Goal: Task Accomplishment & Management: Complete application form

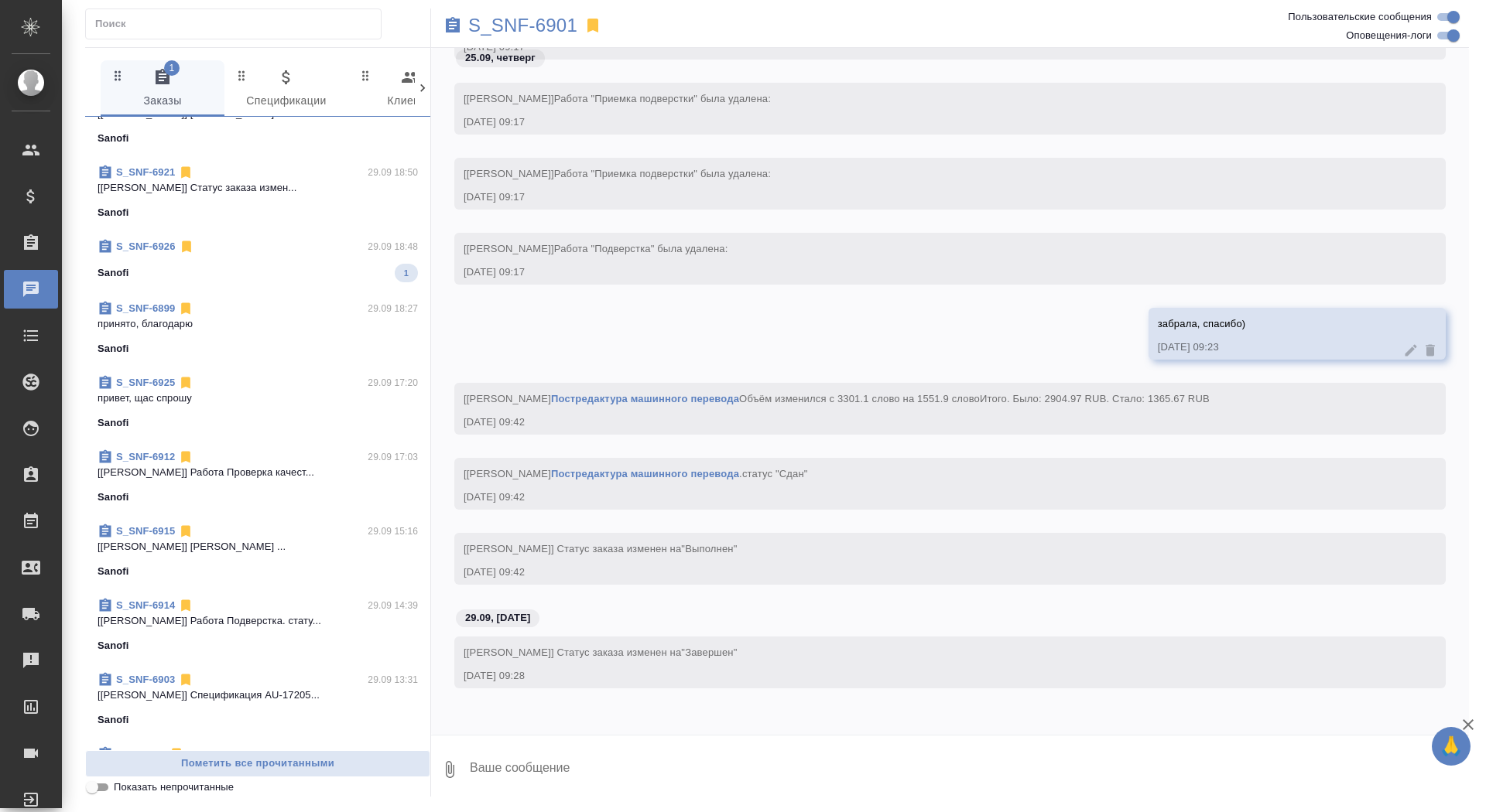
scroll to position [534, 0]
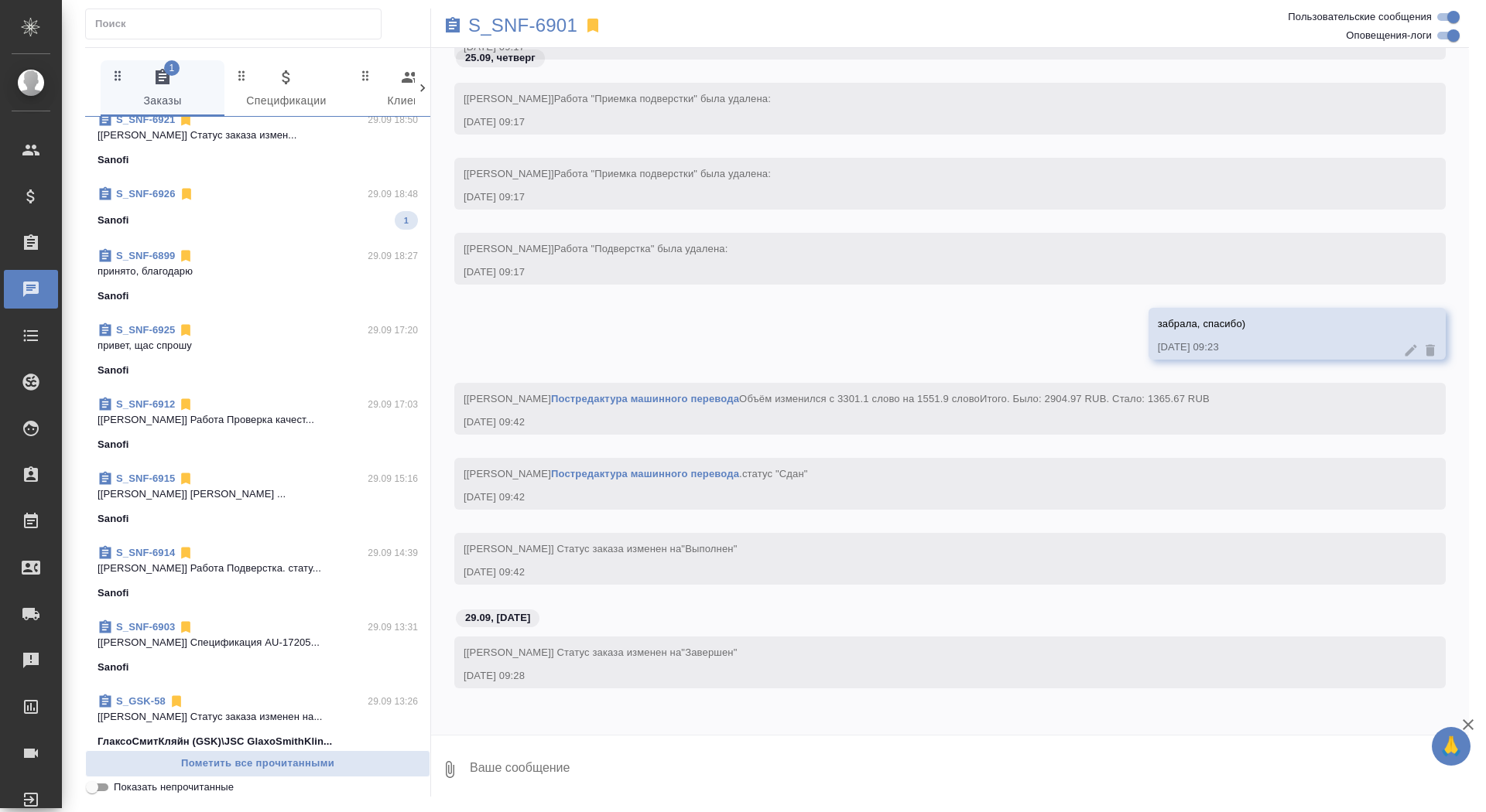
click at [321, 199] on div "S_SNF-6926 29.09 18:48" at bounding box center [257, 194] width 320 height 16
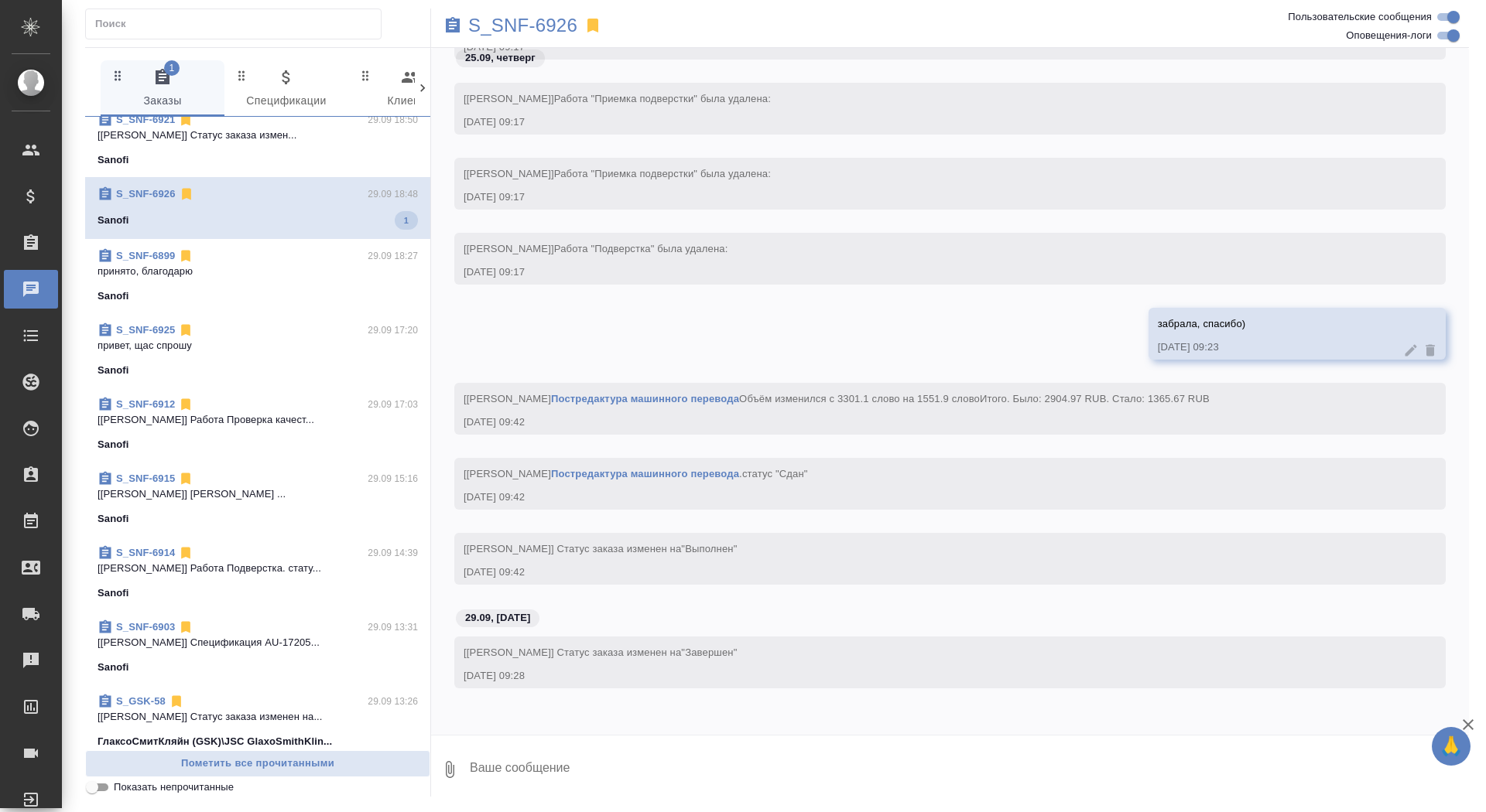
scroll to position [0, 0]
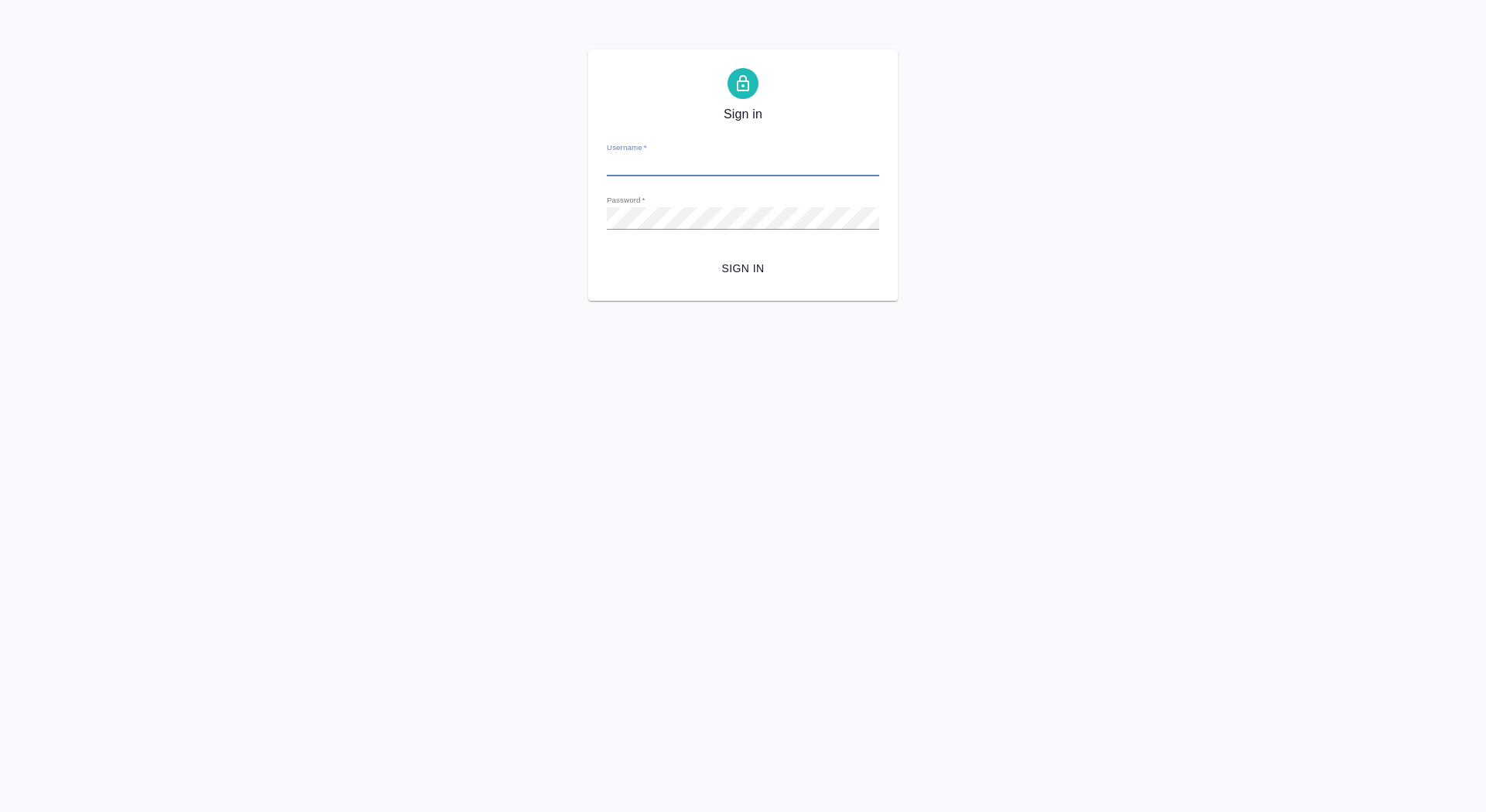
type input "d.saydasheva@awatera.com"
click at [737, 267] on span "Sign in" at bounding box center [743, 268] width 248 height 19
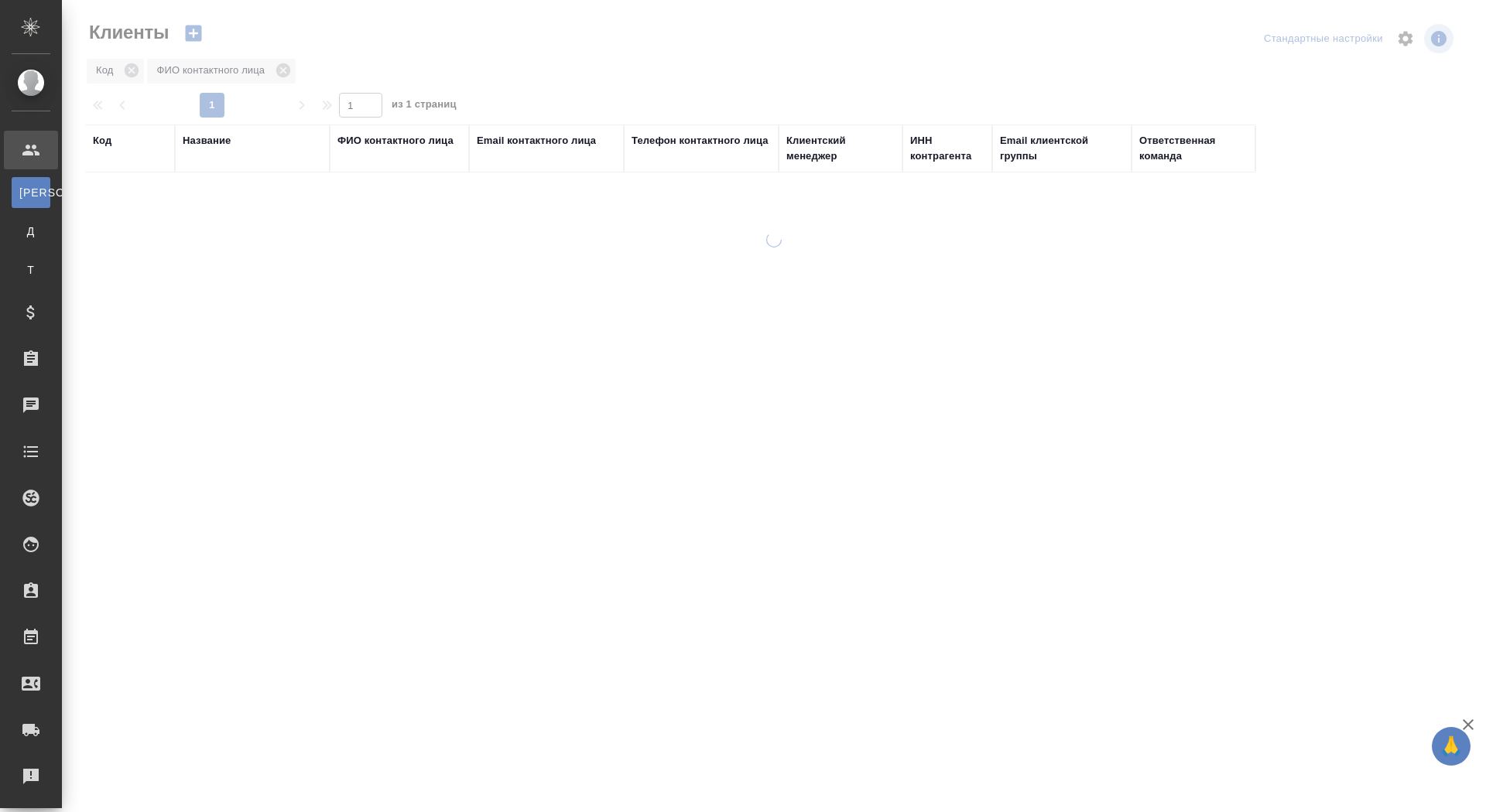
select select "RU"
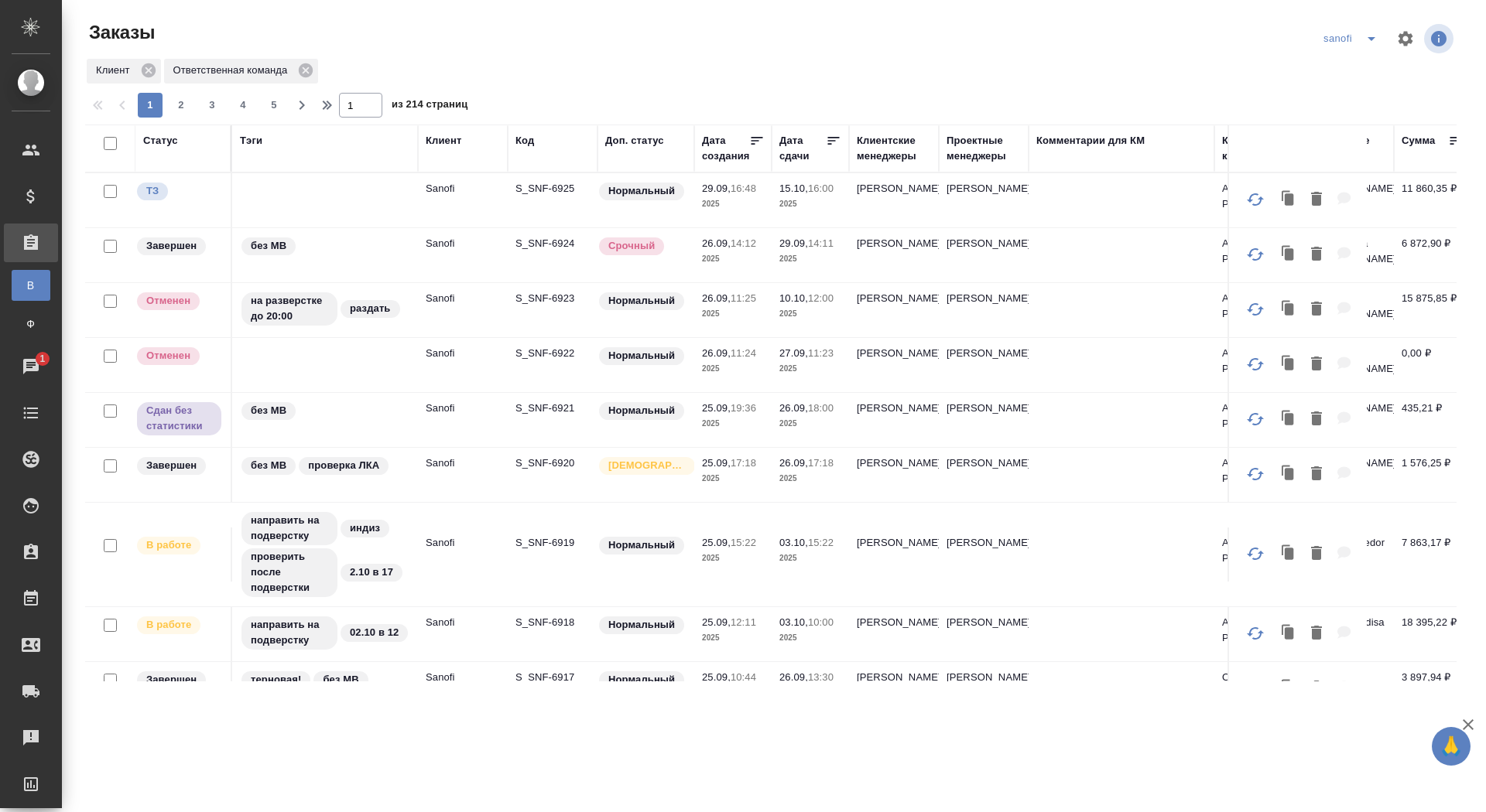
click at [1370, 39] on icon "split button" at bounding box center [1371, 38] width 18 height 18
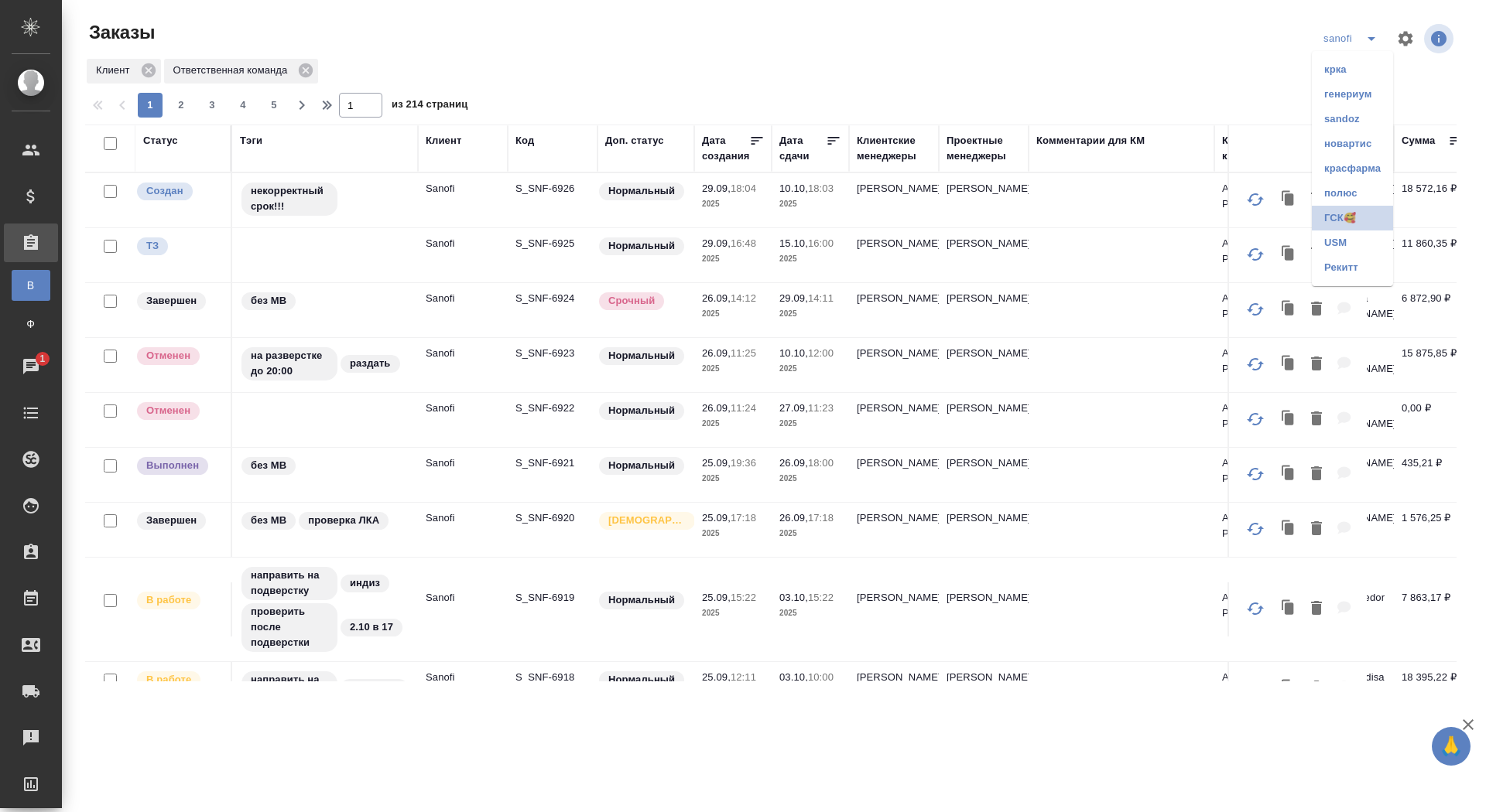
click at [1346, 217] on li "ГСК🥰" at bounding box center [1352, 219] width 81 height 25
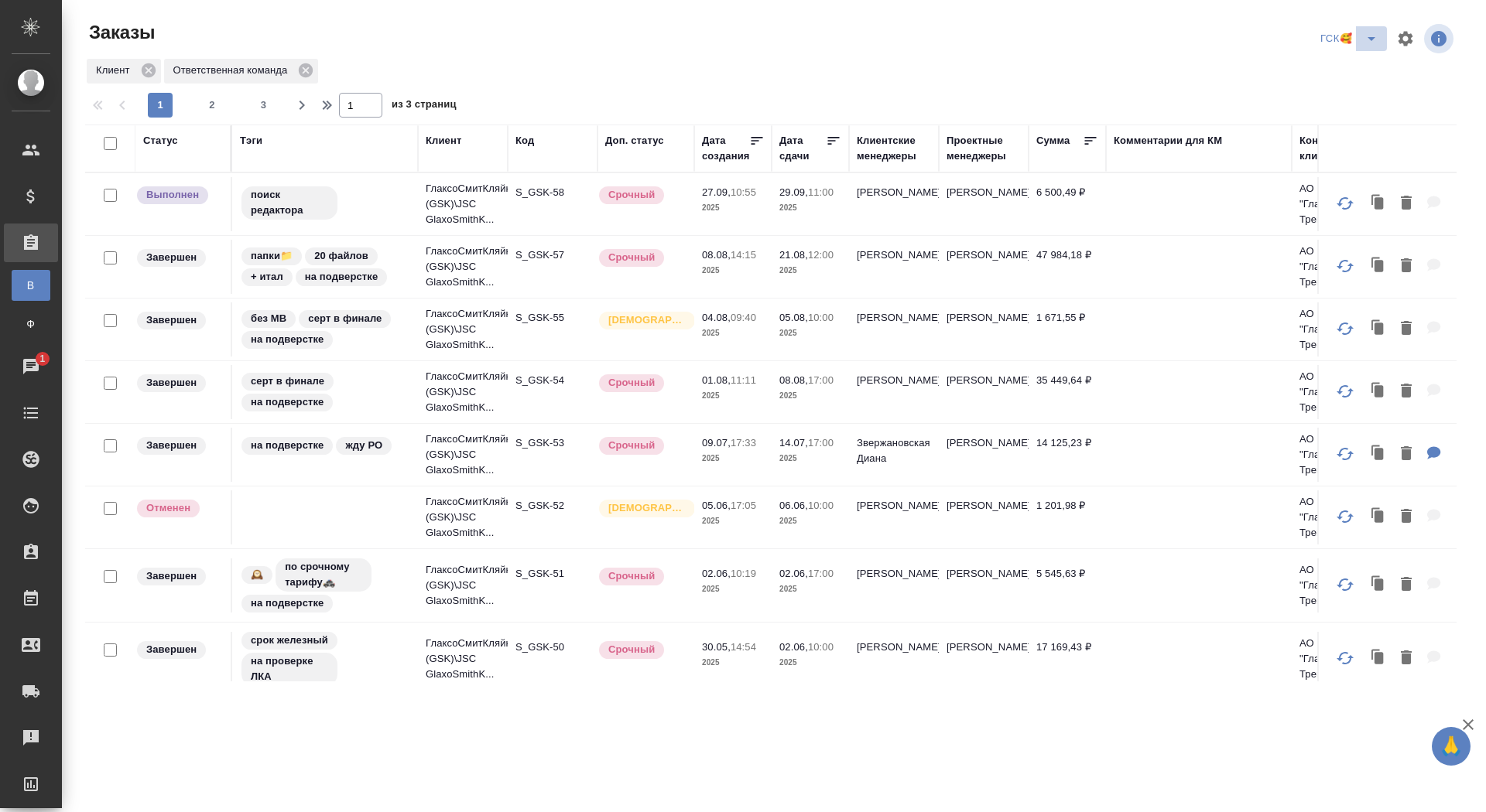
click at [1366, 37] on icon "split button" at bounding box center [1371, 38] width 18 height 18
click at [1355, 86] on li "sanofi" at bounding box center [1351, 95] width 81 height 25
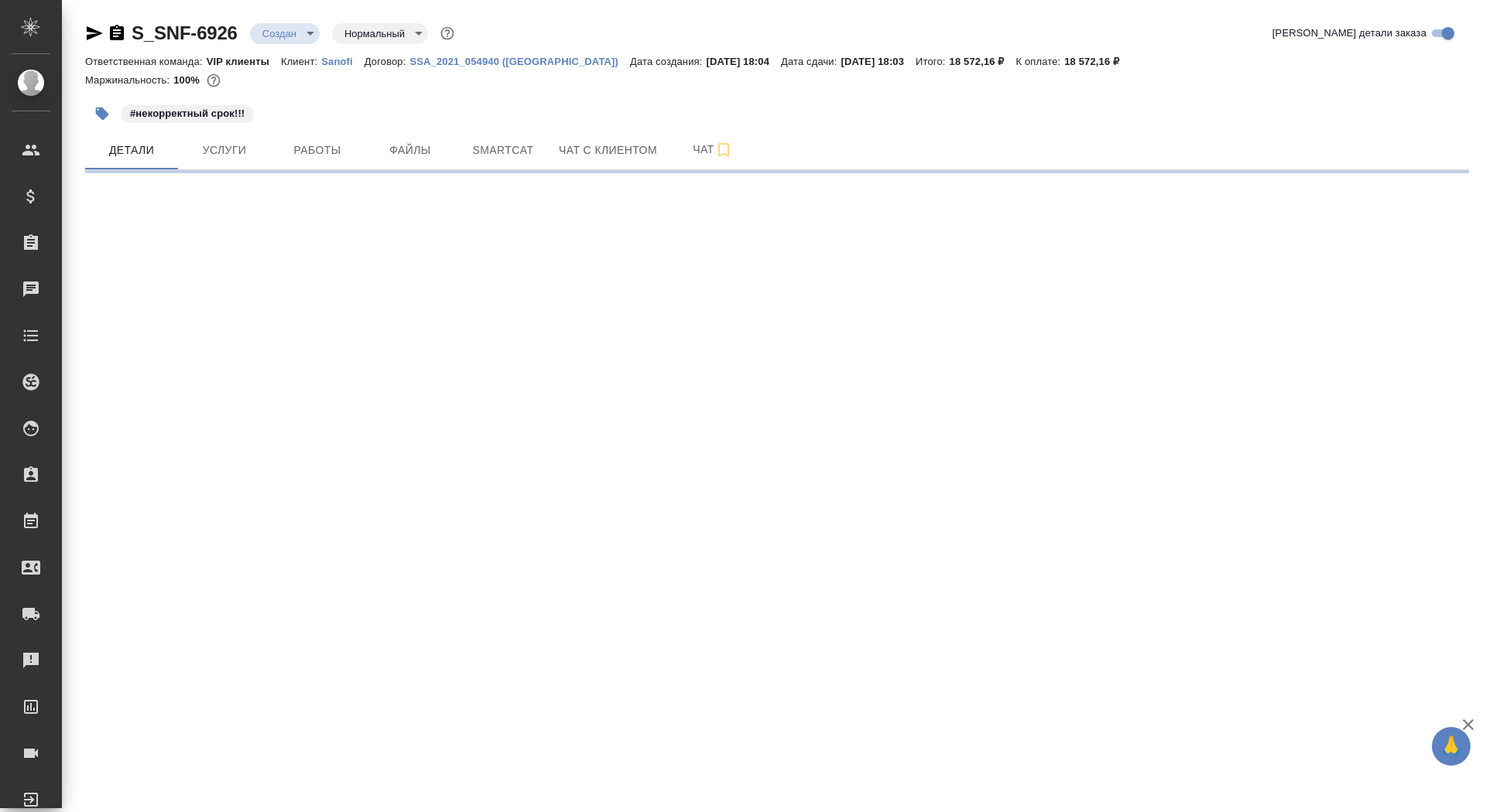
select select "RU"
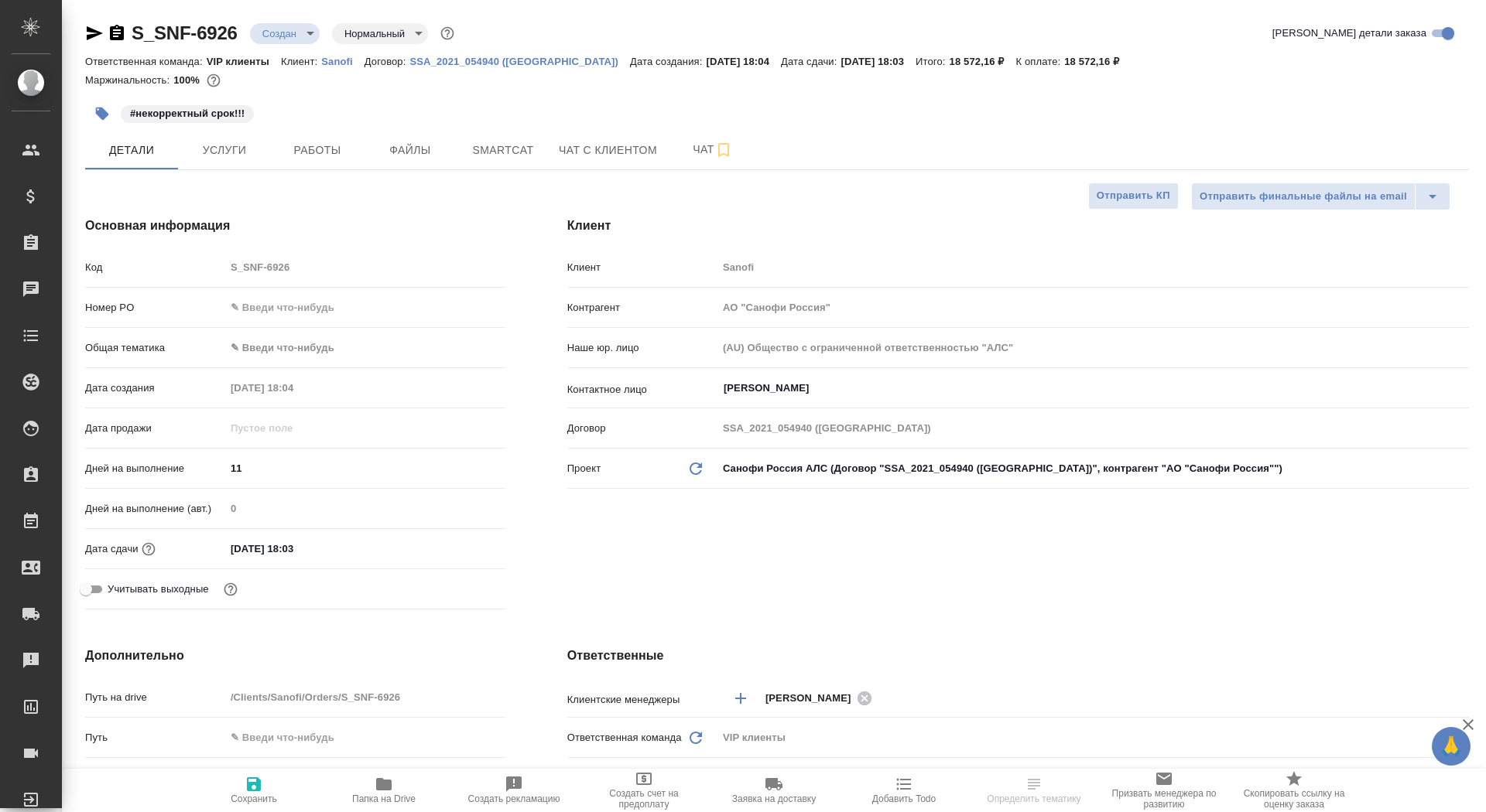
type textarea "x"
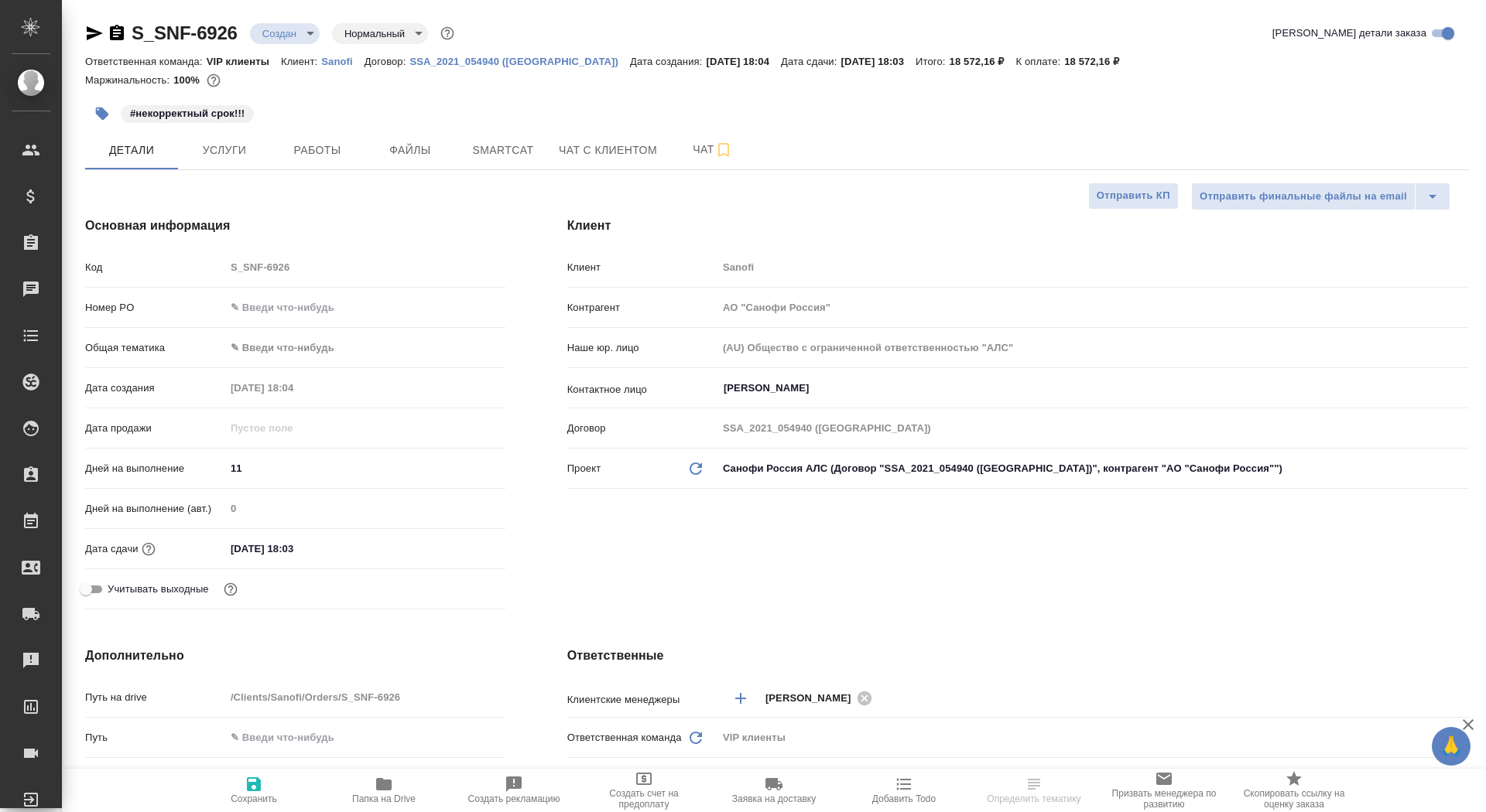
type textarea "x"
click at [695, 160] on button "Чат" at bounding box center [713, 150] width 93 height 39
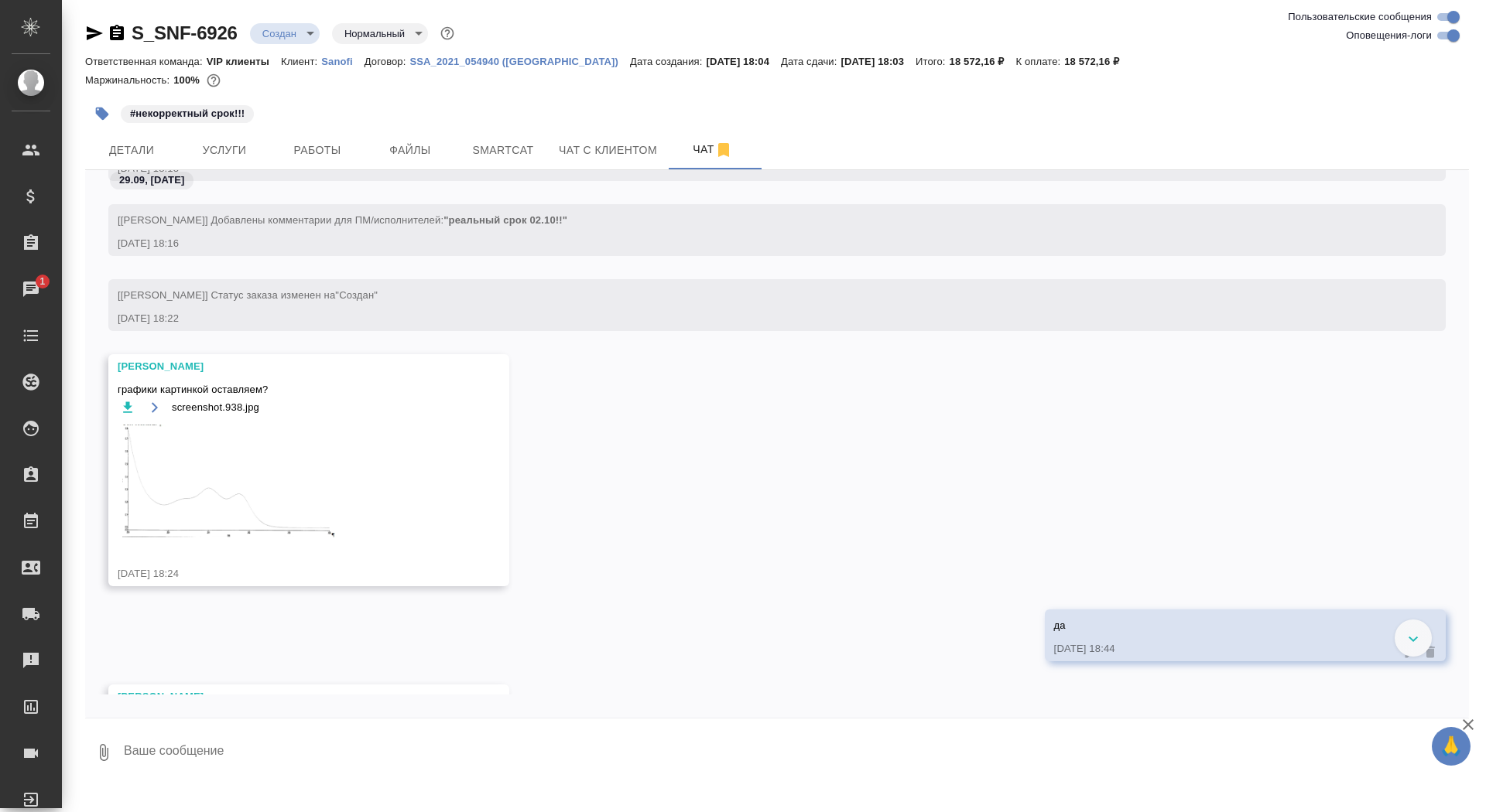
scroll to position [1503, 0]
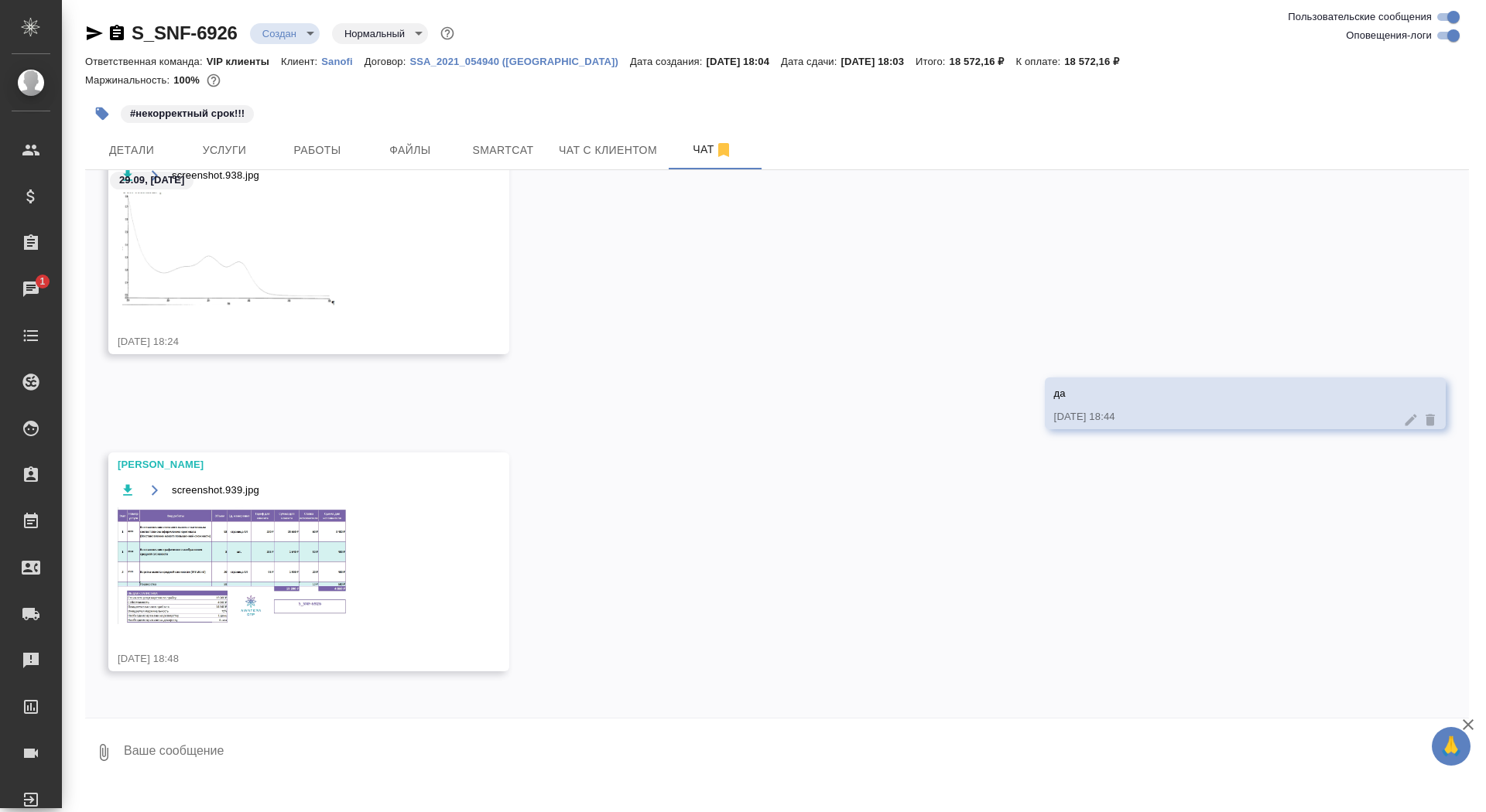
click at [254, 584] on img at bounding box center [233, 565] width 232 height 117
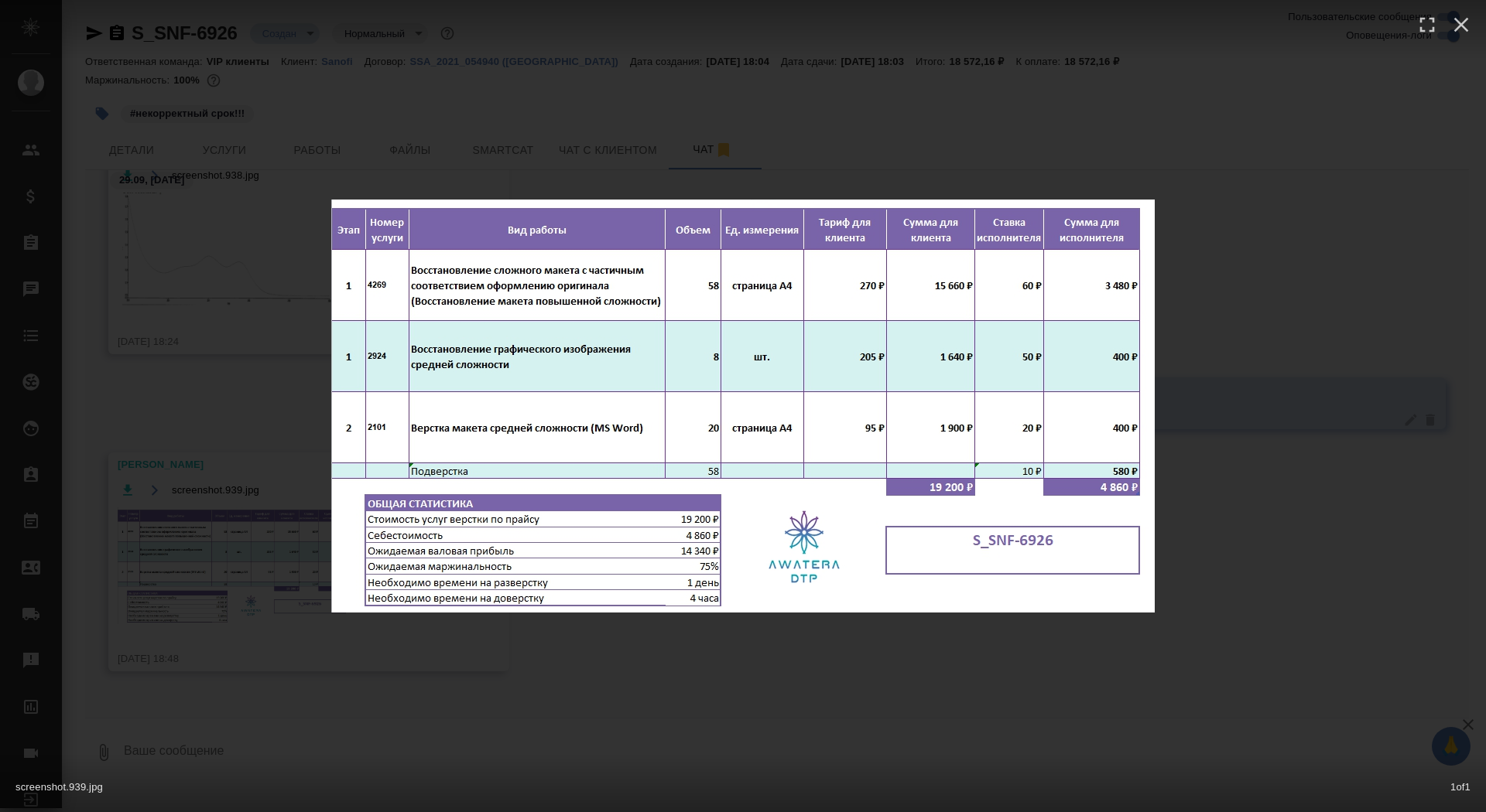
click at [254, 584] on div "screenshot.939.jpg 1 of 1" at bounding box center [743, 406] width 1486 height 812
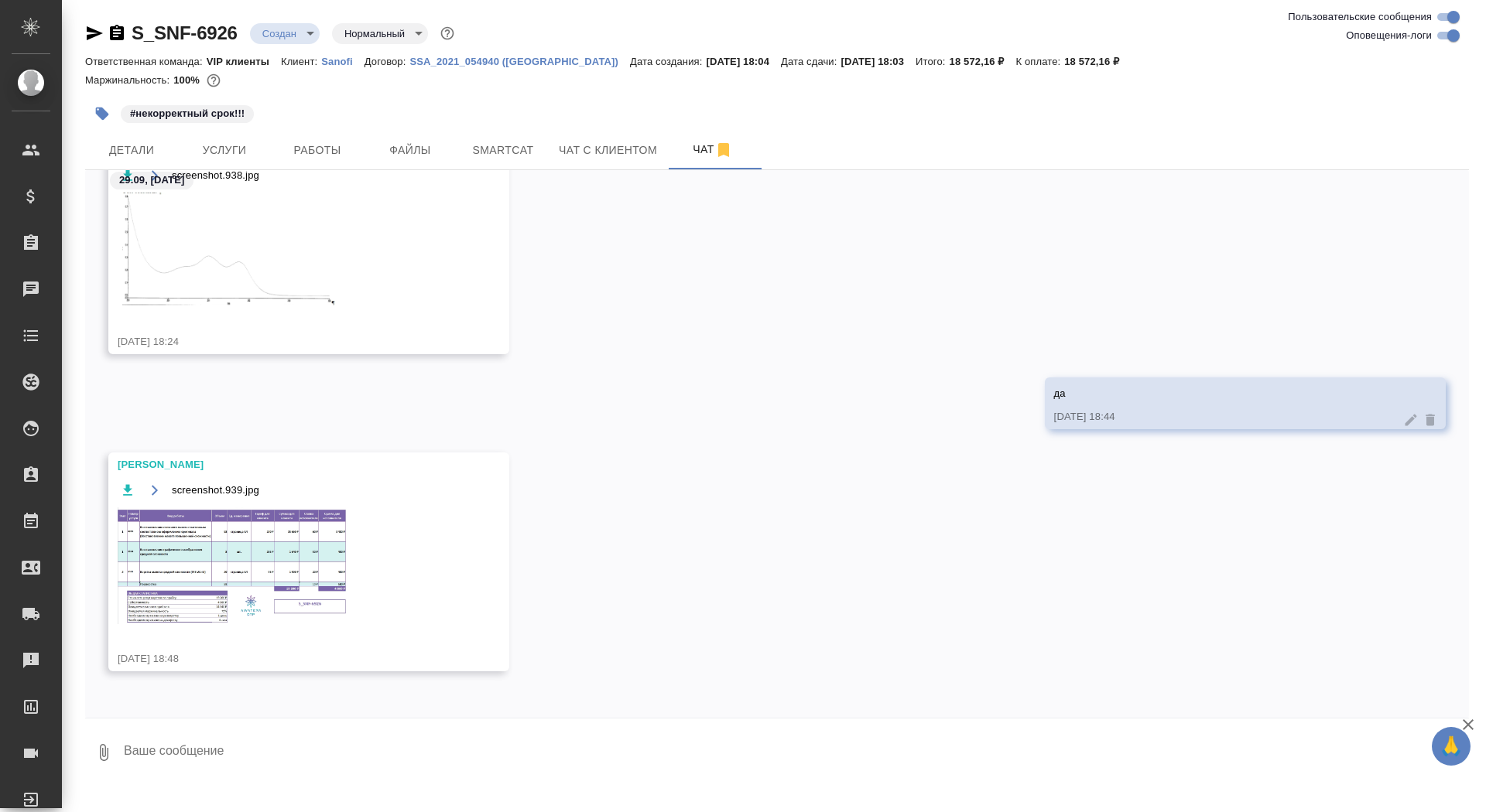
click at [316, 768] on textarea at bounding box center [795, 752] width 1346 height 52
type textarea "спасибо"
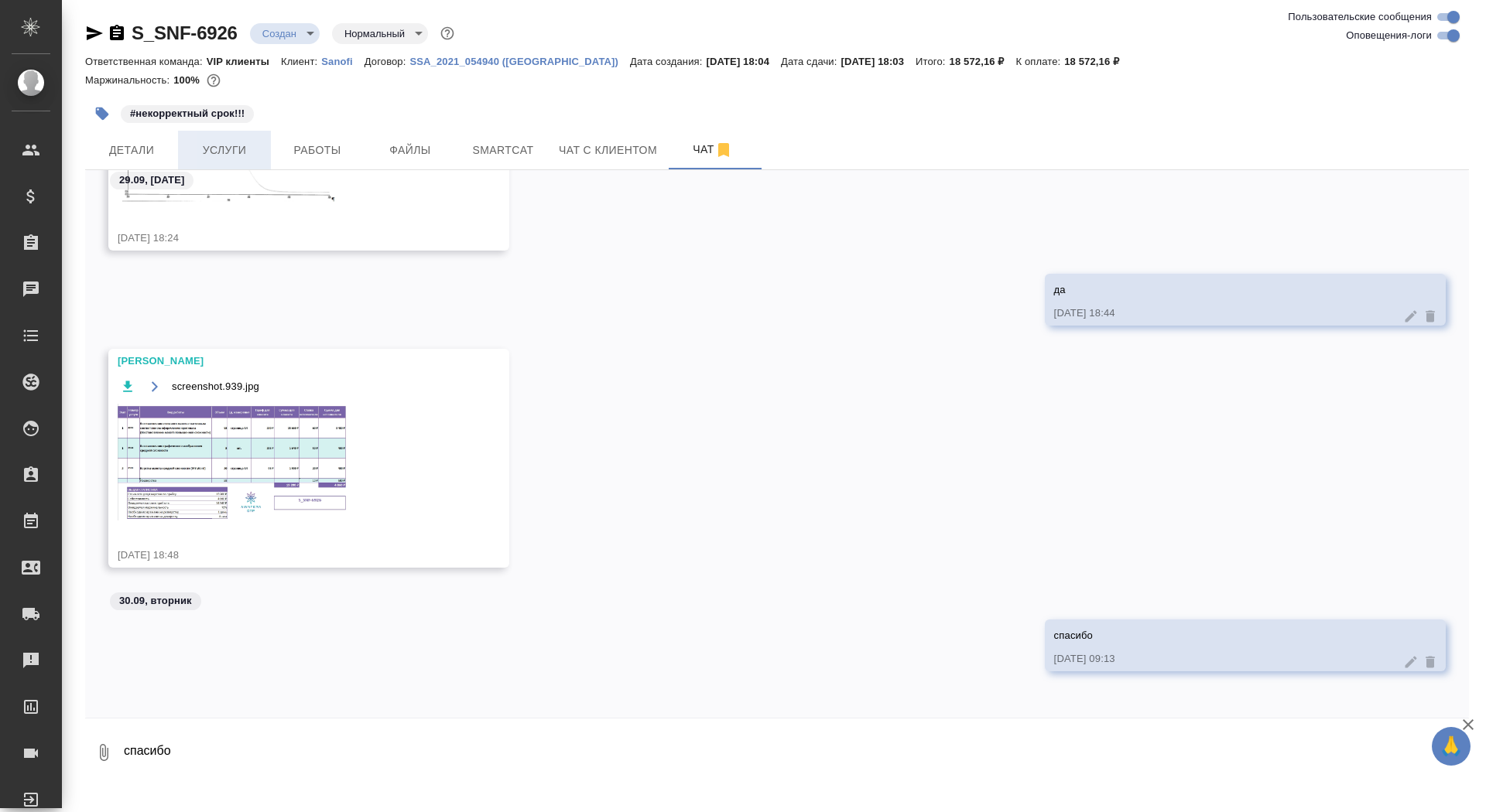
click at [222, 144] on span "Услуги" at bounding box center [224, 150] width 74 height 19
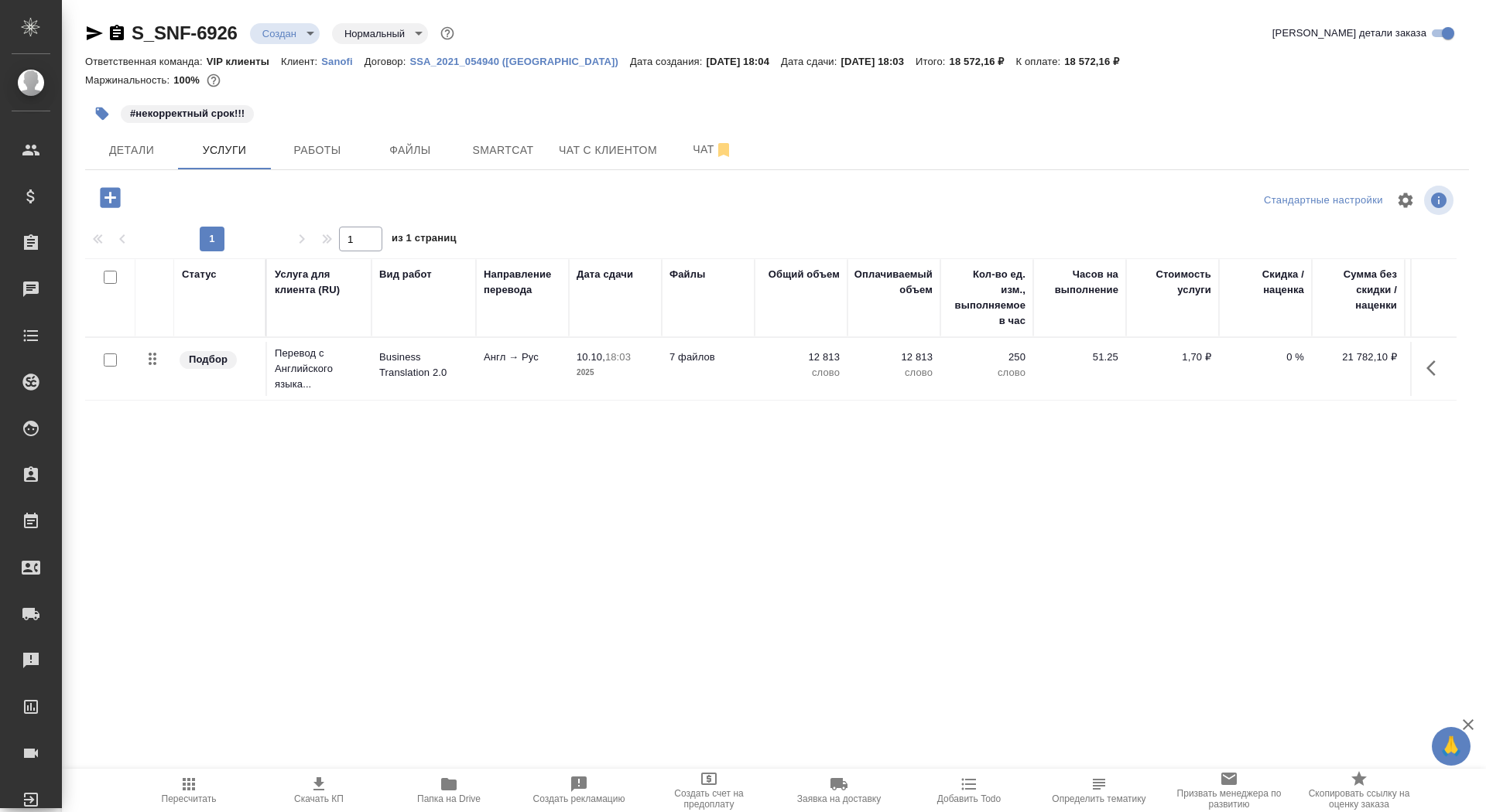
click at [111, 202] on icon "button" at bounding box center [110, 197] width 27 height 27
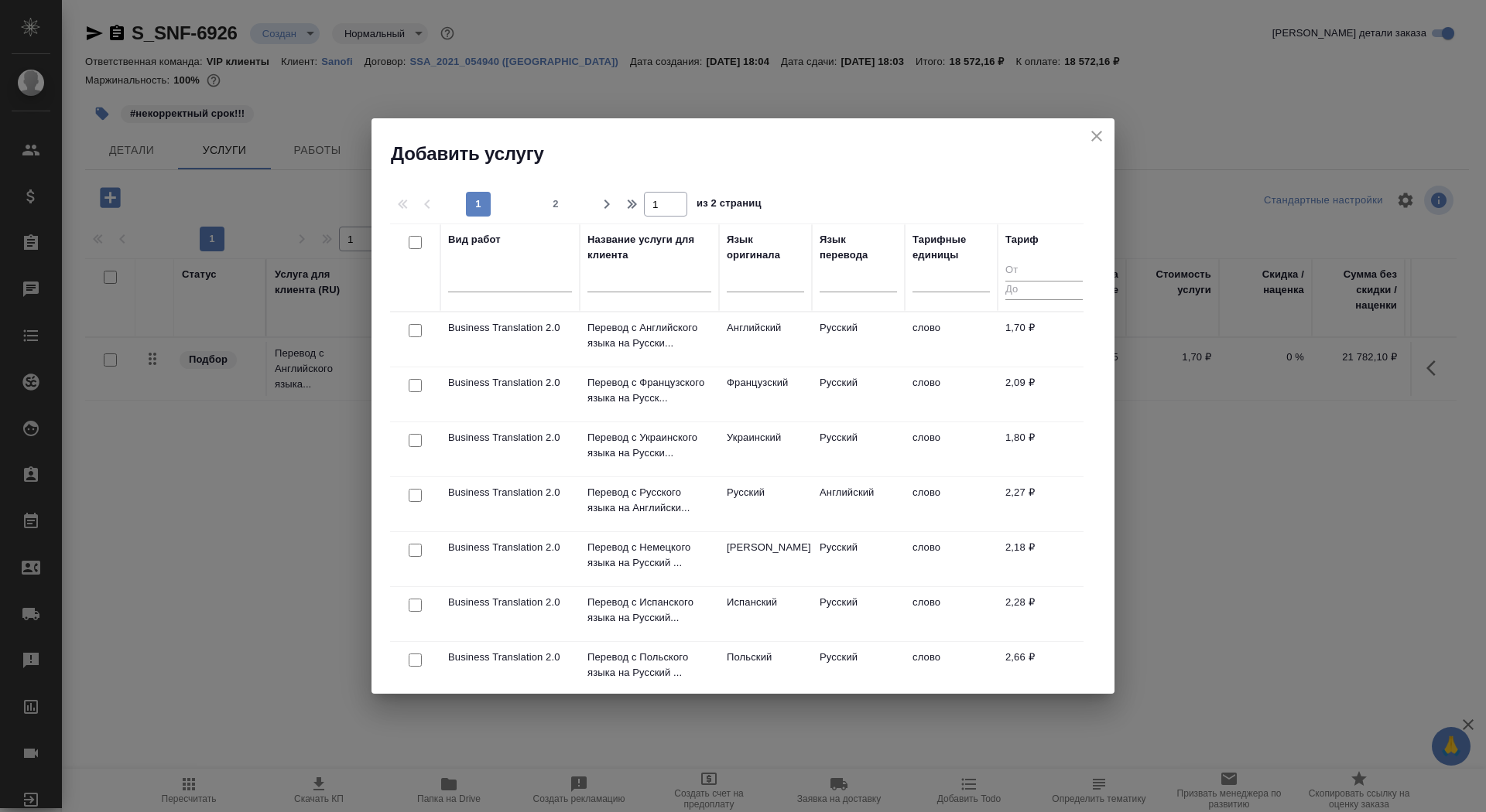
click at [648, 290] on input "text" at bounding box center [649, 283] width 124 height 19
click at [1085, 142] on h2 "Добавить услугу" at bounding box center [753, 154] width 723 height 25
click at [1109, 140] on div "Добавить услугу" at bounding box center [743, 142] width 743 height 48
click at [1090, 135] on icon "close" at bounding box center [1097, 136] width 18 height 18
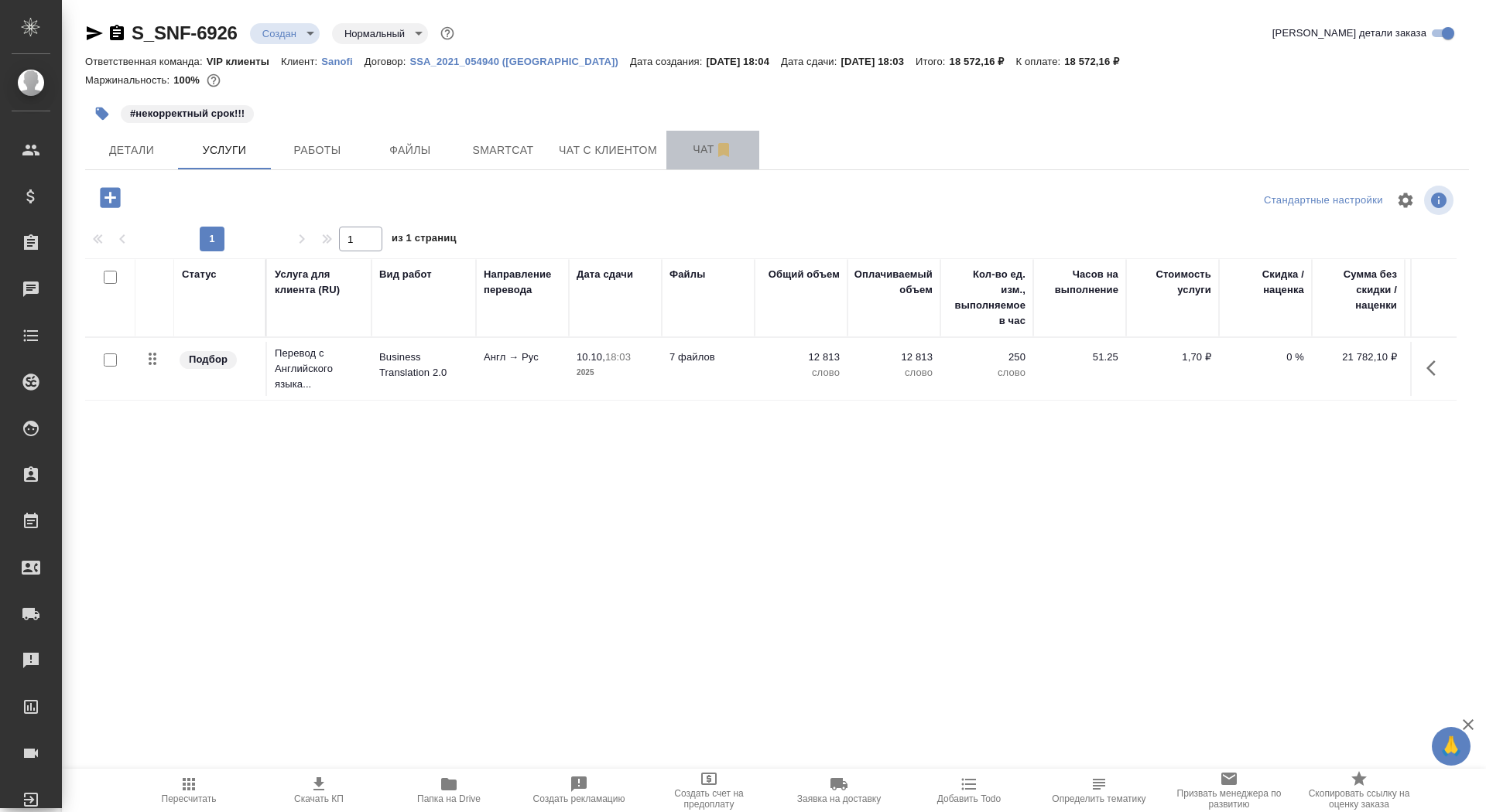
click at [680, 147] on span "Чат" at bounding box center [712, 149] width 74 height 19
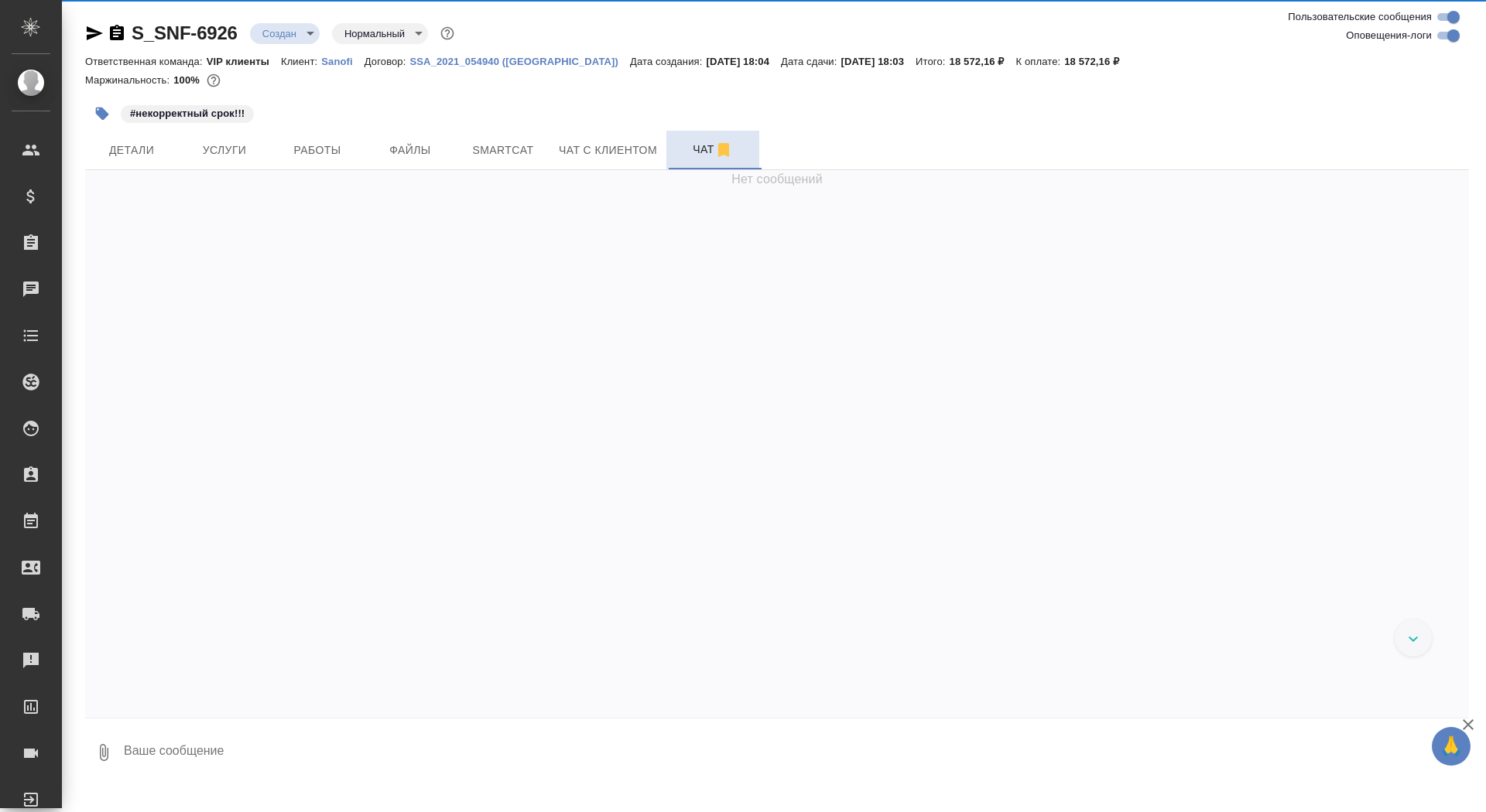
scroll to position [3185, 0]
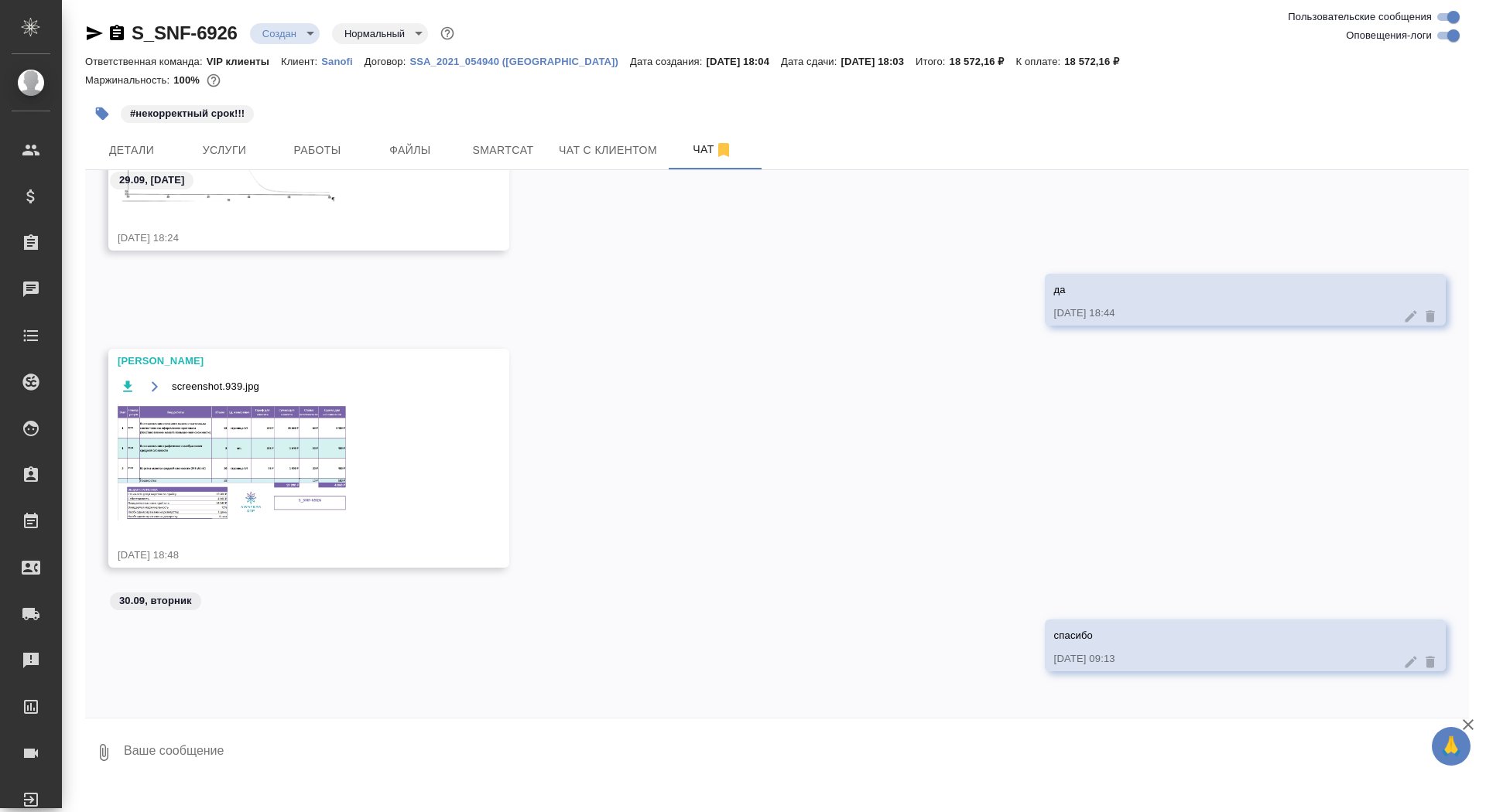
click at [288, 407] on img at bounding box center [233, 462] width 232 height 117
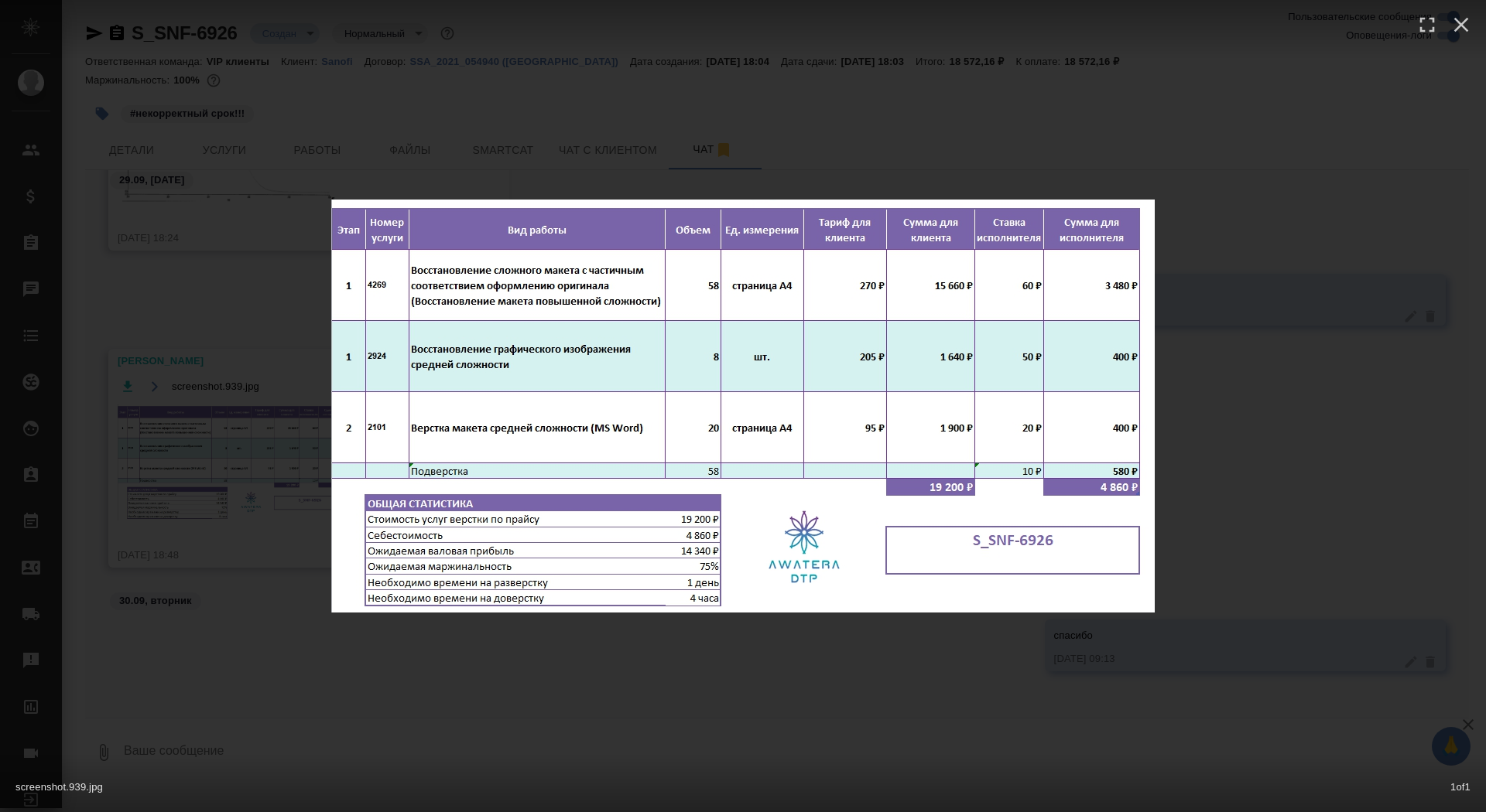
click at [267, 406] on div "screenshot.939.jpg 1 of 1" at bounding box center [743, 406] width 1486 height 812
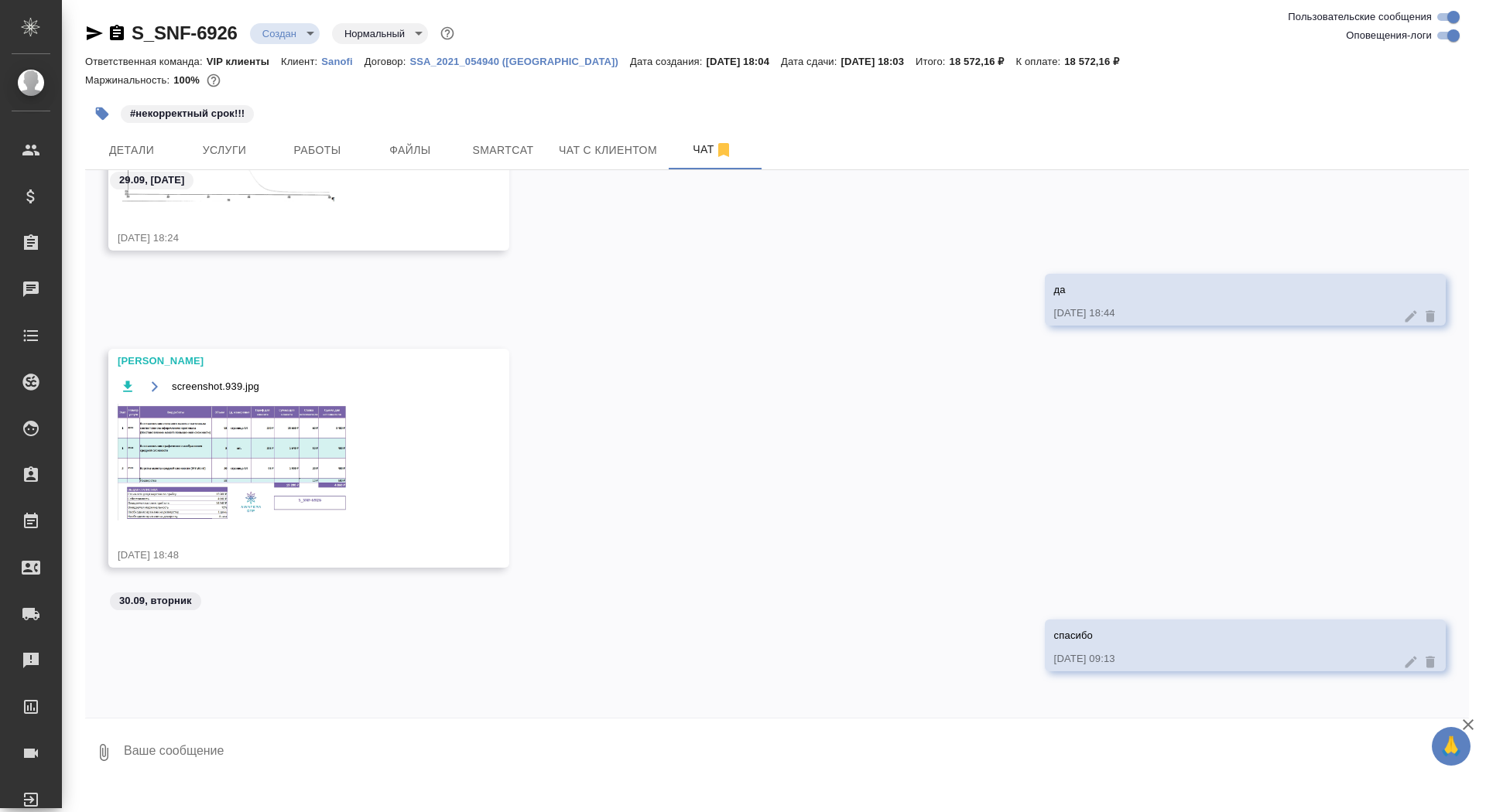
click at [236, 129] on div "#некорректный срок!!!" at bounding box center [546, 113] width 922 height 34
click at [236, 150] on span "Услуги" at bounding box center [224, 150] width 74 height 19
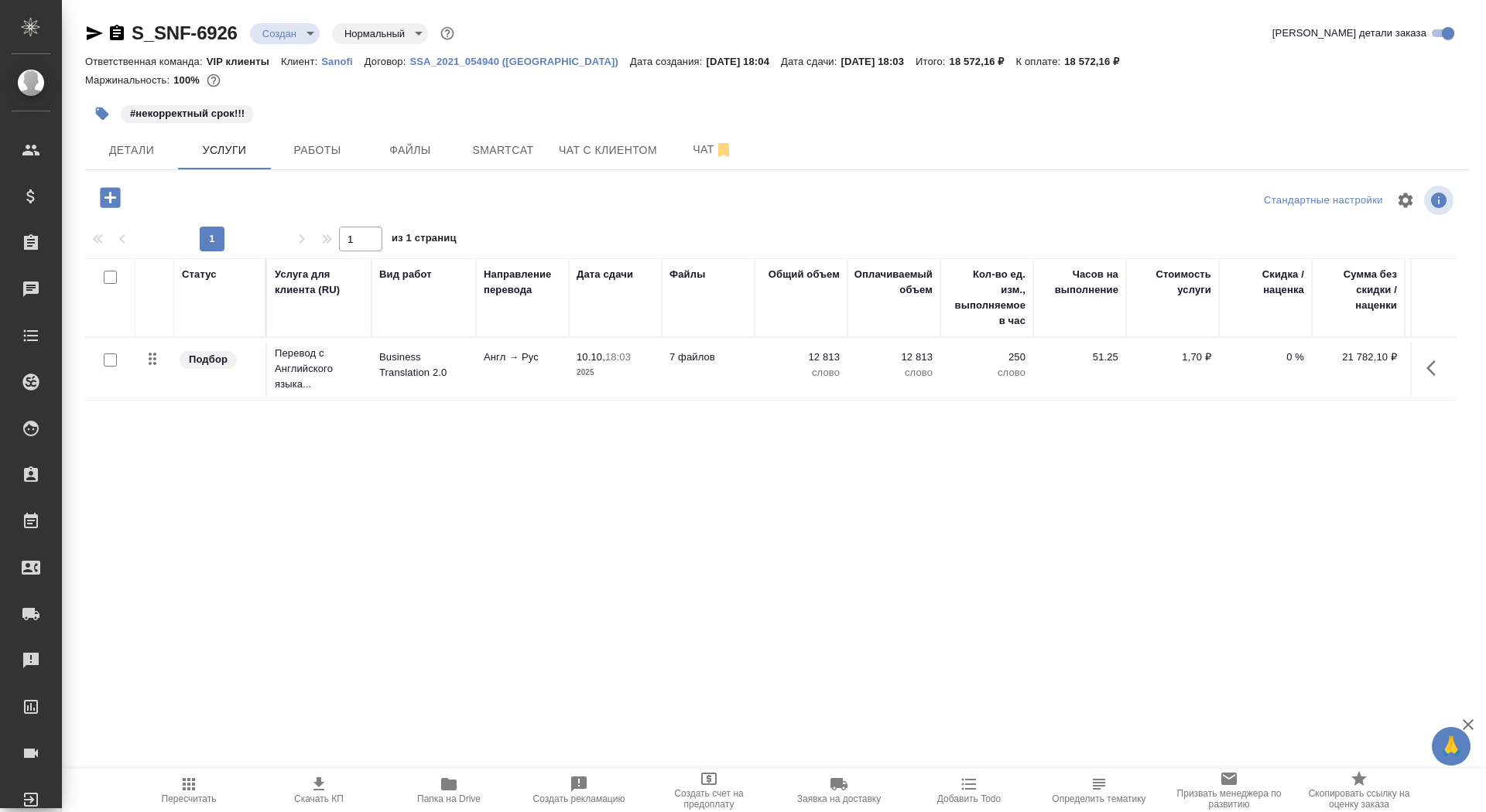
click at [117, 200] on icon "button" at bounding box center [110, 197] width 20 height 20
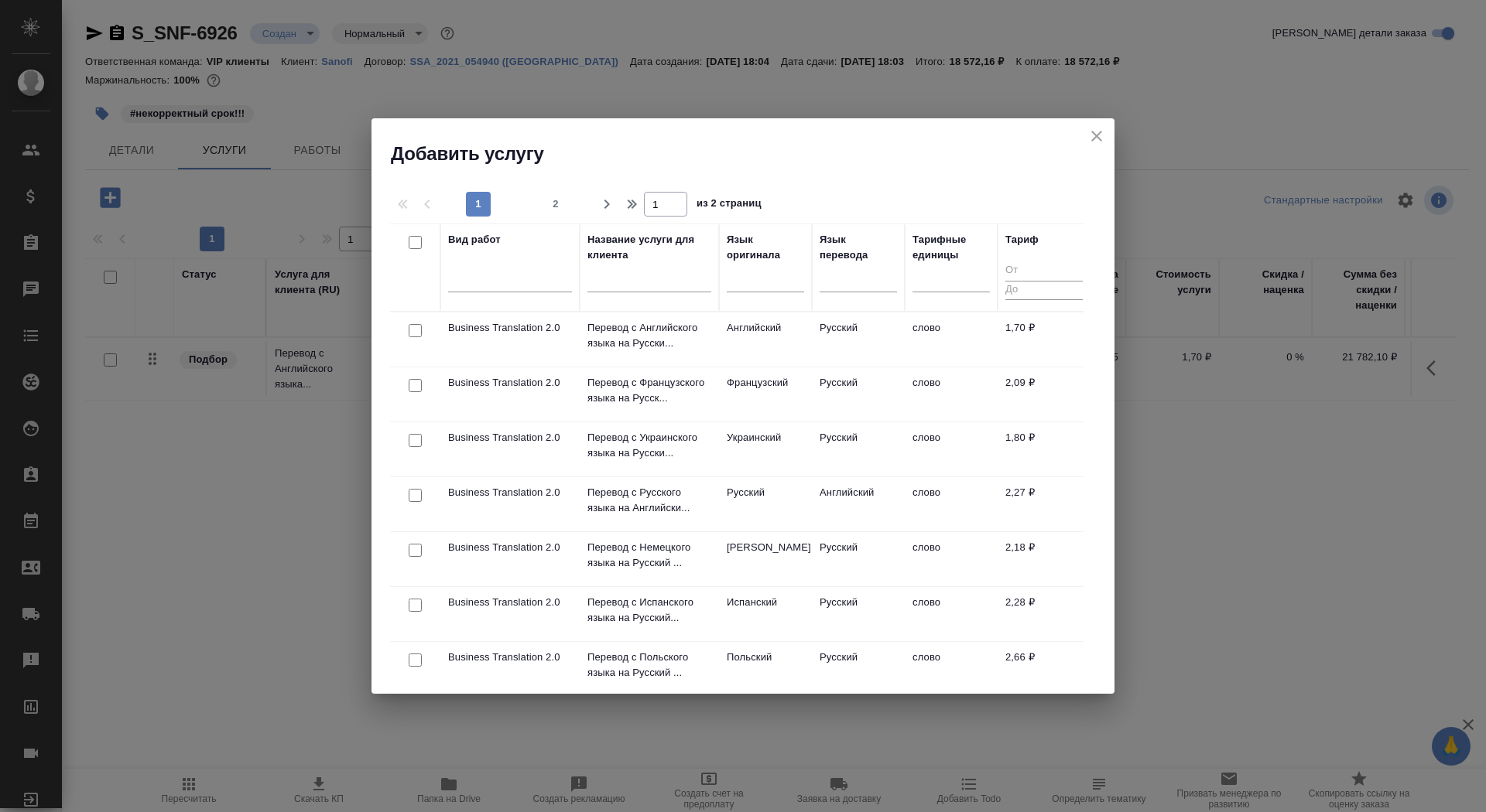
click at [674, 266] on div at bounding box center [649, 284] width 124 height 38
click at [674, 275] on input "text" at bounding box center [649, 283] width 124 height 19
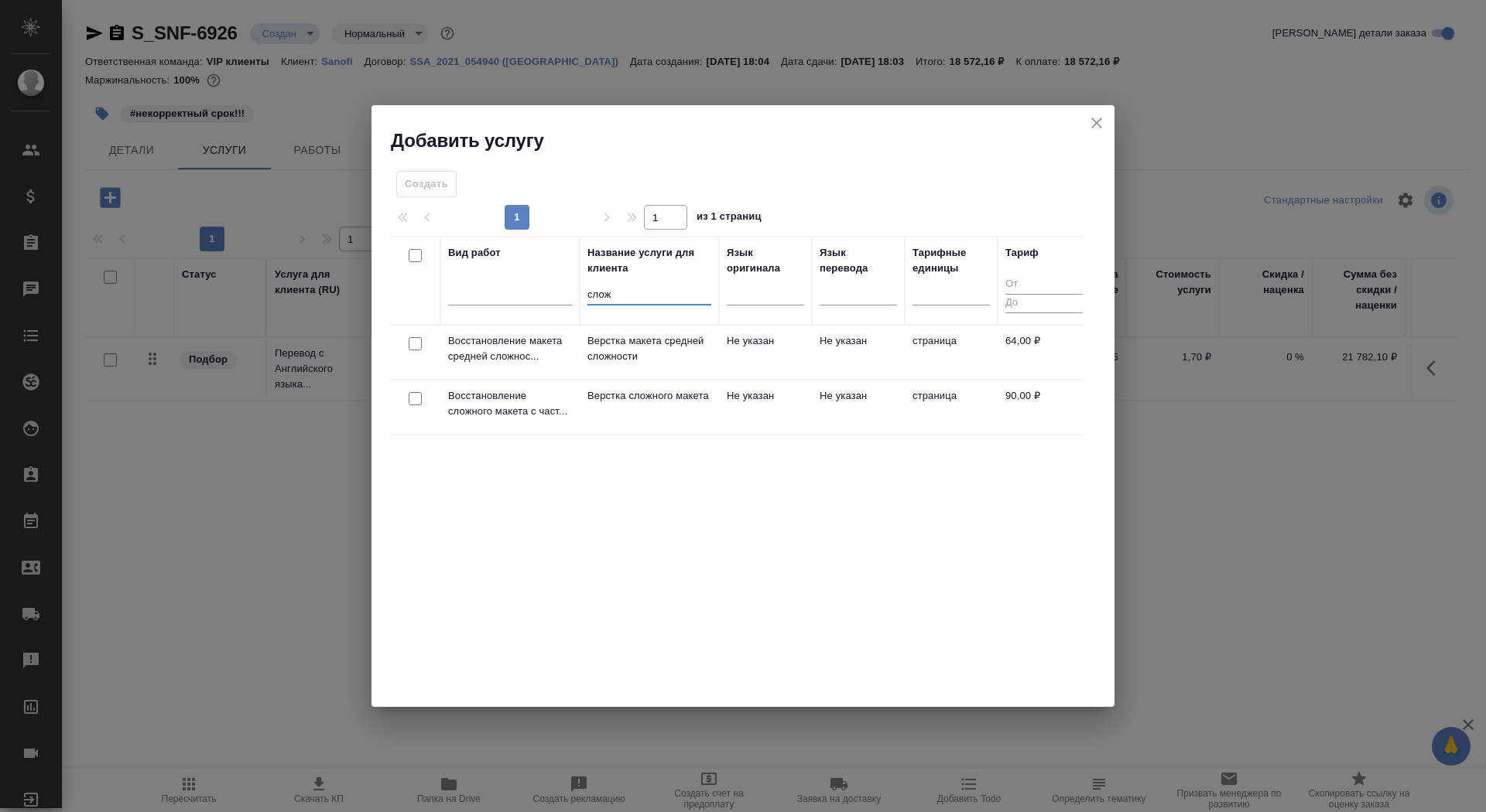
type input "слож"
click at [640, 378] on td "Верстка макета средней сложности" at bounding box center [649, 352] width 140 height 54
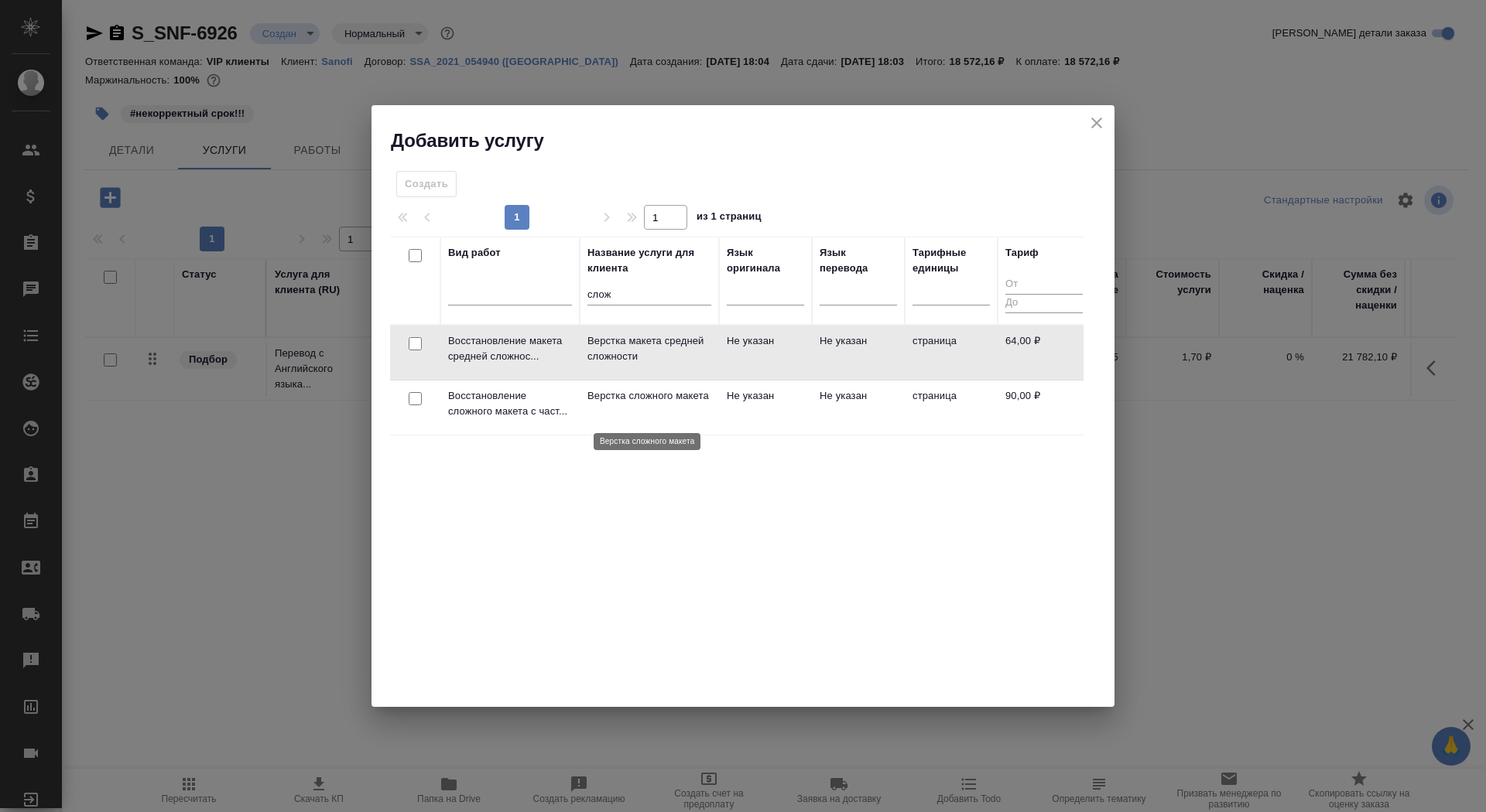
click at [635, 404] on p "Верстка сложного макета" at bounding box center [649, 396] width 124 height 16
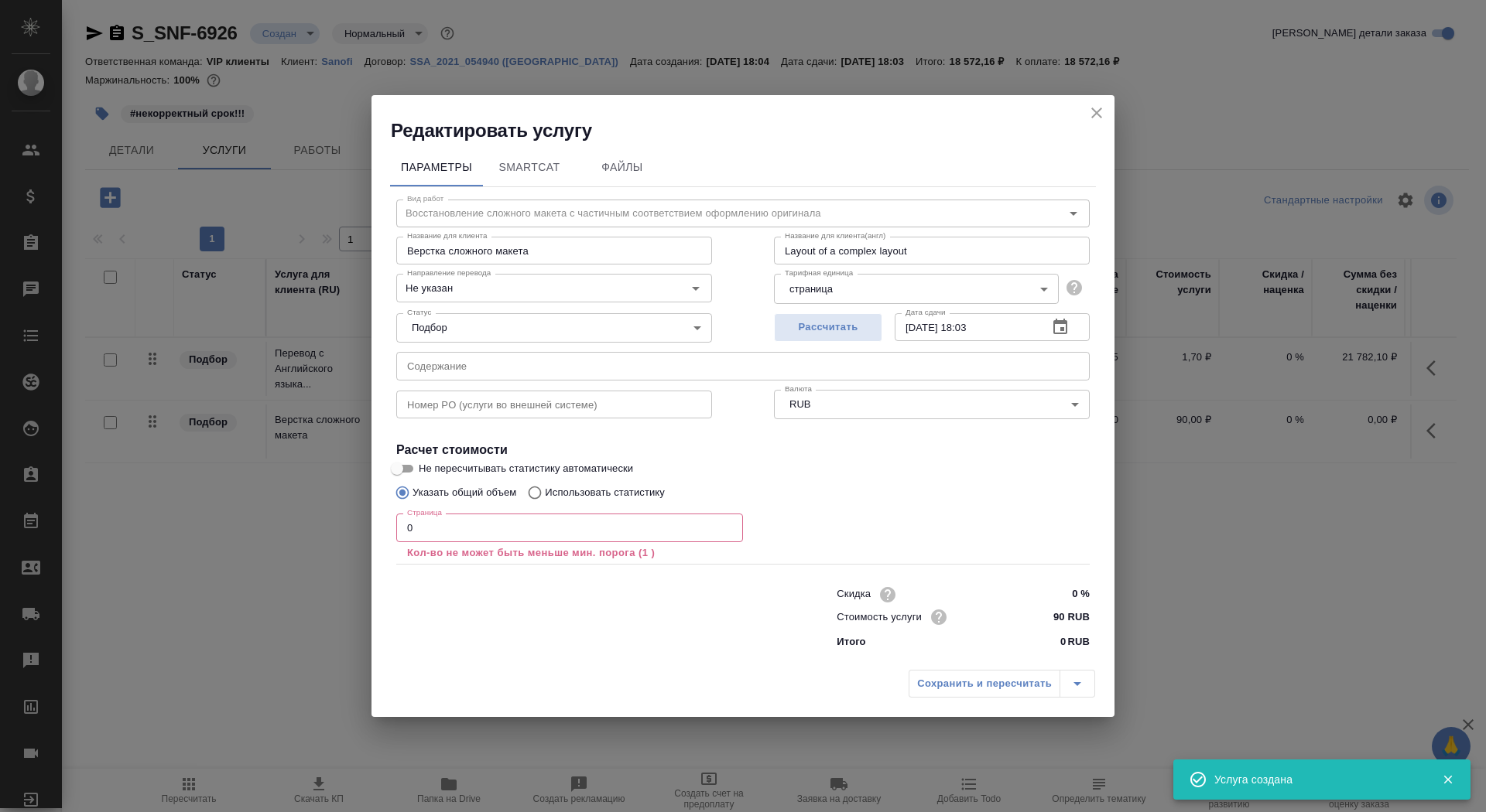
click at [528, 523] on input "0" at bounding box center [569, 528] width 347 height 28
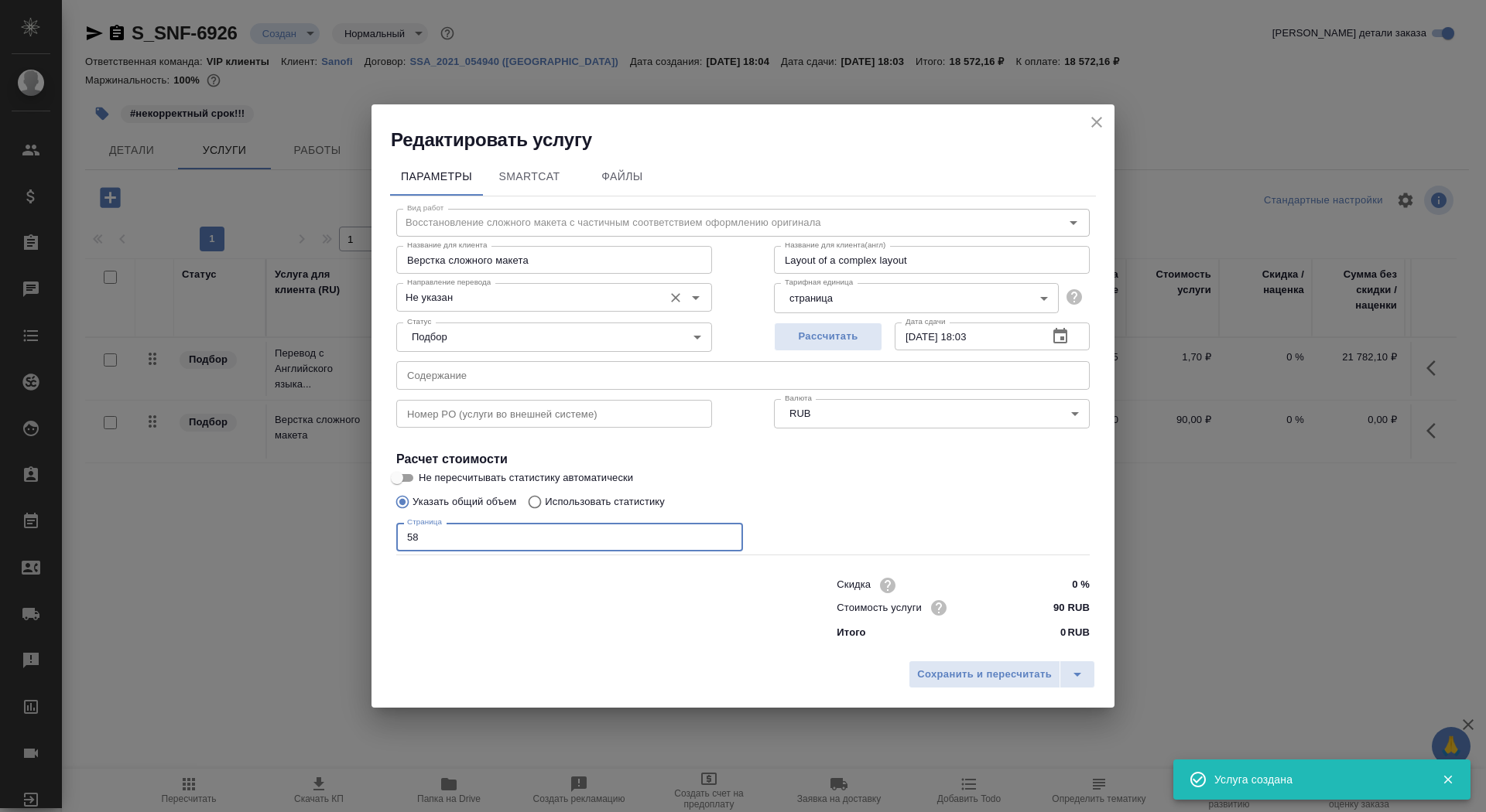
type input "58"
click at [514, 303] on input "Не указан" at bounding box center [528, 297] width 254 height 18
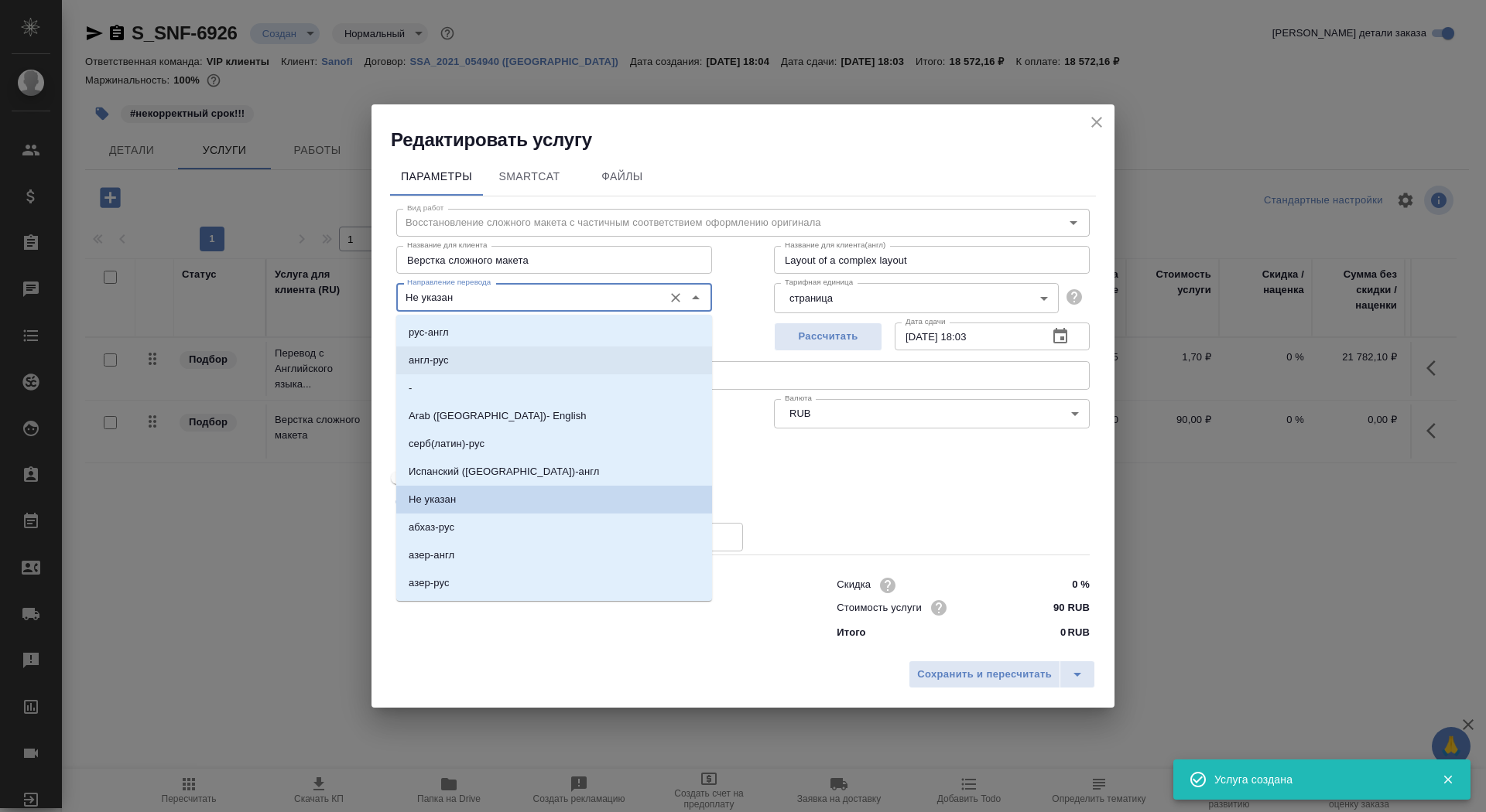
click at [514, 351] on li "англ-рус" at bounding box center [554, 361] width 316 height 28
type input "англ-рус"
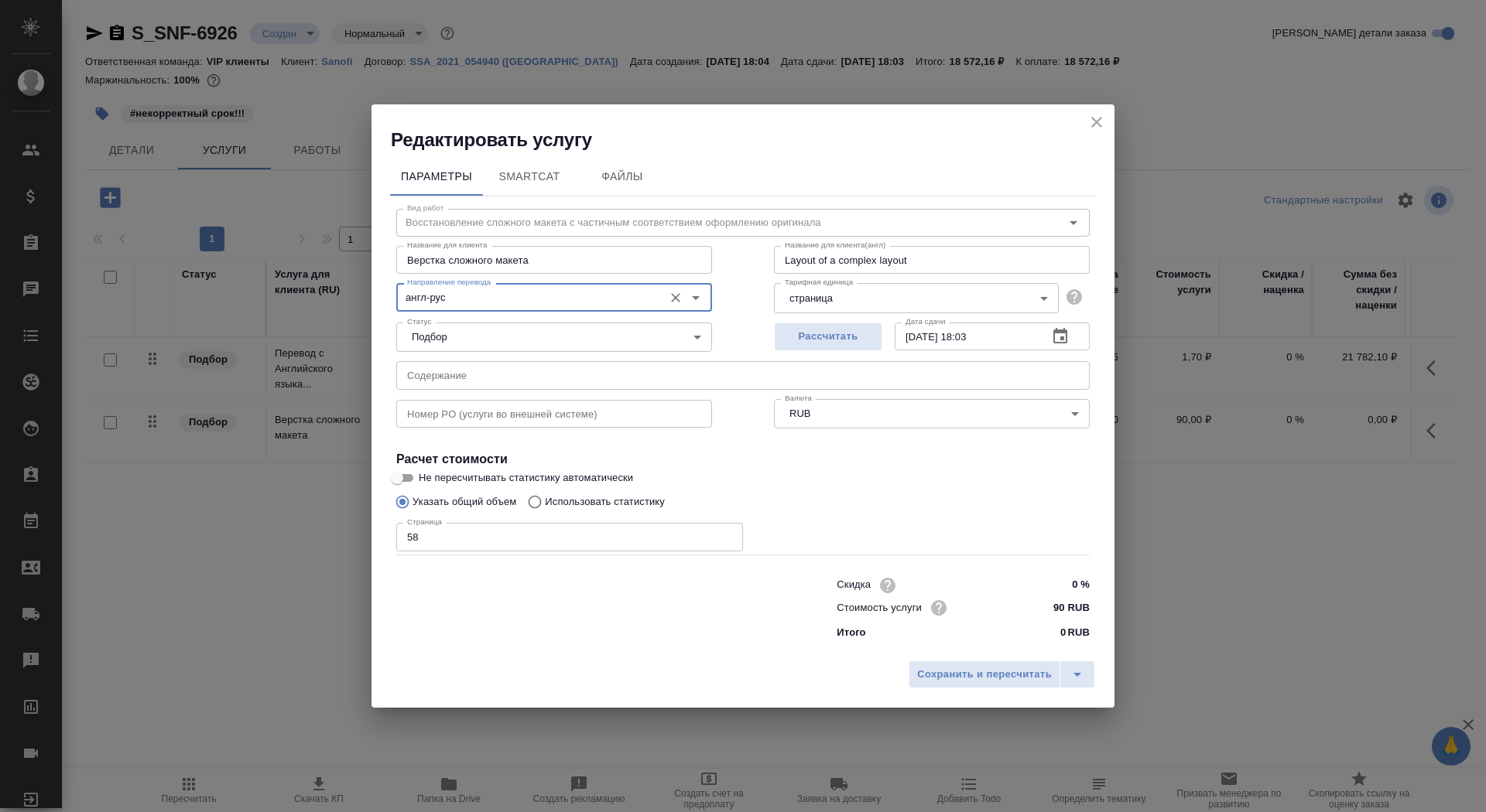
click at [961, 659] on div "Сохранить и пересчитать" at bounding box center [743, 680] width 743 height 55
click at [965, 688] on div "Сохранить и пересчитать" at bounding box center [743, 680] width 743 height 55
click at [965, 673] on span "Сохранить и пересчитать" at bounding box center [985, 674] width 135 height 17
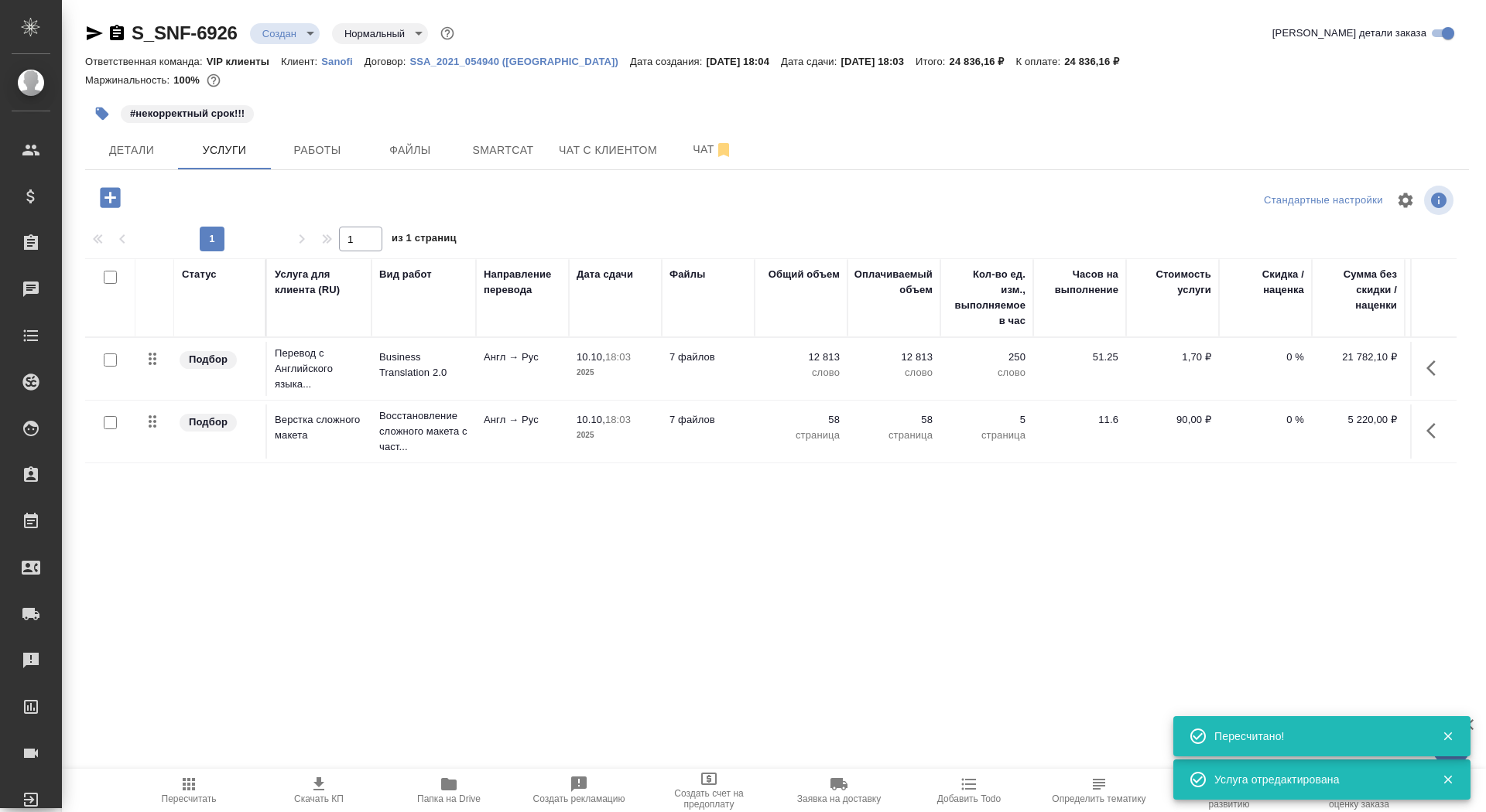
click at [111, 197] on icon "button" at bounding box center [110, 197] width 27 height 27
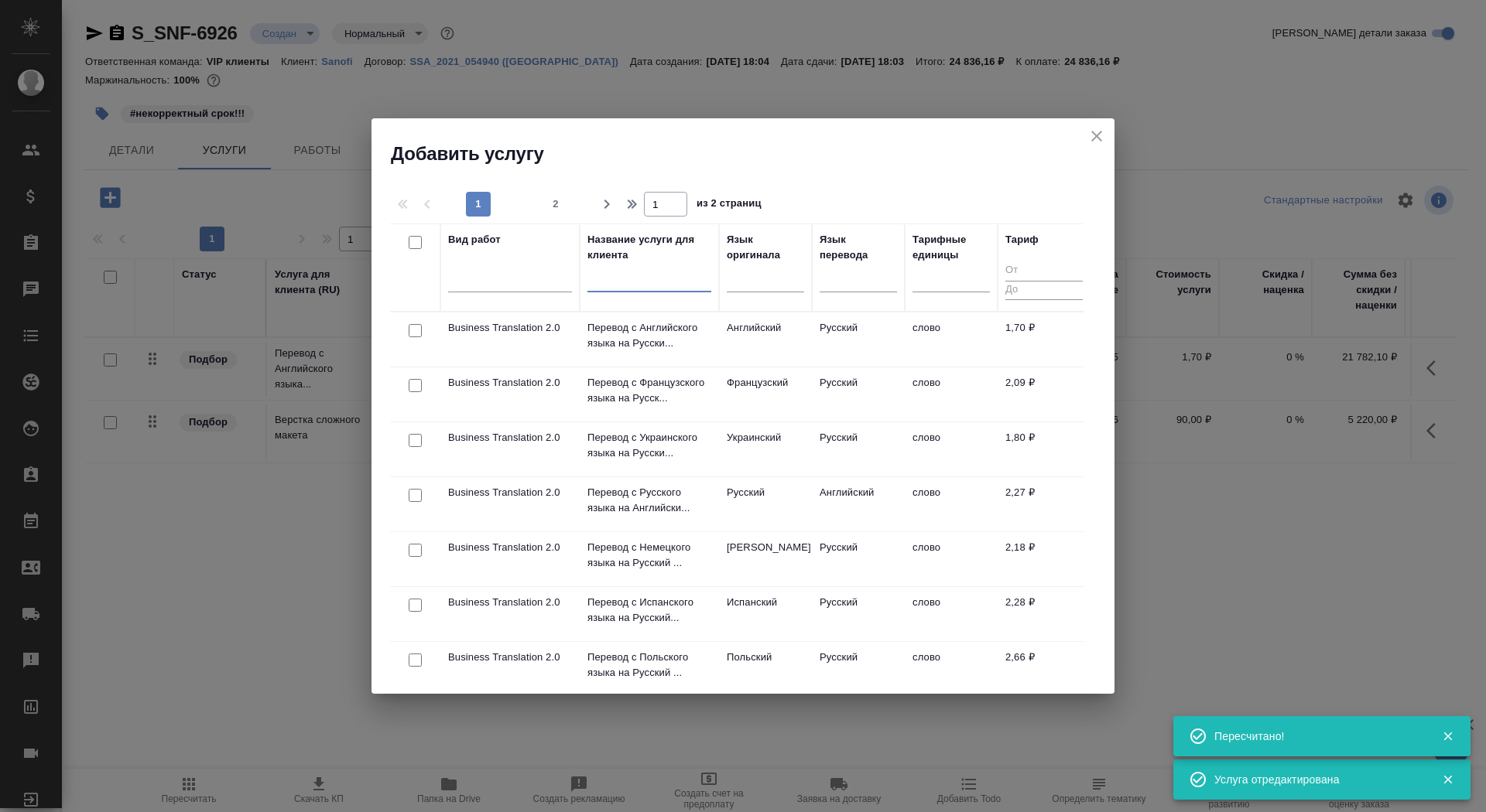
click at [649, 282] on input "text" at bounding box center [649, 283] width 124 height 19
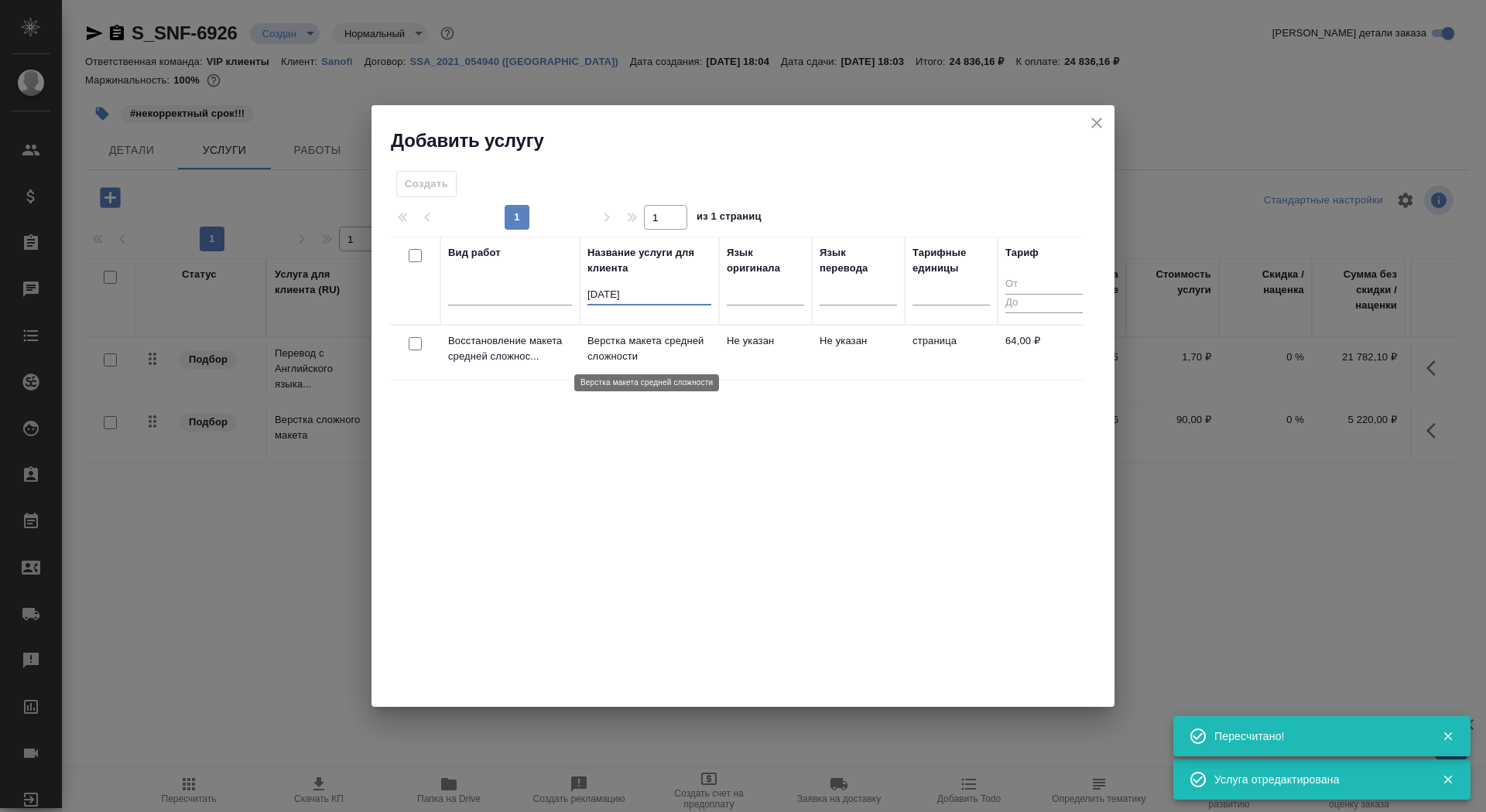
type input "[DATE]"
click at [684, 356] on p "Верстка макета средней сложности" at bounding box center [649, 348] width 124 height 31
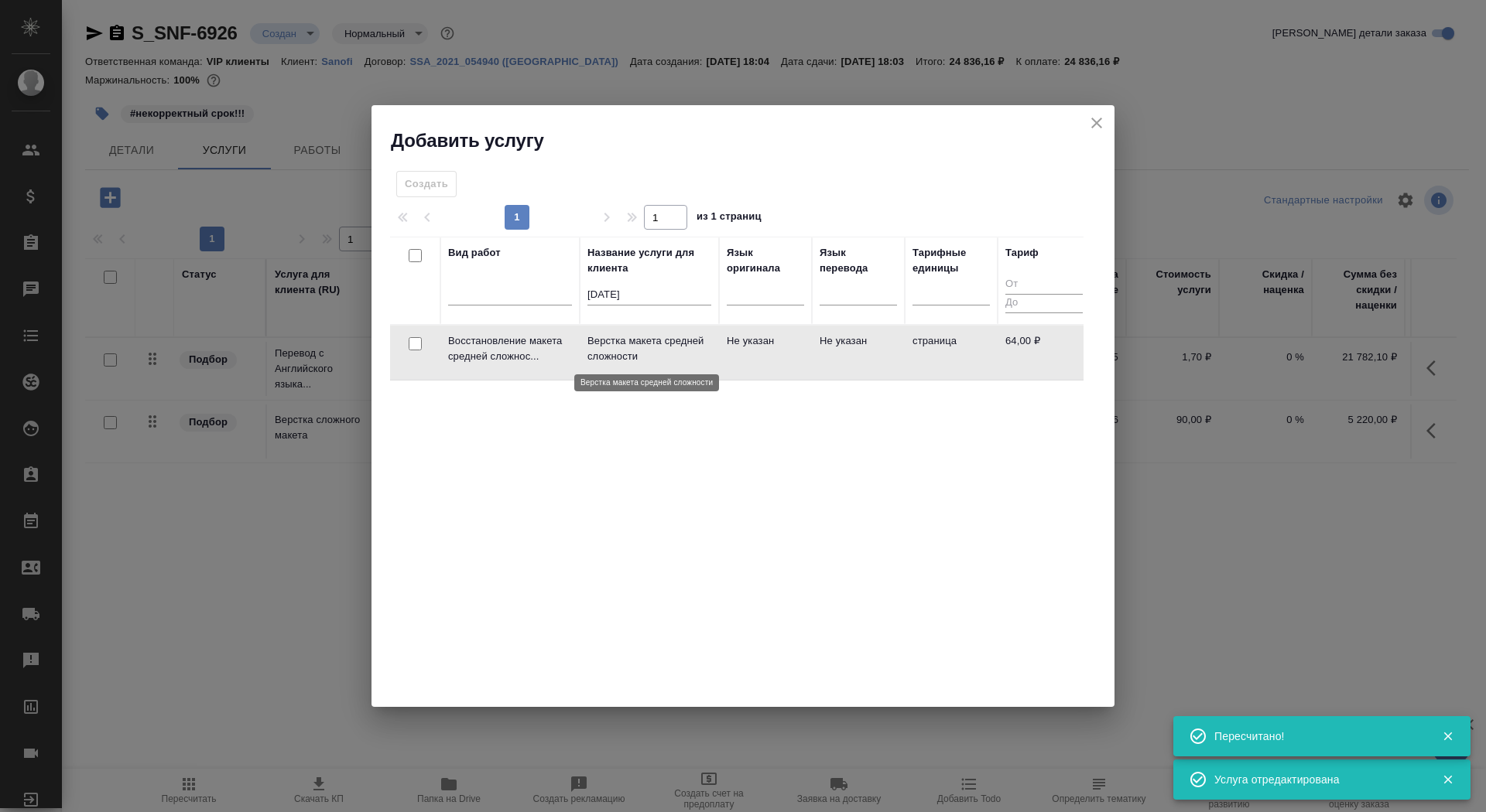
click at [684, 356] on p "Верстка макета средней сложности" at bounding box center [649, 348] width 124 height 31
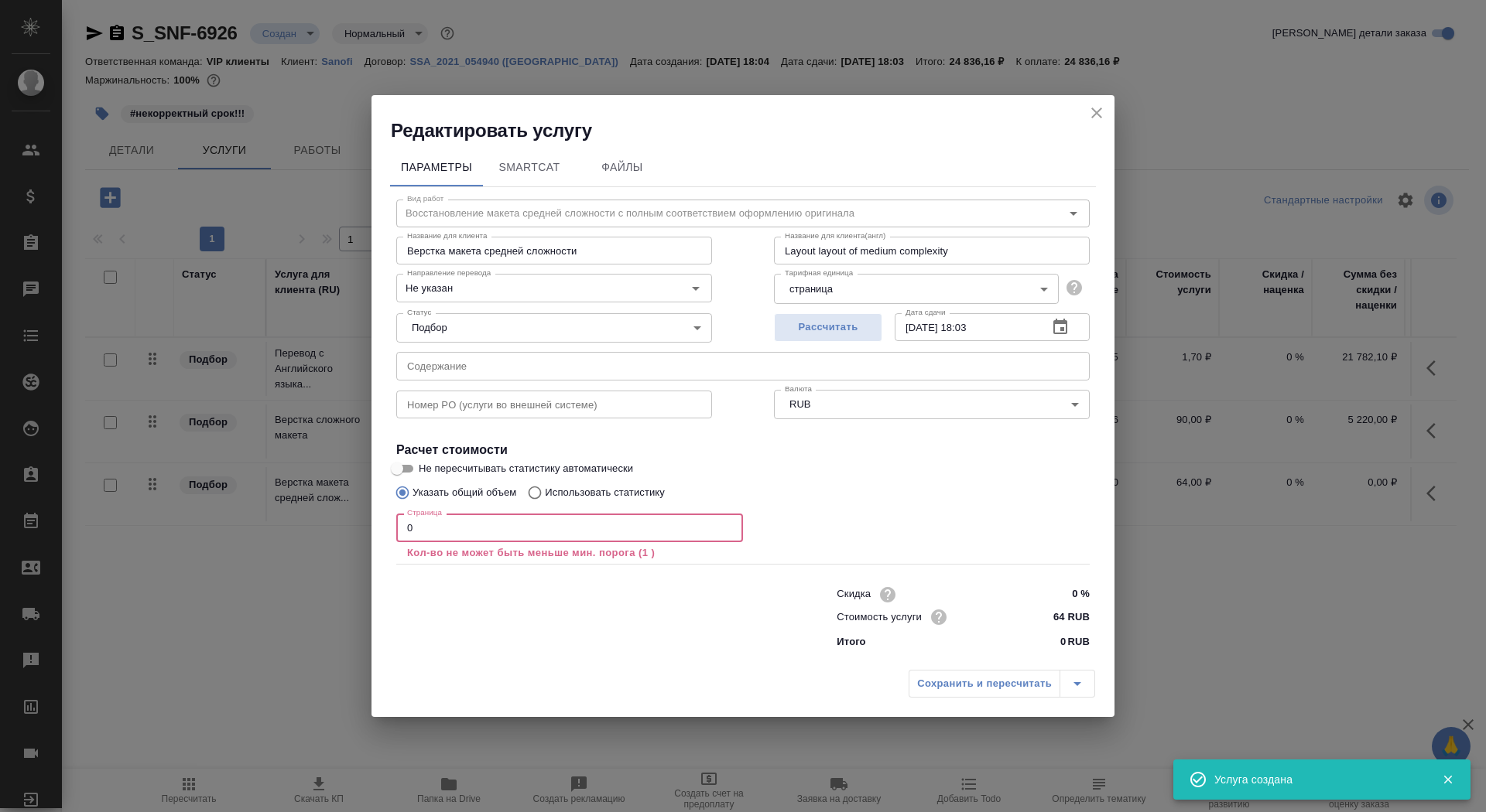
click at [496, 524] on input "0" at bounding box center [569, 528] width 347 height 28
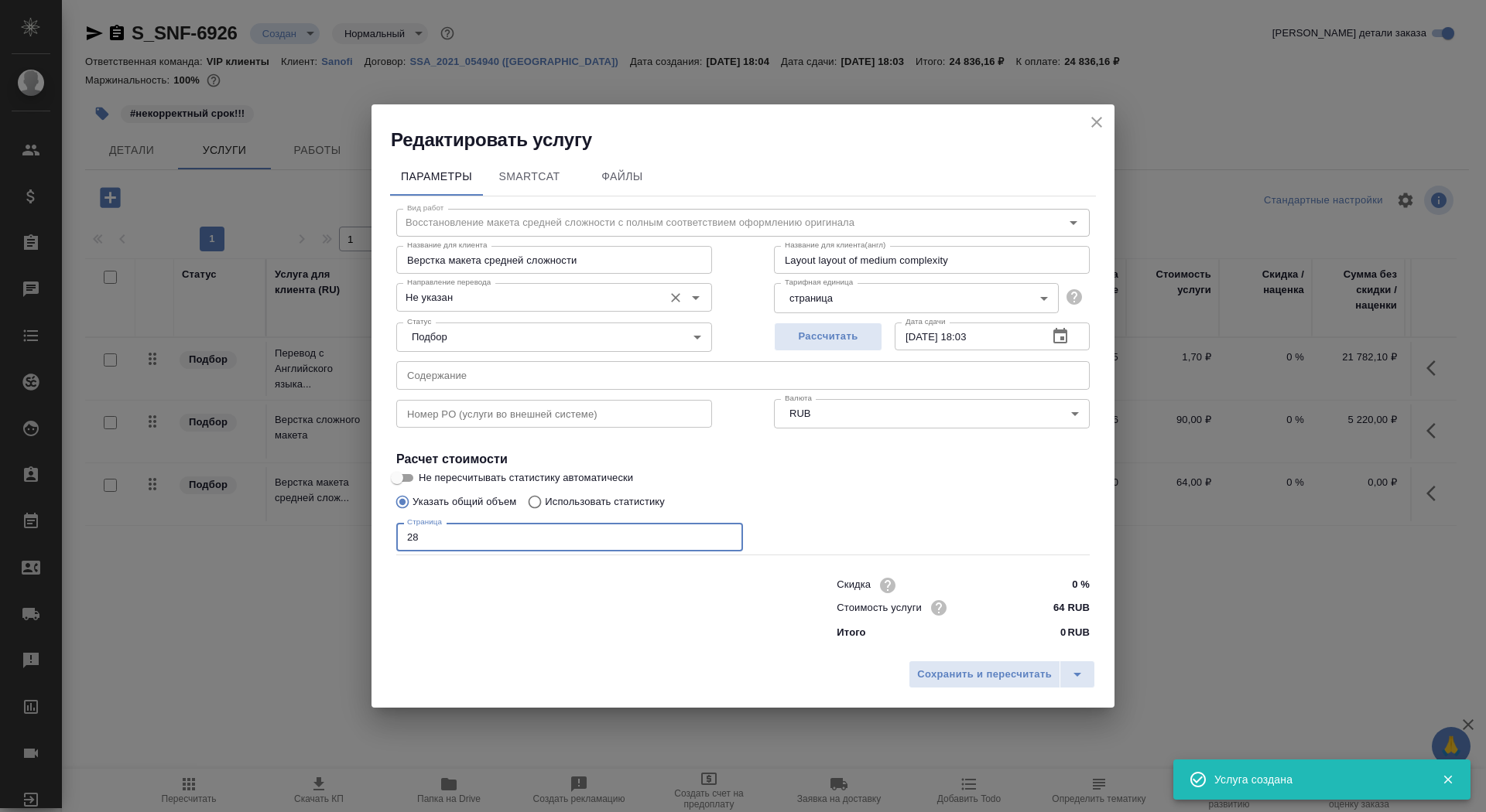
click at [493, 308] on div "Не указан Направление перевода" at bounding box center [554, 298] width 316 height 28
type input "28"
click at [499, 295] on input "Не указан" at bounding box center [528, 297] width 254 height 18
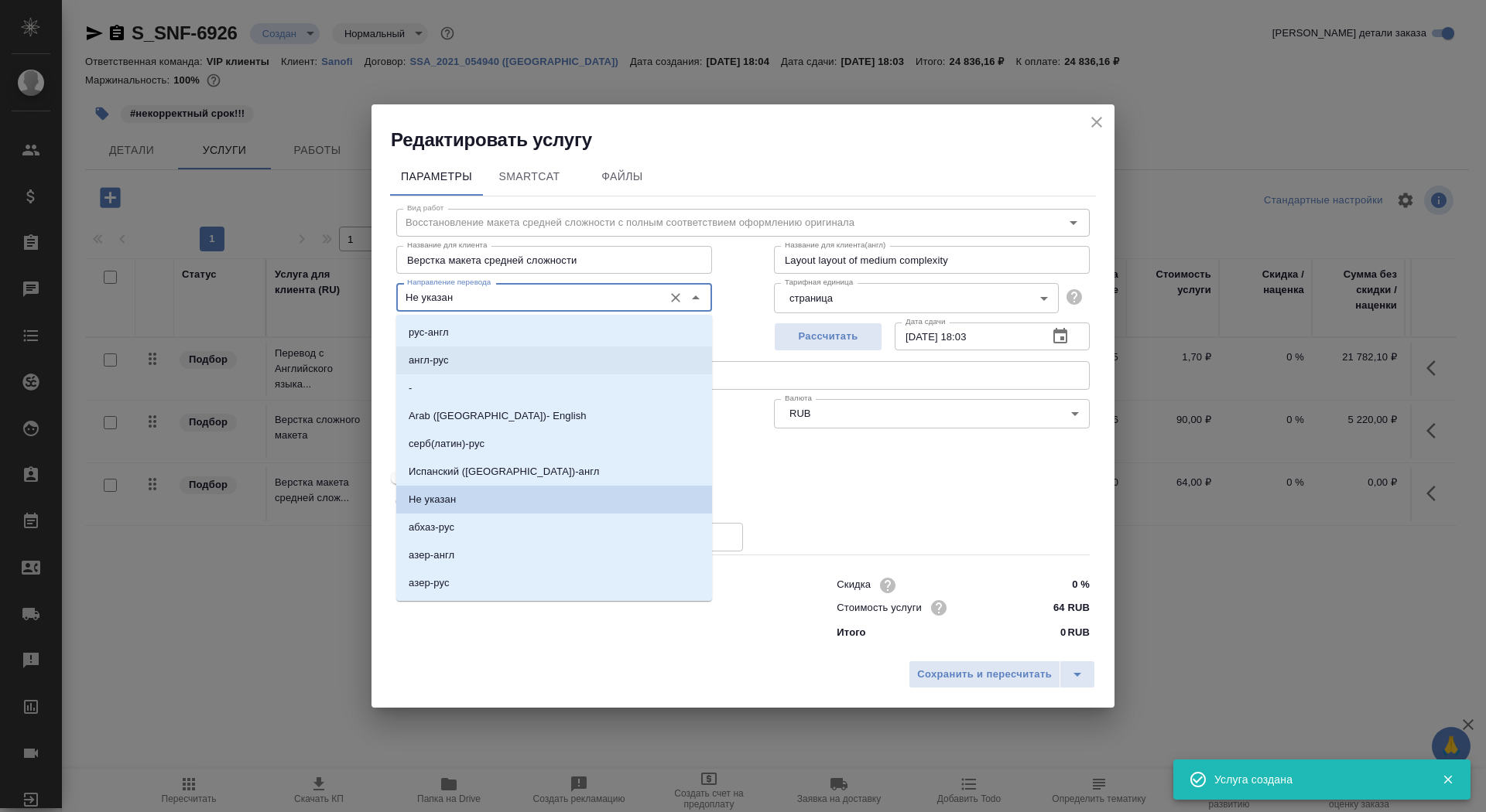
click at [499, 352] on li "англ-рус" at bounding box center [554, 361] width 316 height 28
type input "англ-рус"
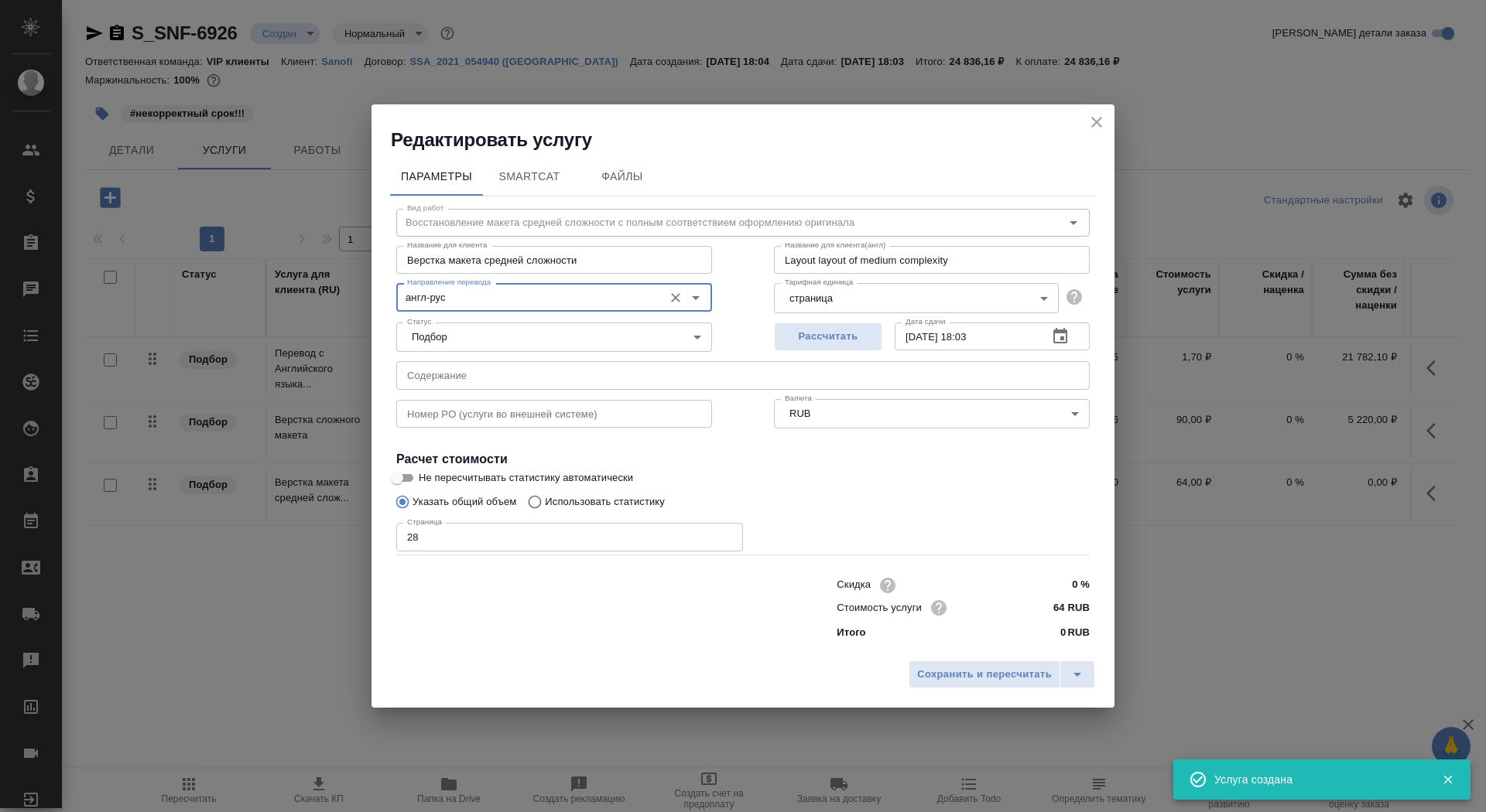
click at [987, 693] on div "Сохранить и пересчитать" at bounding box center [743, 680] width 743 height 55
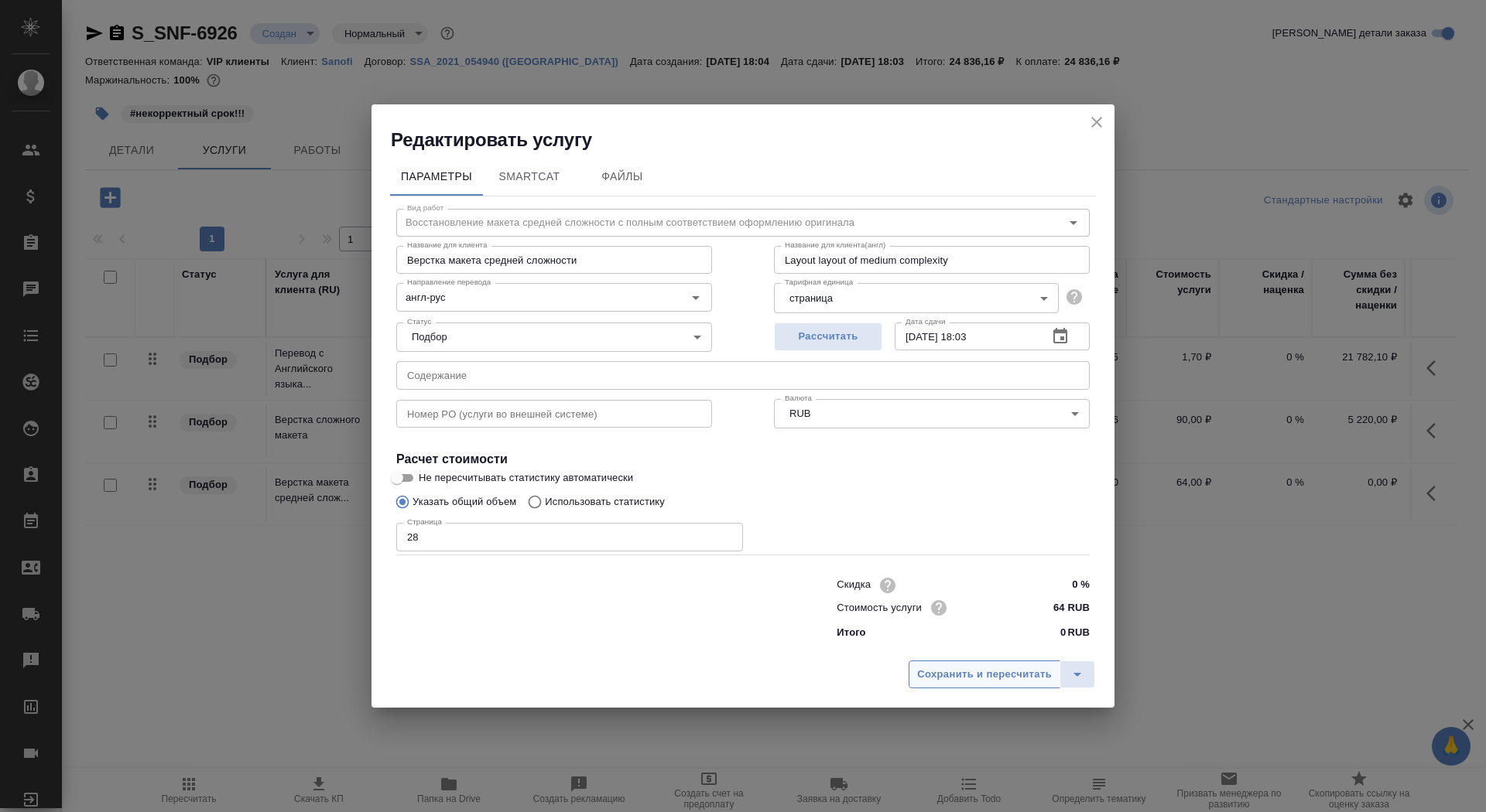
click at [984, 675] on span "Сохранить и пересчитать" at bounding box center [985, 674] width 135 height 17
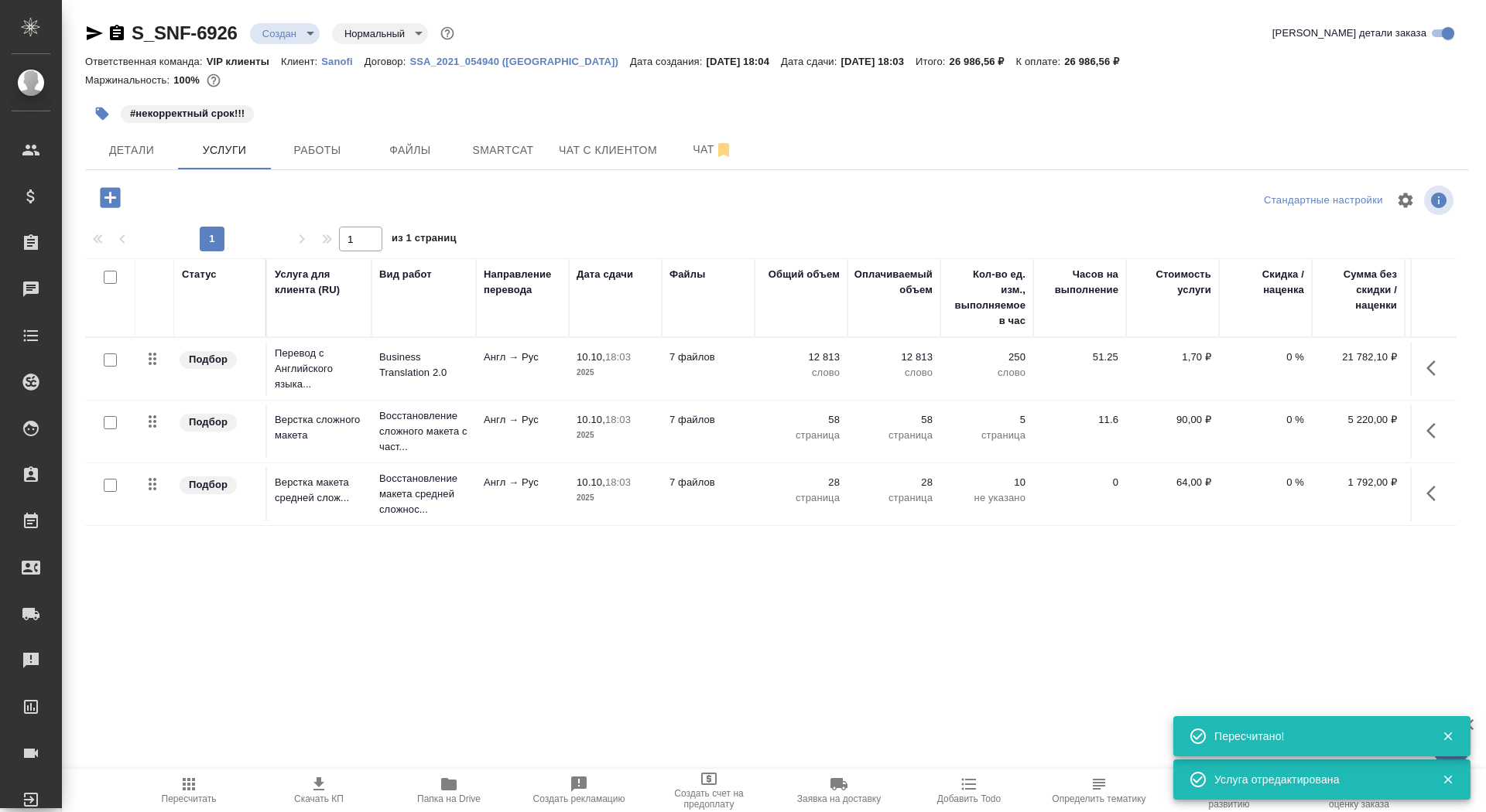
click at [743, 364] on td "7 файлов" at bounding box center [708, 368] width 93 height 54
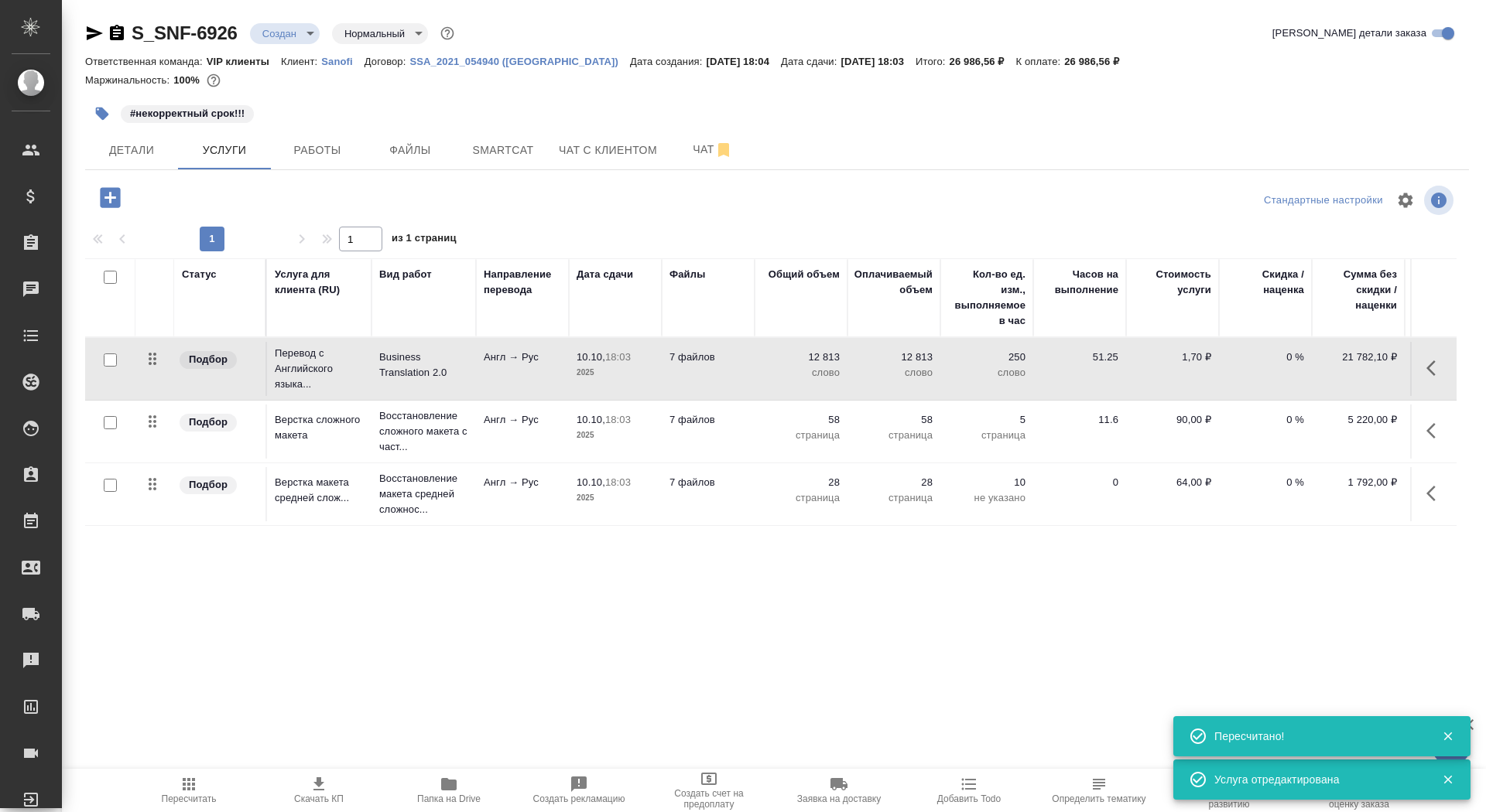
click at [743, 364] on td "7 файлов" at bounding box center [708, 368] width 93 height 54
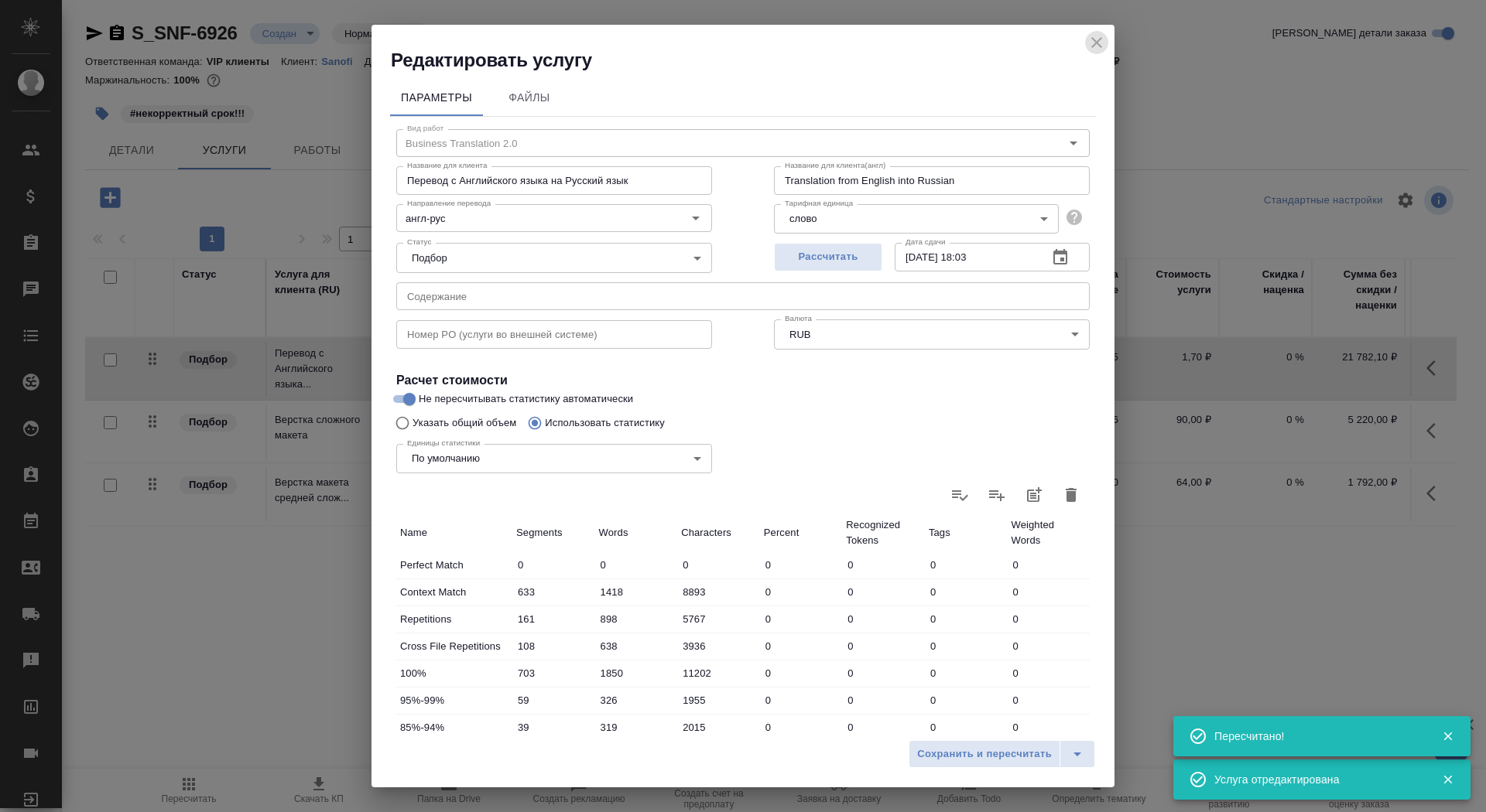
click at [1092, 37] on icon "close" at bounding box center [1096, 42] width 11 height 11
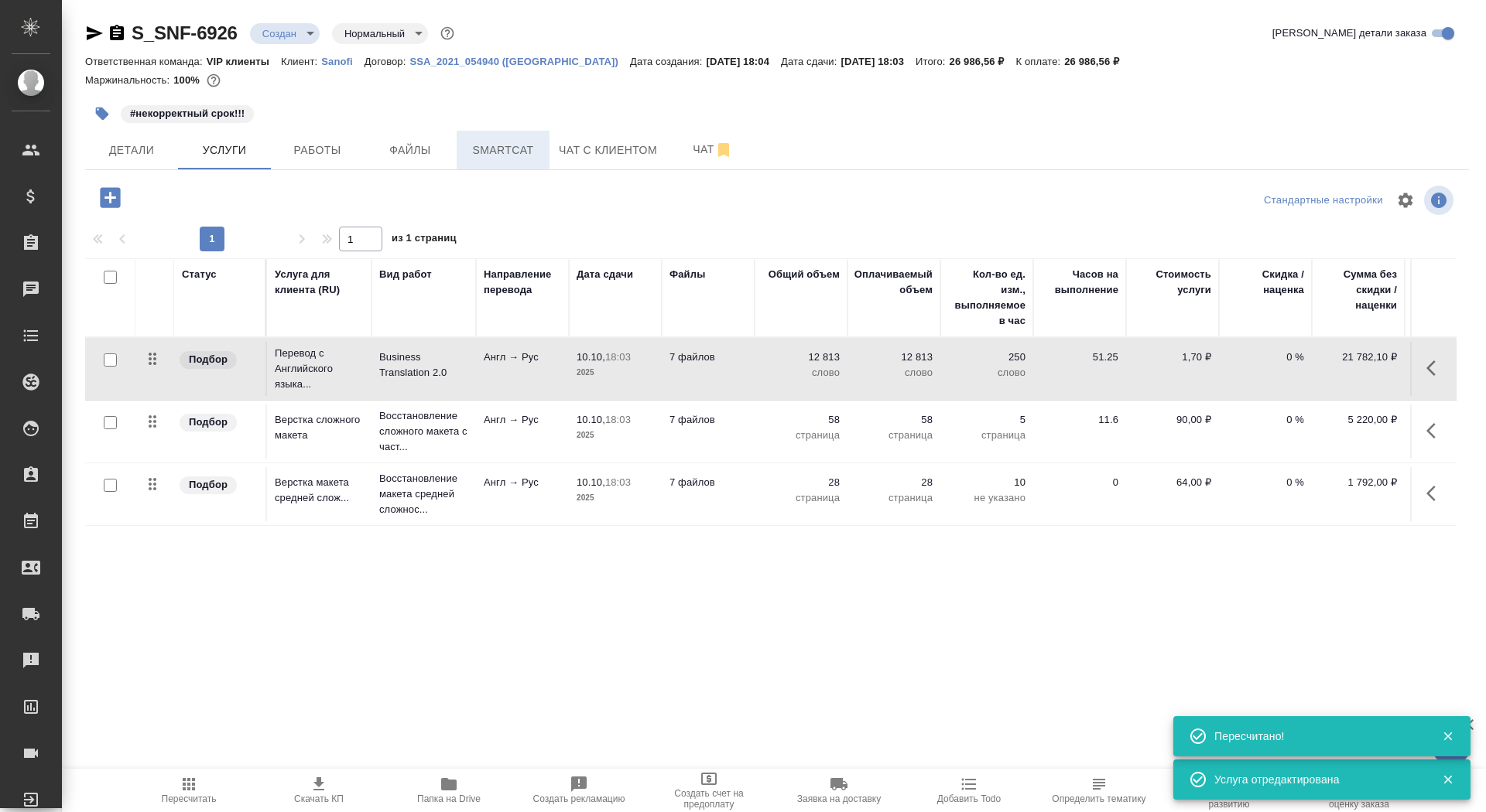
click at [519, 141] on span "Smartcat" at bounding box center [502, 150] width 74 height 19
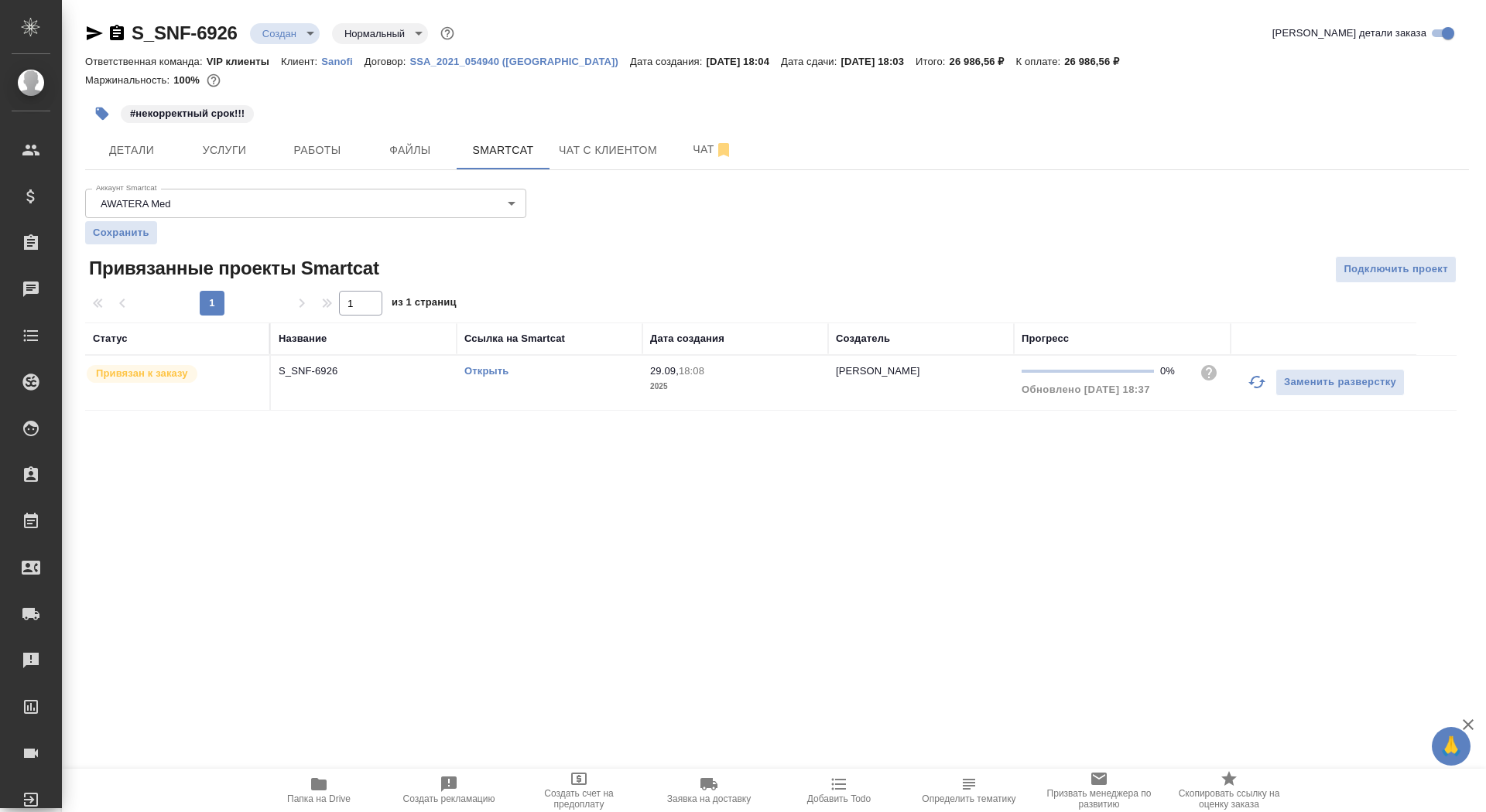
click at [485, 369] on link "Открыть" at bounding box center [486, 371] width 44 height 12
click at [239, 150] on span "Услуги" at bounding box center [224, 150] width 74 height 19
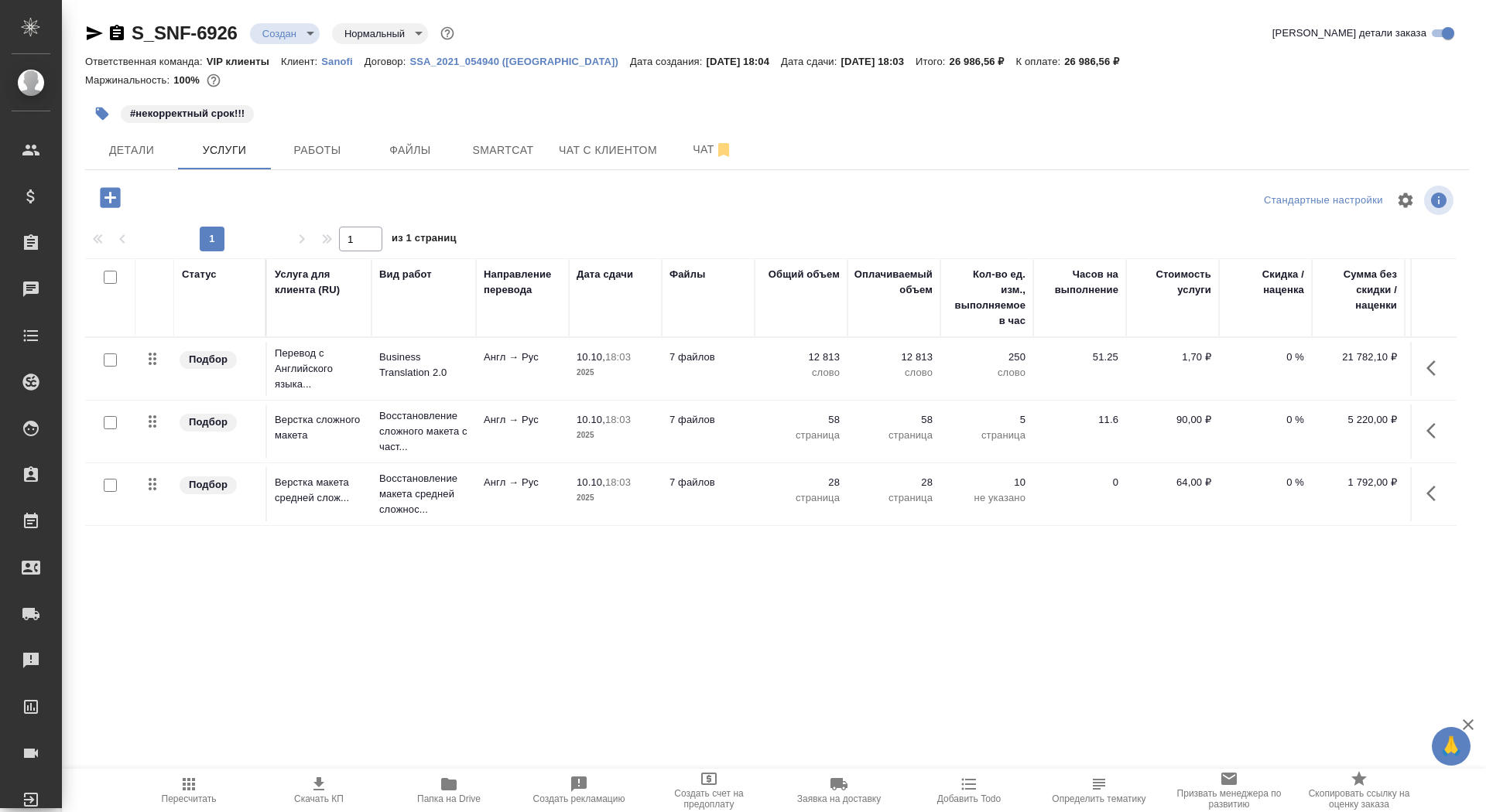
click at [600, 352] on p "10.10," at bounding box center [590, 357] width 28 height 12
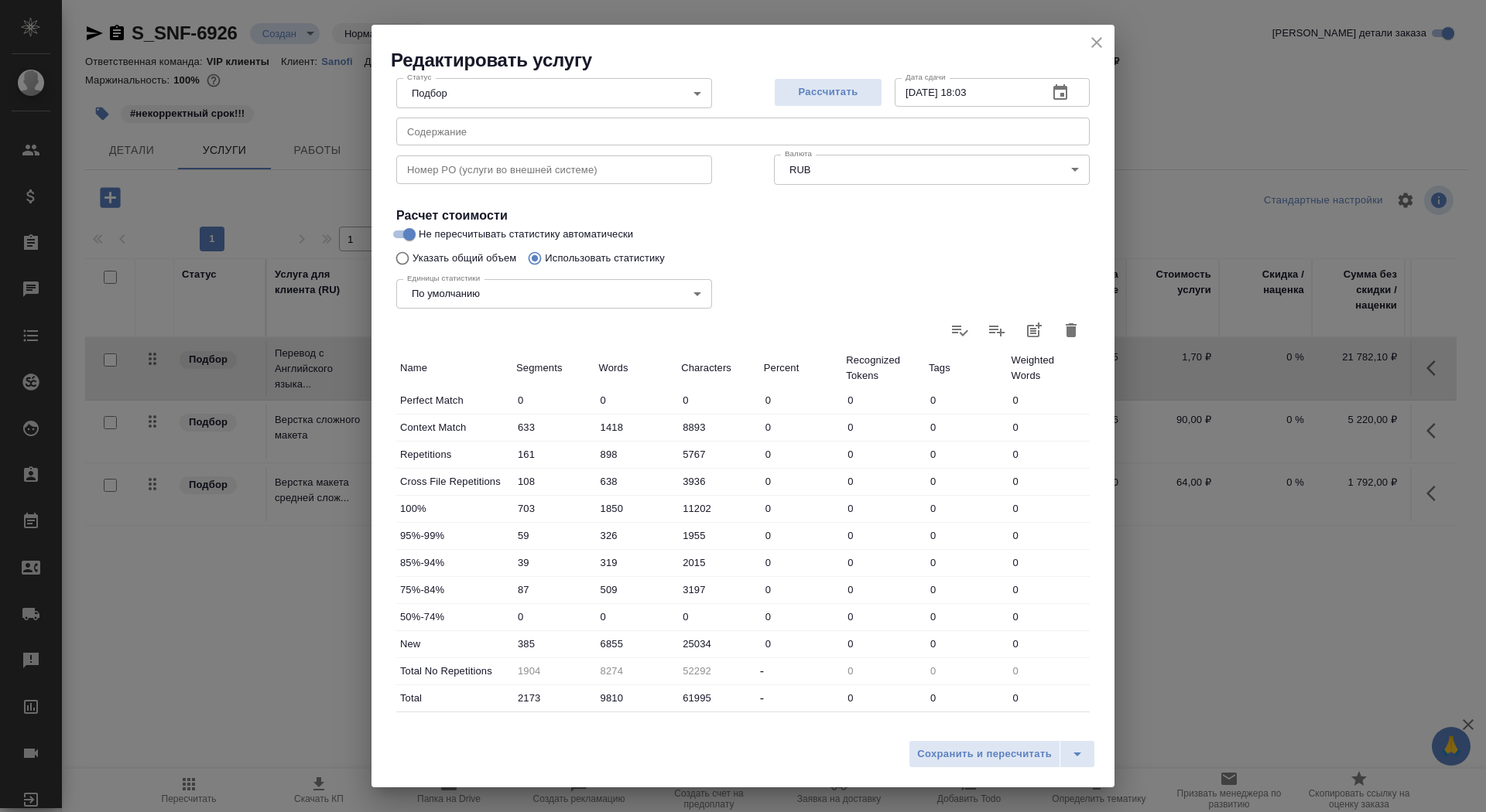
scroll to position [239, 0]
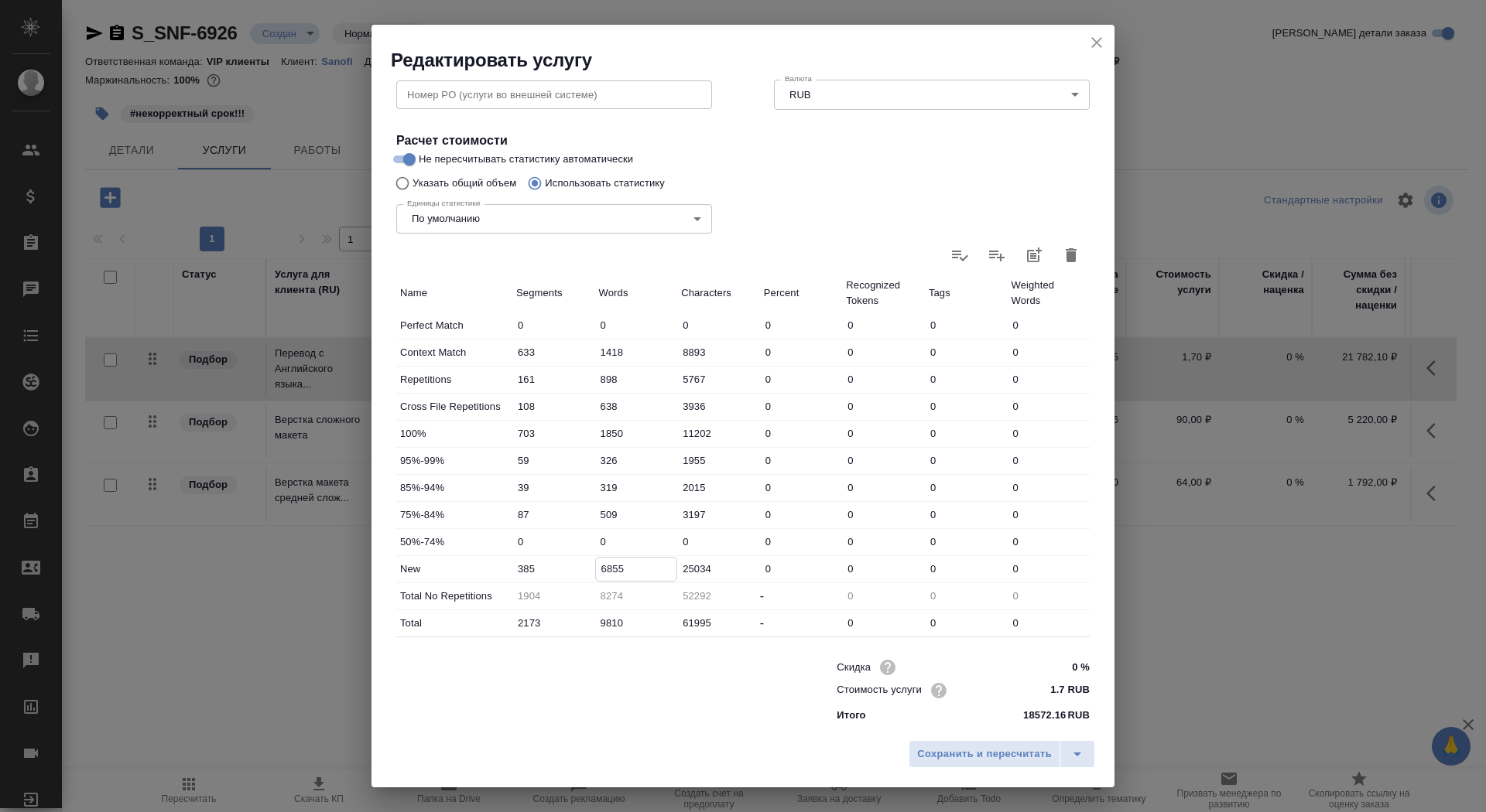
drag, startPoint x: 606, startPoint y: 567, endPoint x: 590, endPoint y: 567, distance: 16.0
click at [590, 567] on div "New 385 6855 25034 0 0 0 0" at bounding box center [743, 569] width 694 height 27
type input "7855"
click at [940, 756] on span "Сохранить и пересчитать" at bounding box center [985, 754] width 135 height 17
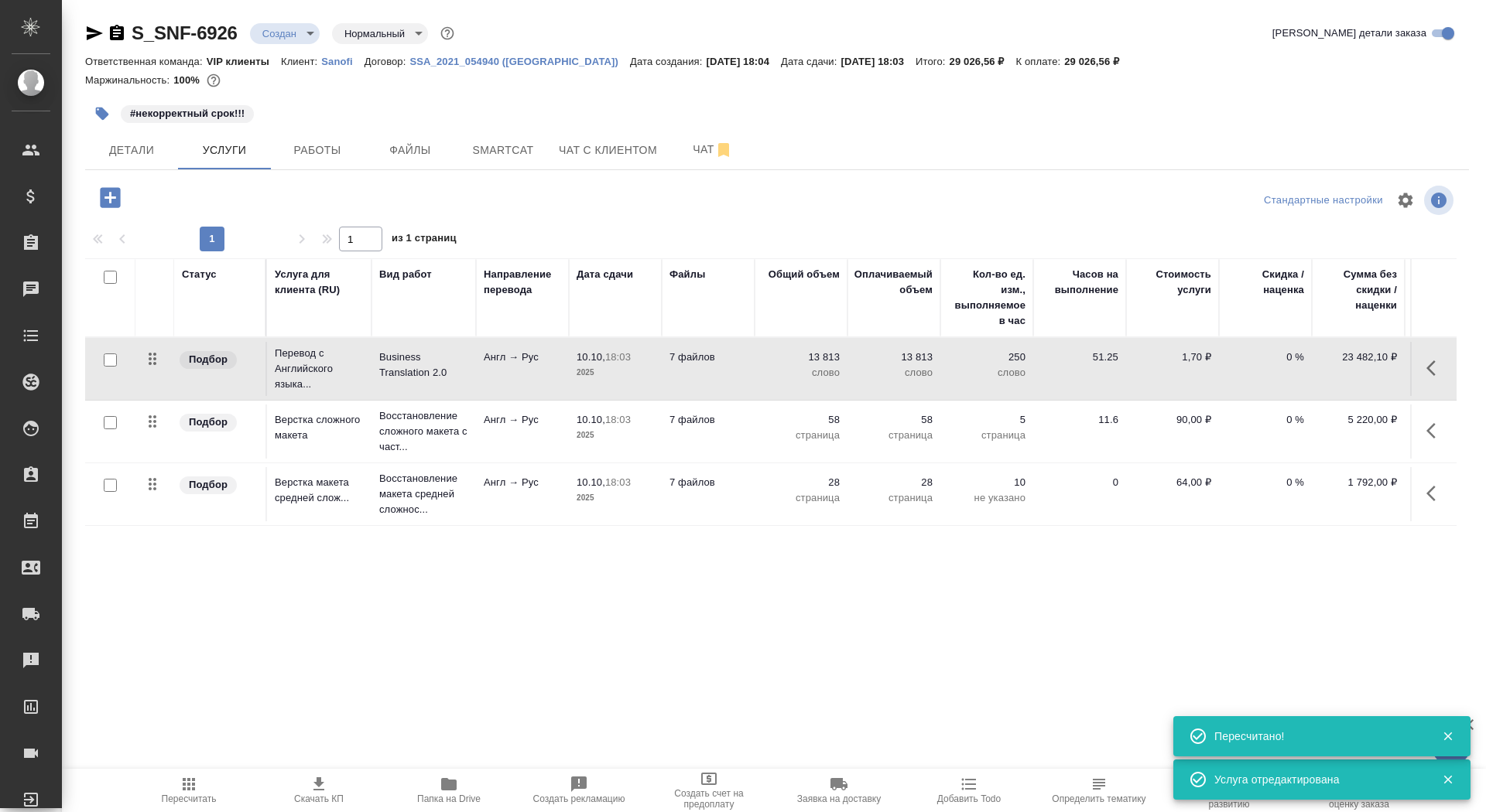
click at [329, 793] on span "Скачать КП" at bounding box center [318, 789] width 111 height 29
click at [96, 150] on span "Детали" at bounding box center [131, 150] width 74 height 19
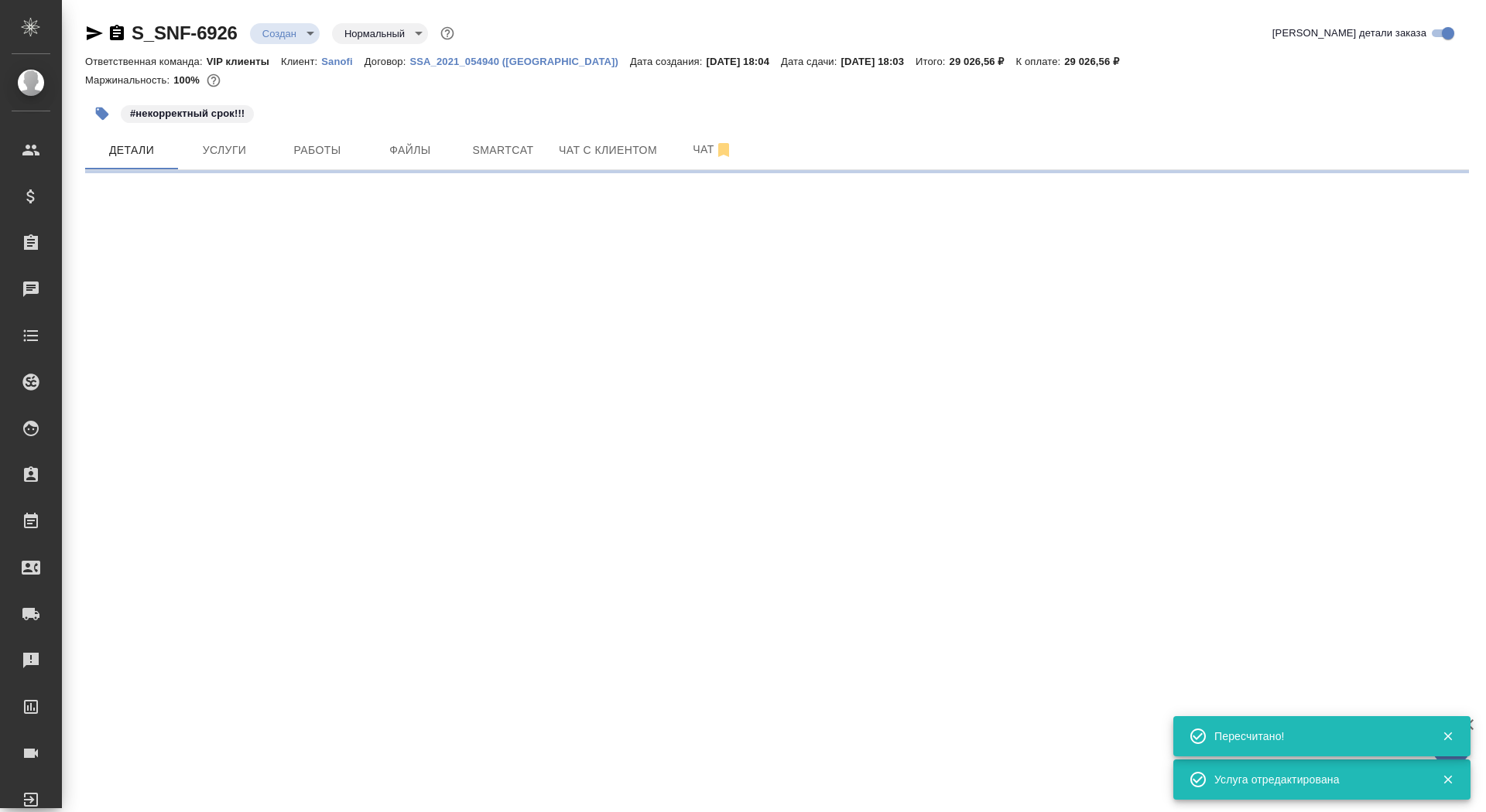
select select "RU"
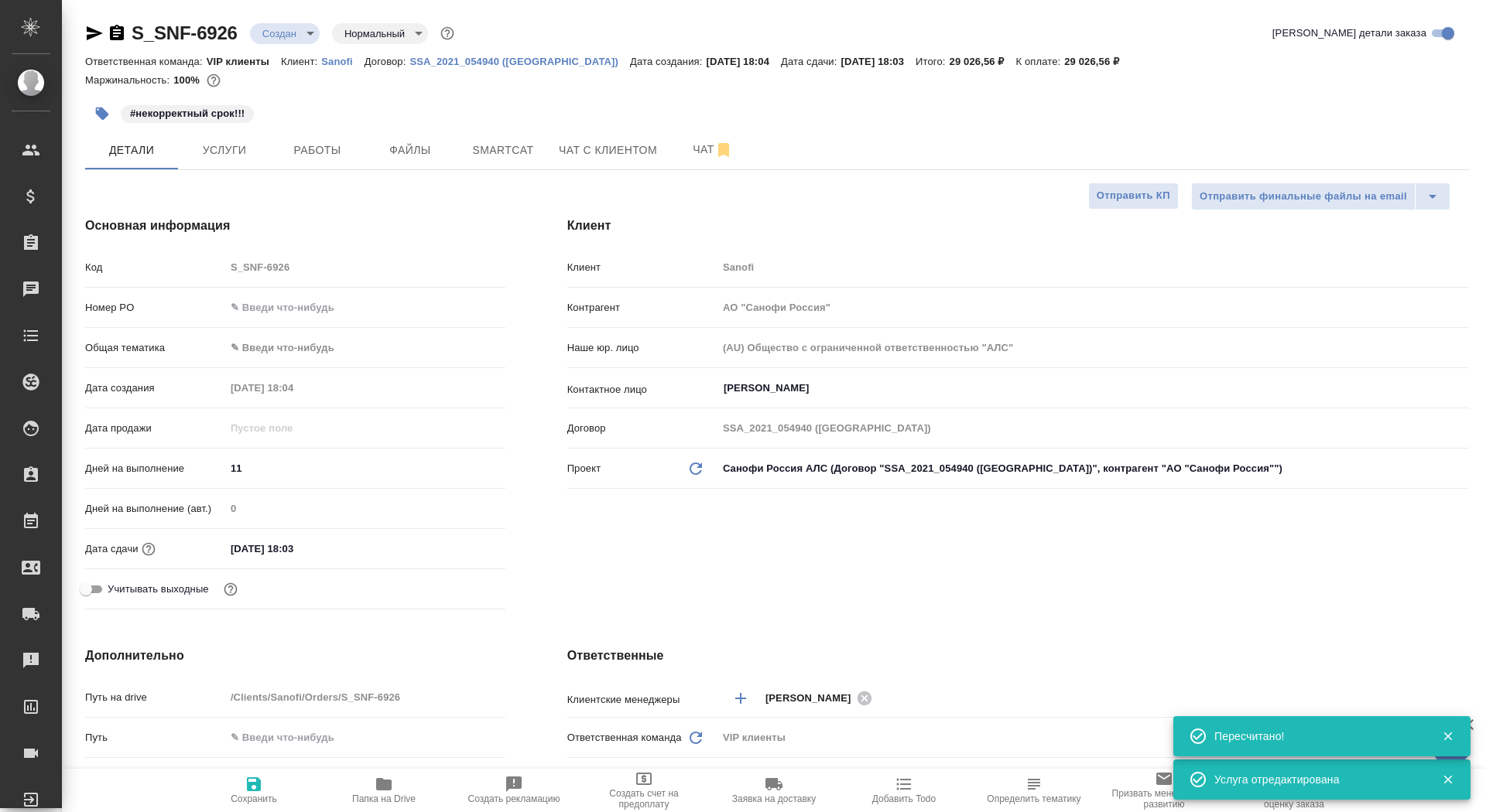
type textarea "x"
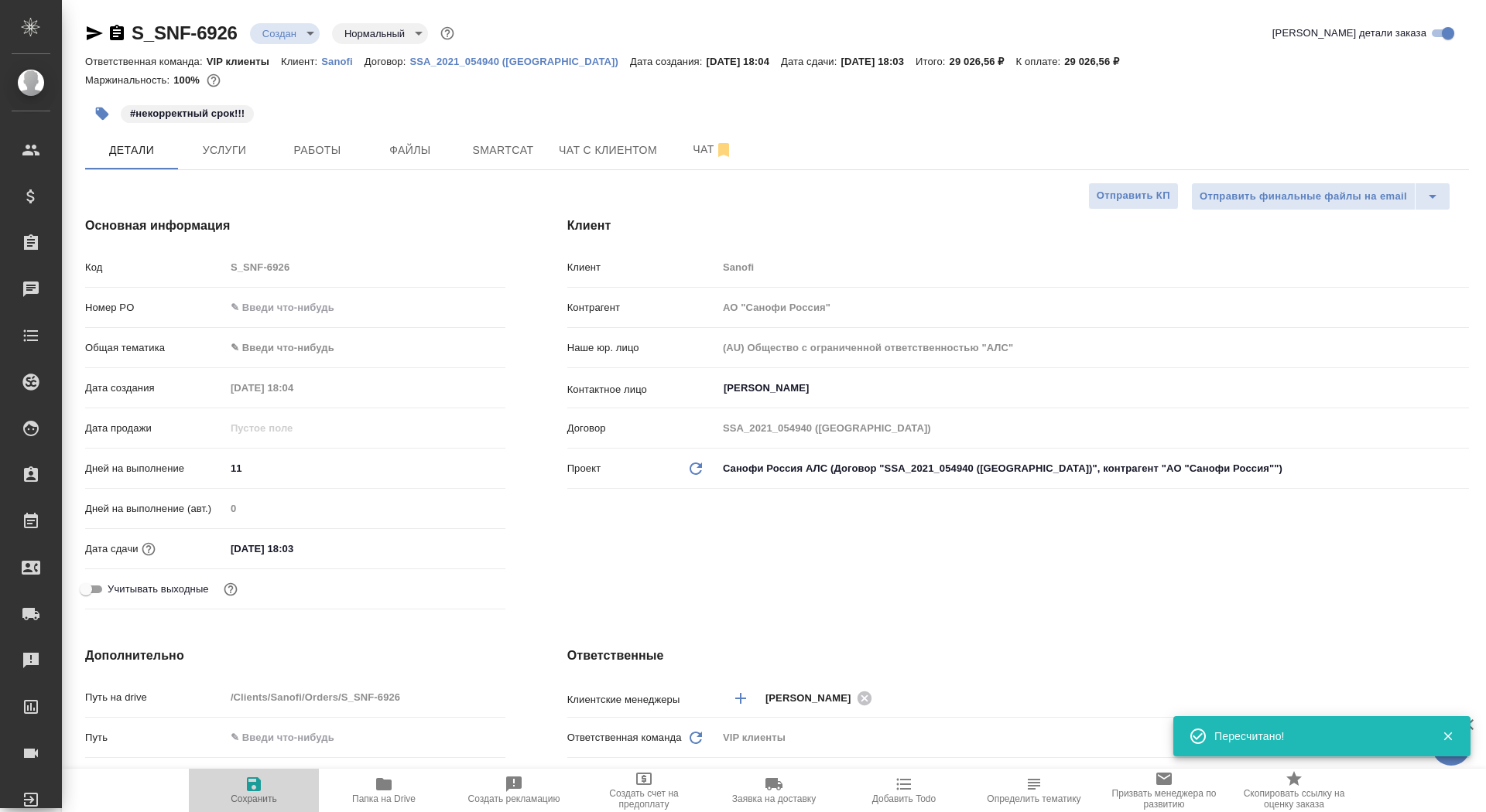
click at [248, 784] on icon "button" at bounding box center [254, 784] width 14 height 14
type textarea "x"
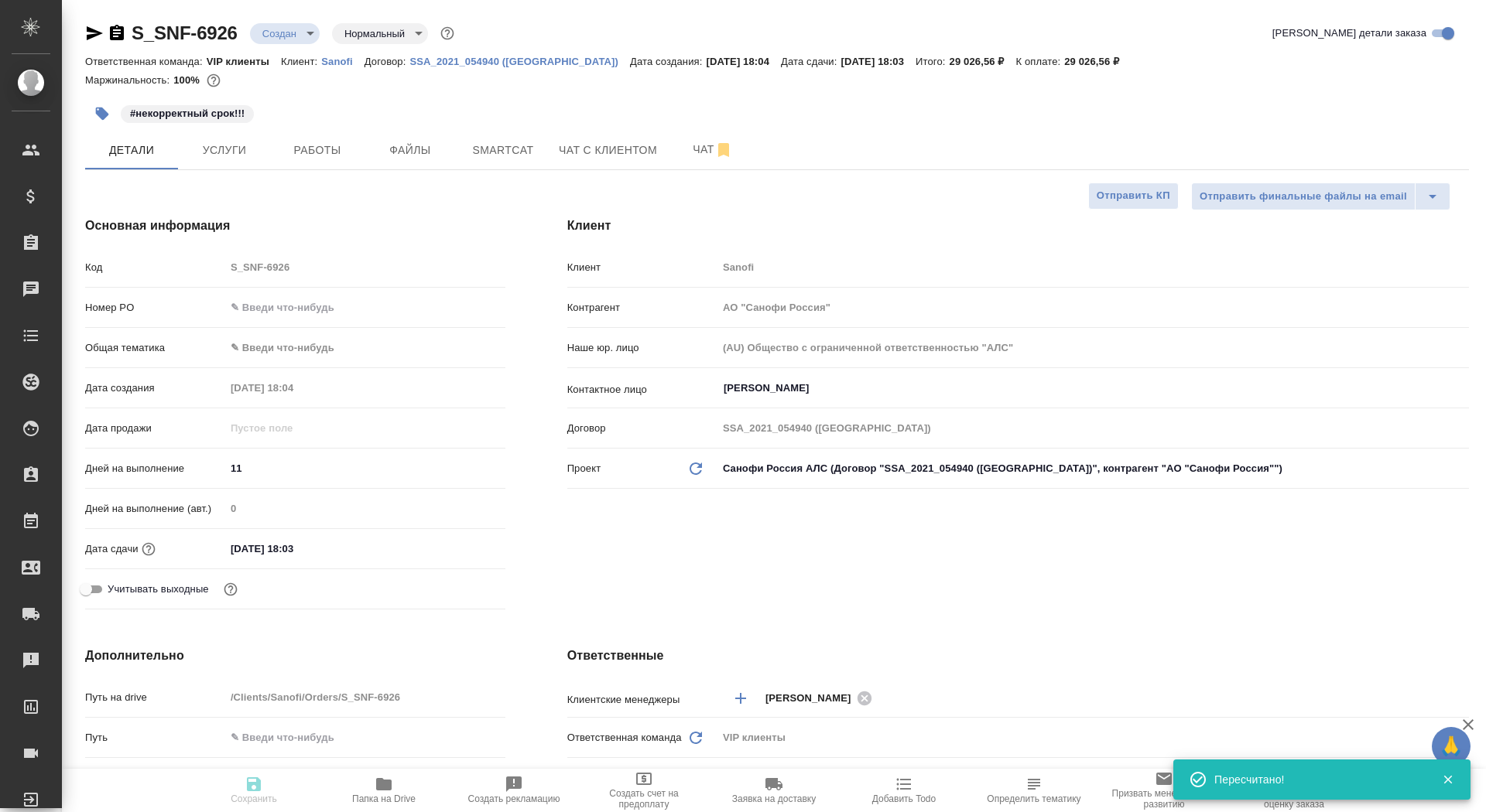
type textarea "x"
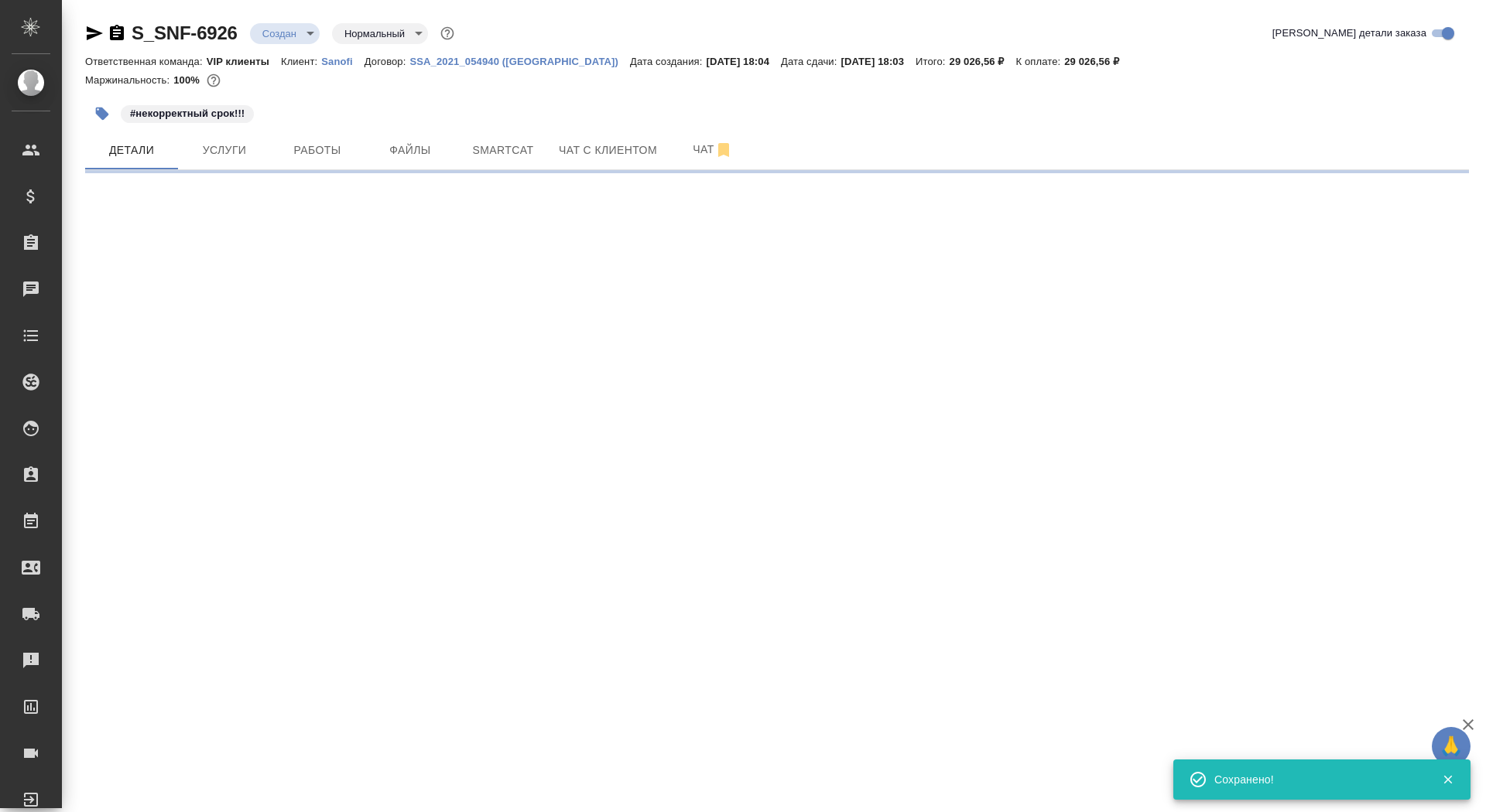
select select "RU"
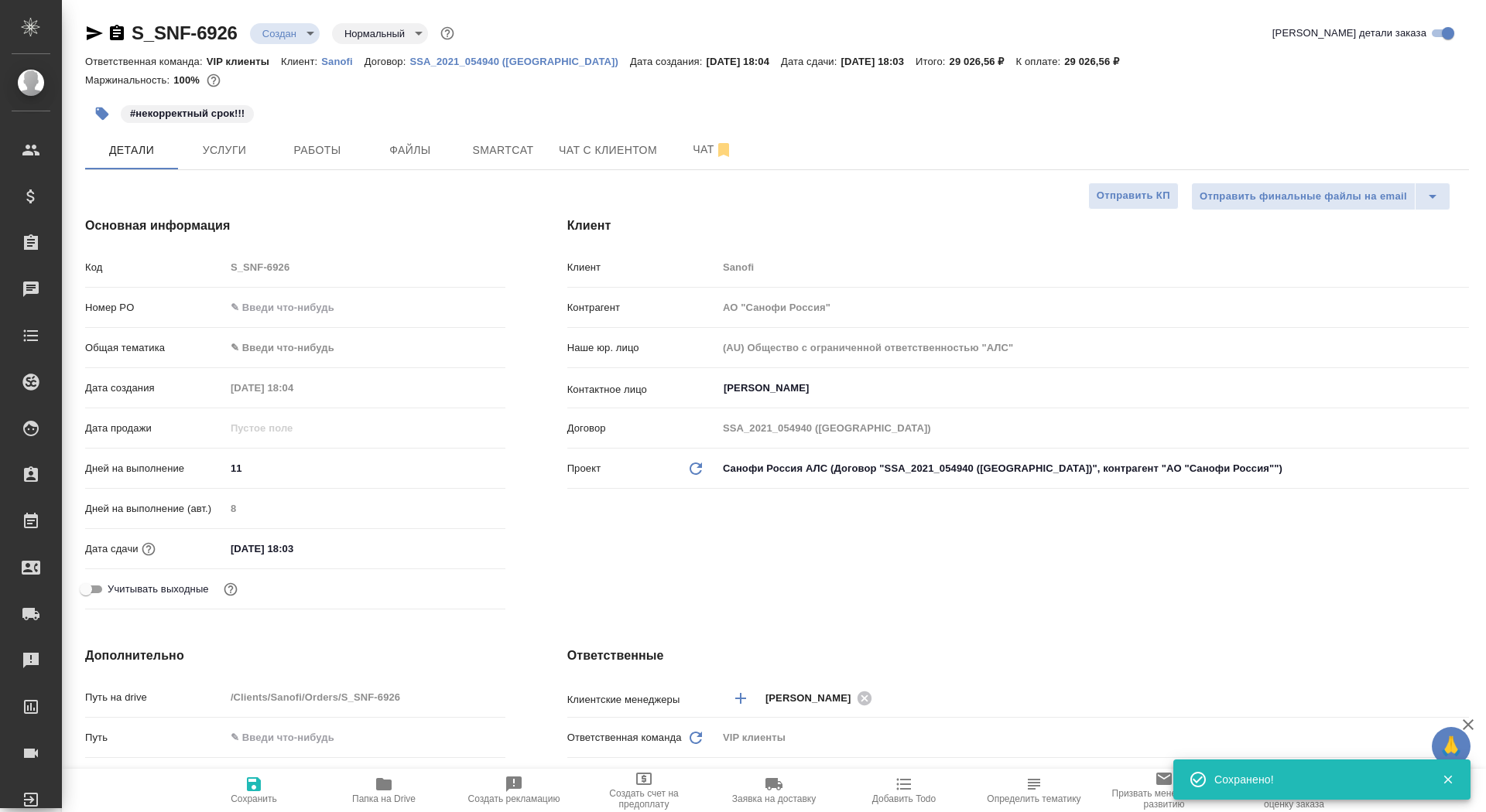
type textarea "x"
click at [1148, 192] on span "Отправить КП" at bounding box center [1133, 195] width 73 height 17
type textarea "x"
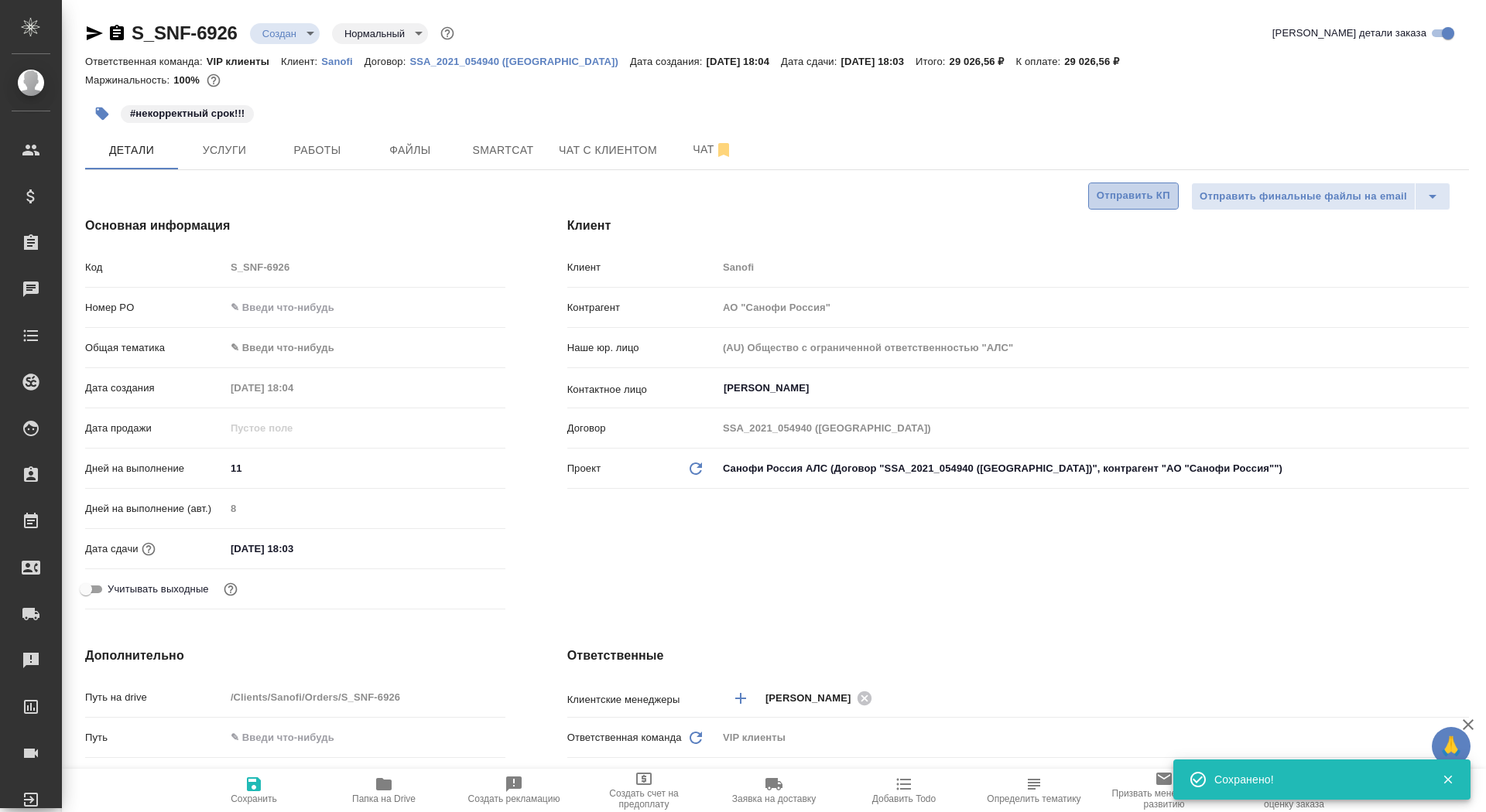
type textarea "x"
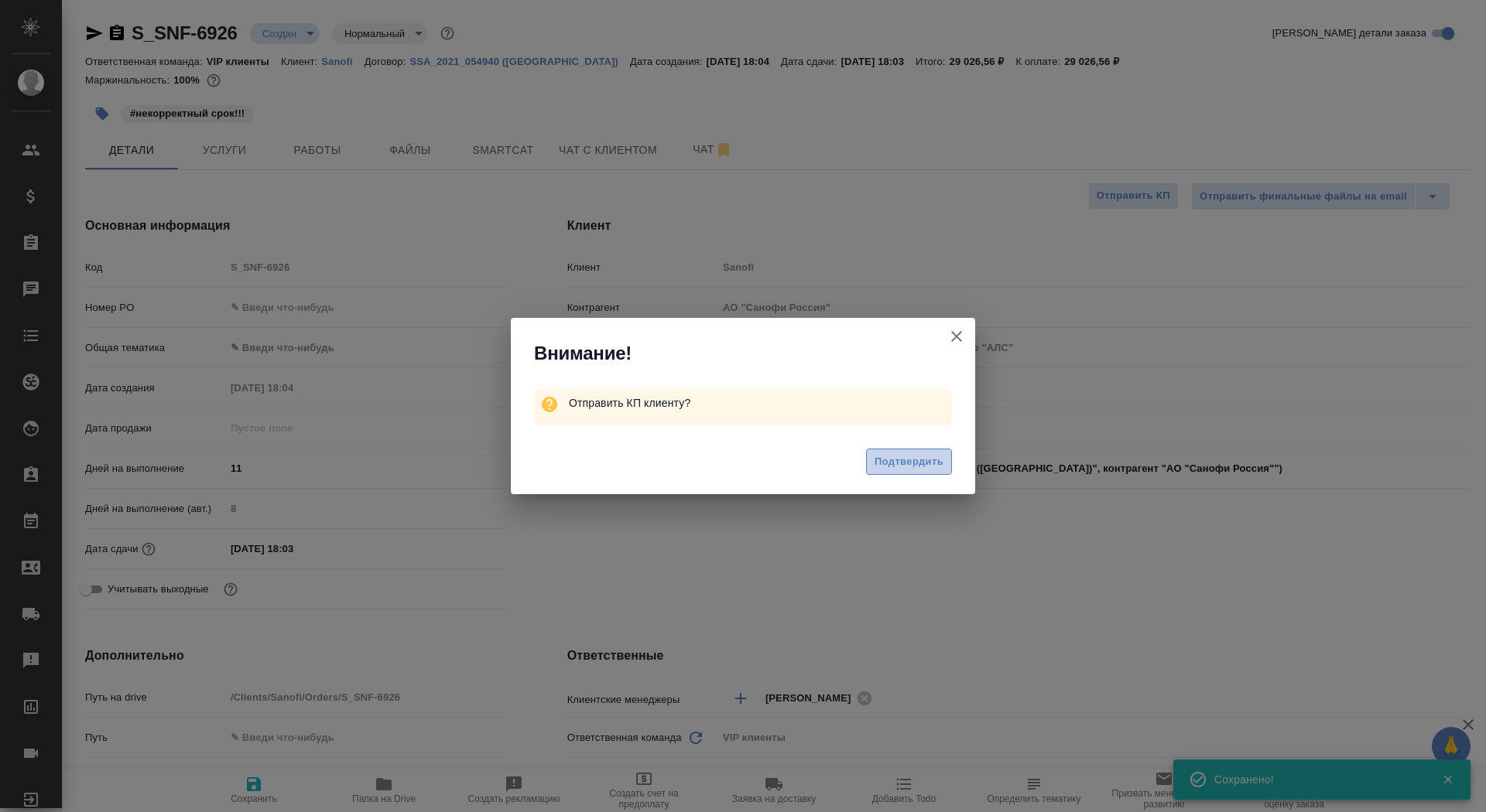
click at [897, 465] on span "Подтвердить" at bounding box center [909, 461] width 69 height 17
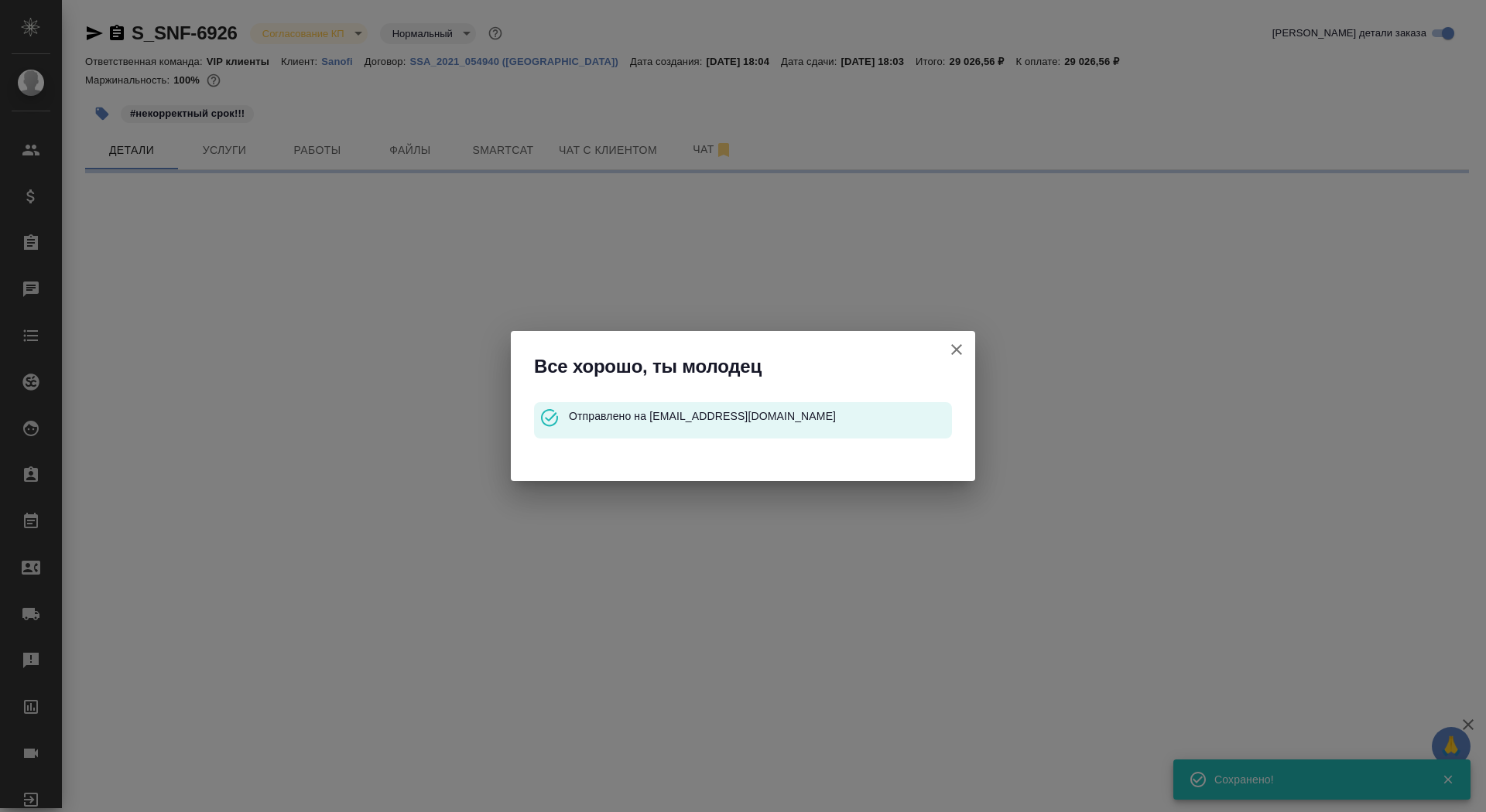
select select "RU"
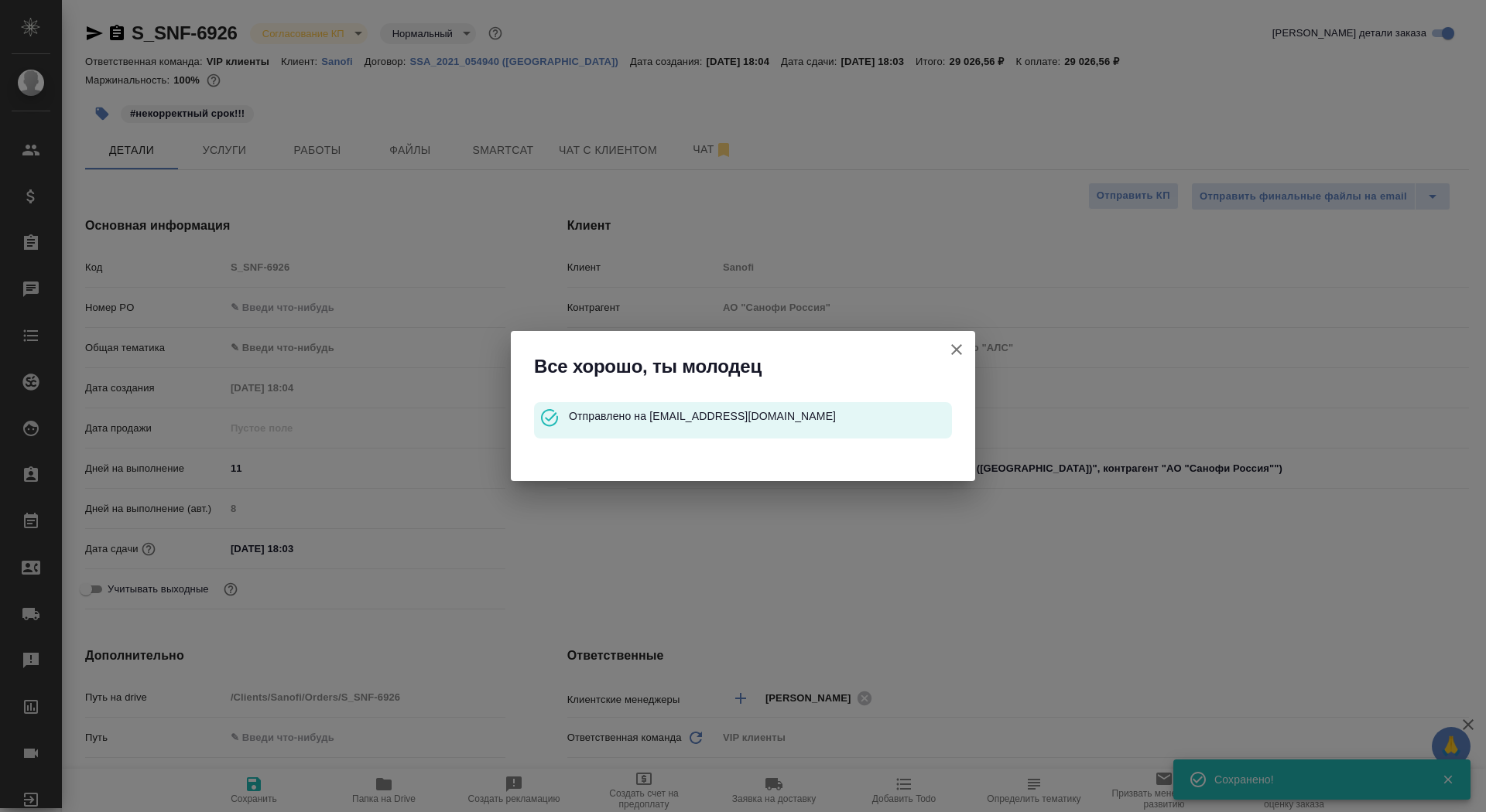
type textarea "x"
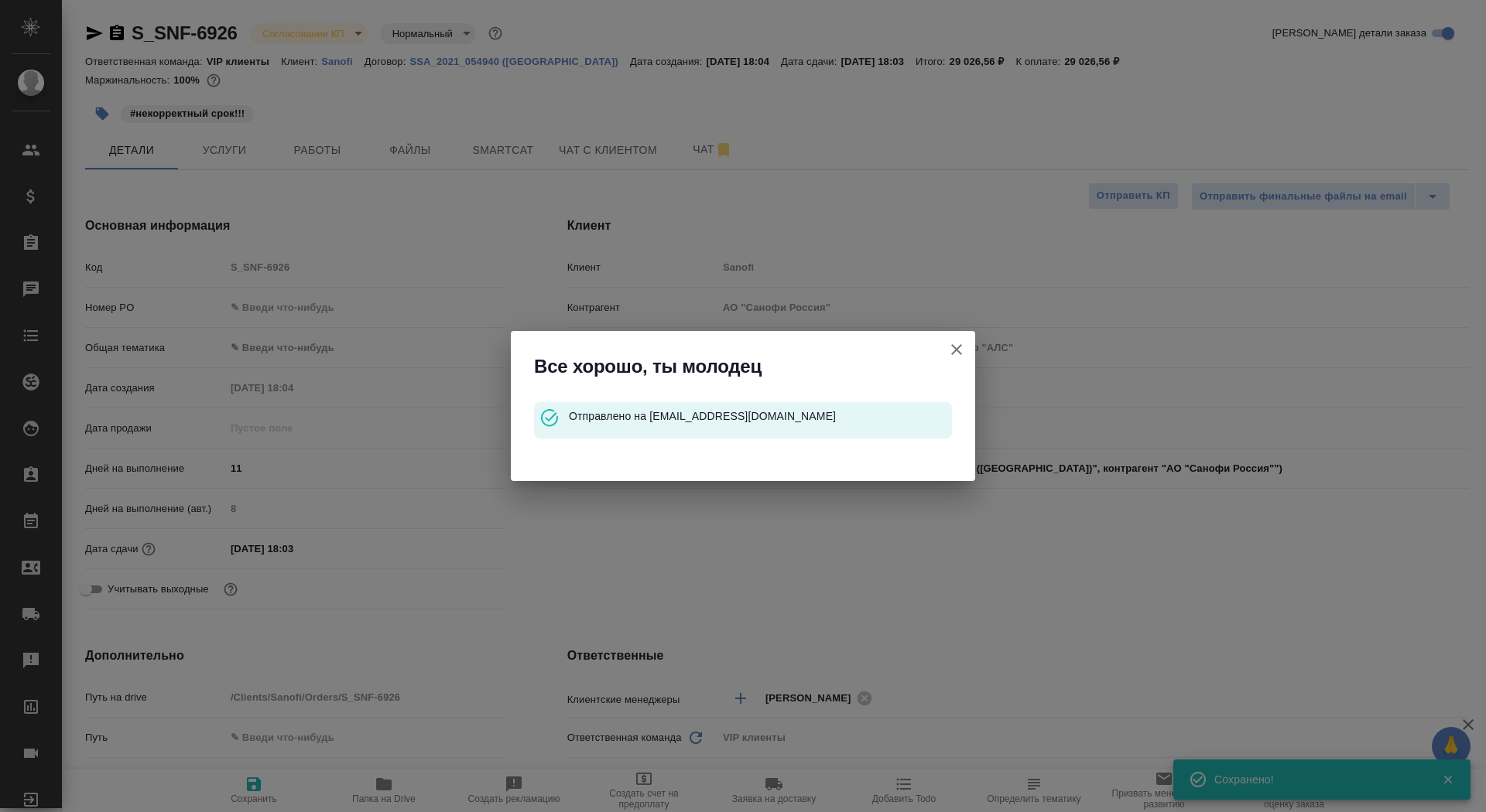
type textarea "x"
click at [963, 351] on icon "button" at bounding box center [956, 349] width 18 height 18
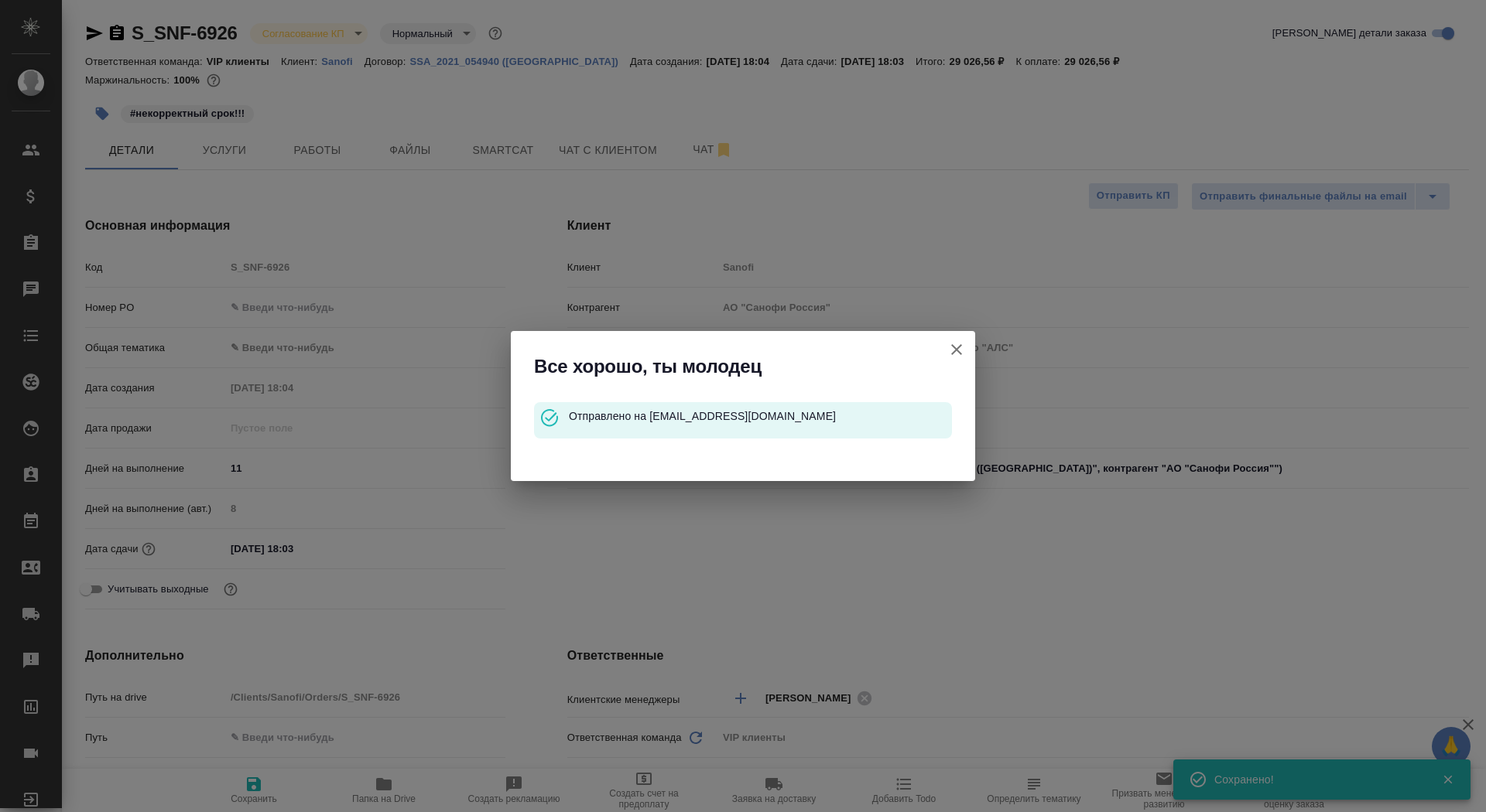
type textarea "x"
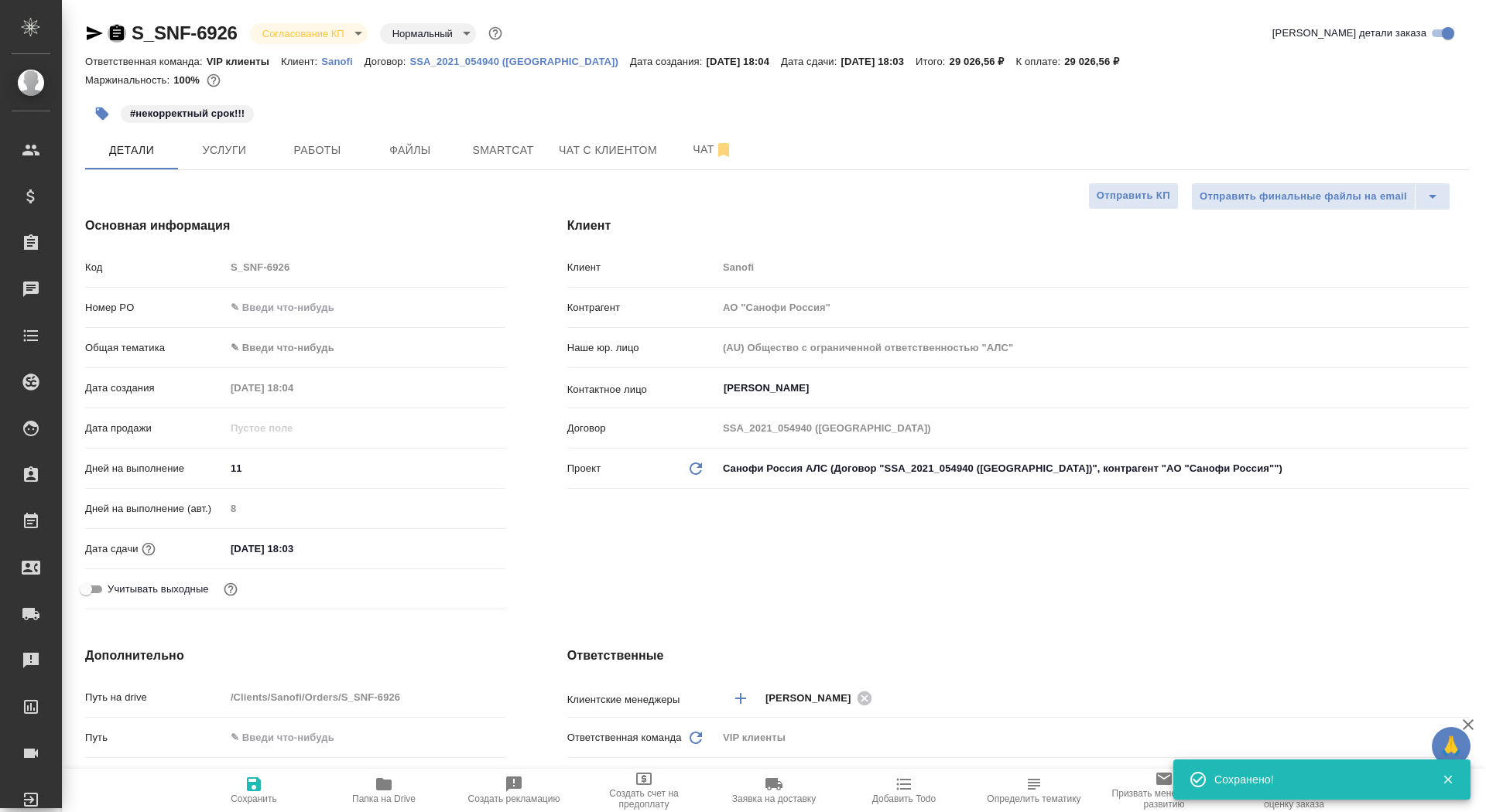
click at [113, 41] on icon "button" at bounding box center [116, 33] width 18 height 18
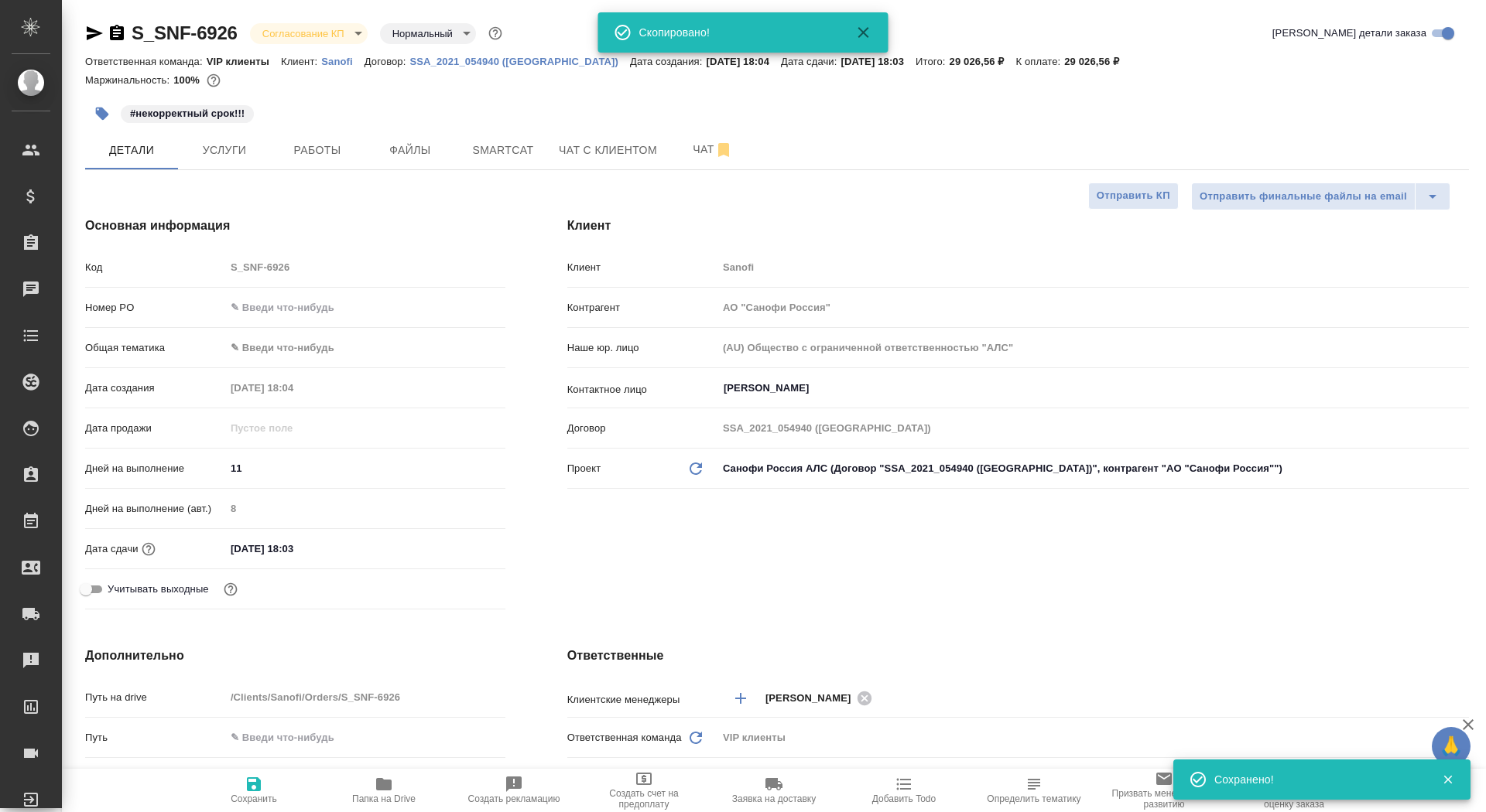
type textarea "x"
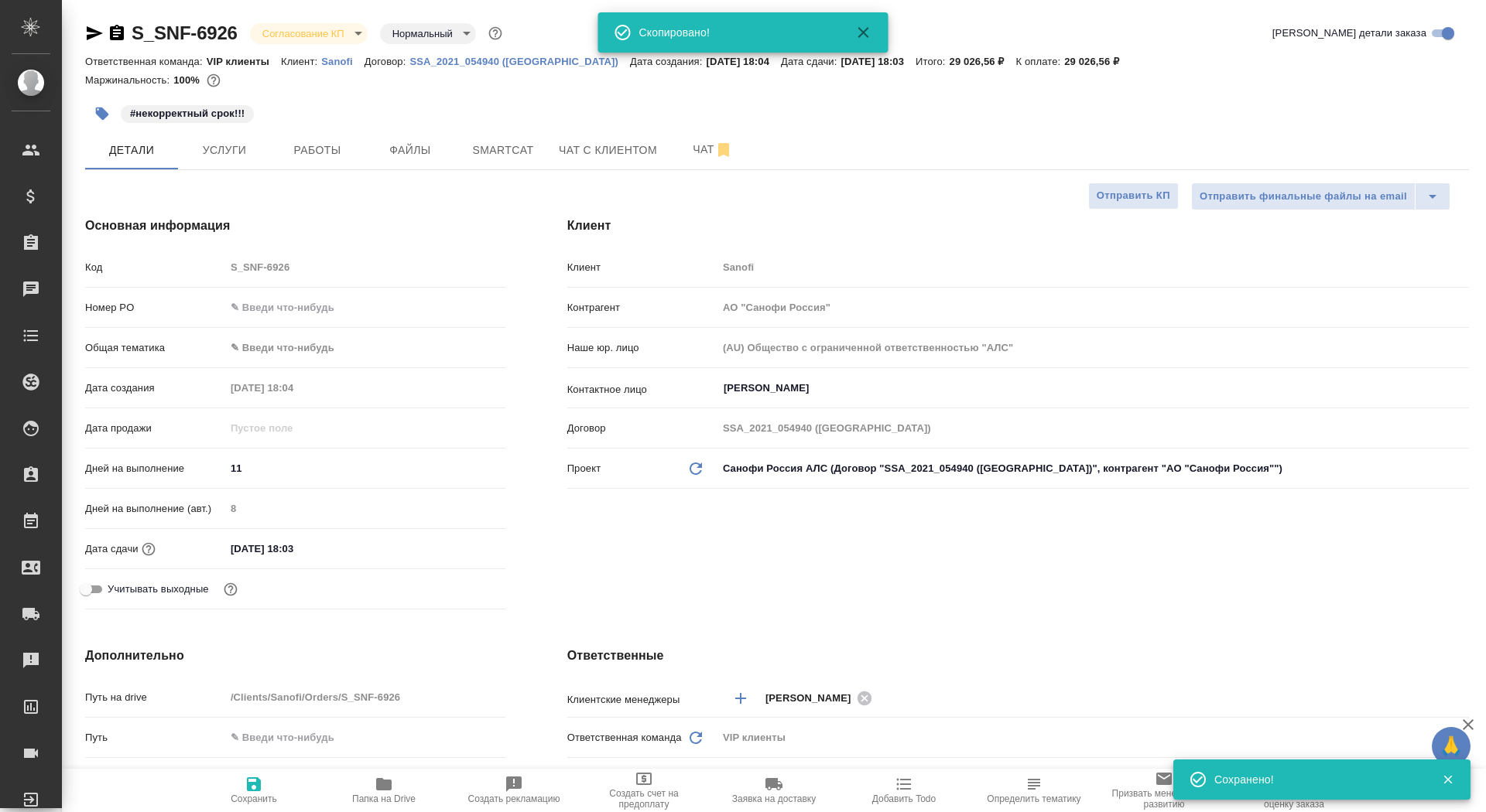
type textarea "x"
